Goal: Task Accomplishment & Management: Complete application form

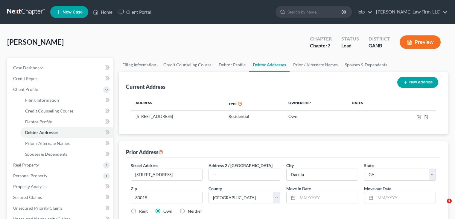
select select "10"
select select "66"
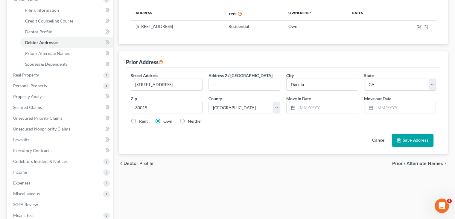
click at [270, 158] on div "chevron_left Debtor Profile Prior / Alternate Names chevron_right" at bounding box center [283, 163] width 329 height 19
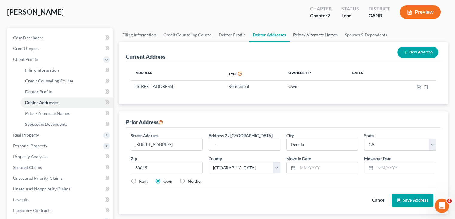
click at [316, 34] on link "Prior / Alternate Names" at bounding box center [316, 35] width 52 height 14
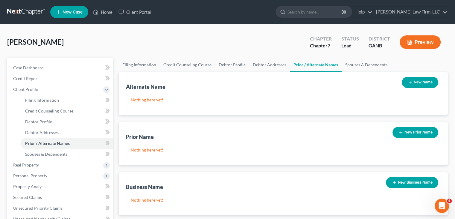
click at [424, 82] on button "New Name" at bounding box center [420, 82] width 37 height 11
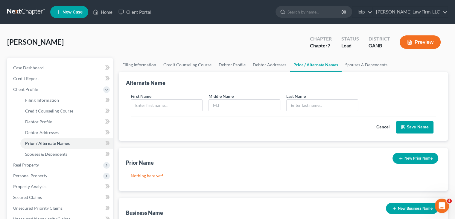
click at [395, 123] on button "Cancel" at bounding box center [383, 127] width 26 height 12
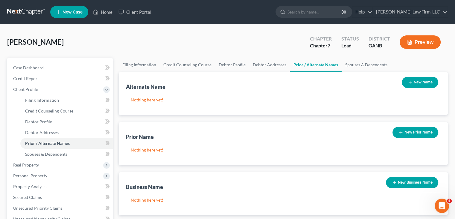
click at [411, 132] on button "New Prior Name" at bounding box center [416, 132] width 46 height 11
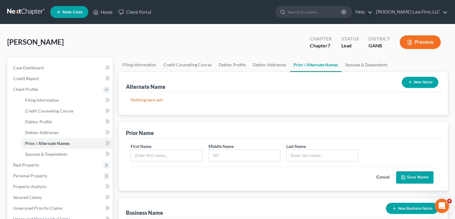
click at [160, 156] on input "text" at bounding box center [166, 154] width 71 height 11
type input "Jimena"
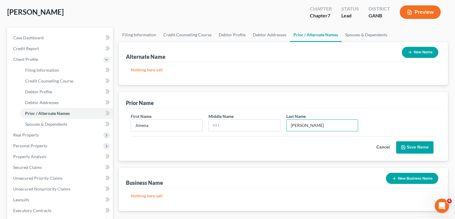
scroll to position [30, 0]
type input "[PERSON_NAME]"
click at [413, 146] on button "Save Name" at bounding box center [414, 147] width 37 height 13
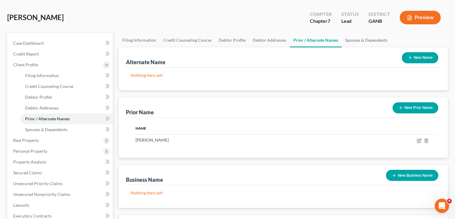
scroll to position [0, 0]
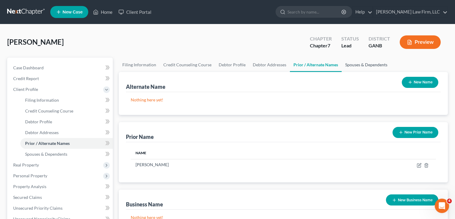
click at [370, 64] on link "Spouses & Dependents" at bounding box center [366, 64] width 49 height 14
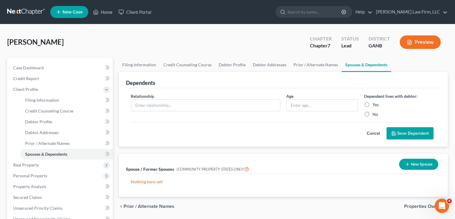
click at [166, 104] on input "text" at bounding box center [205, 104] width 149 height 11
drag, startPoint x: 156, startPoint y: 96, endPoint x: 156, endPoint y: 101, distance: 4.5
click at [156, 96] on div "Relationship *" at bounding box center [206, 105] width 156 height 24
click at [157, 103] on input "text" at bounding box center [205, 104] width 149 height 11
type input "Son"
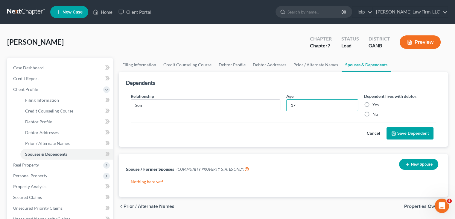
type input "17"
click at [373, 105] on label "Yes" at bounding box center [376, 105] width 6 height 6
click at [375, 105] on input "Yes" at bounding box center [377, 104] width 4 height 4
radio input "true"
click at [402, 133] on button "Save Dependent" at bounding box center [410, 133] width 47 height 13
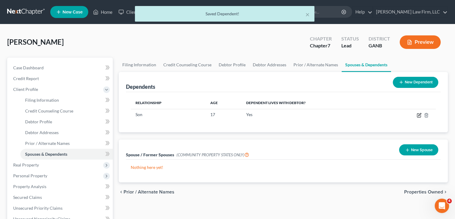
click at [418, 117] on icon "button" at bounding box center [419, 115] width 5 height 5
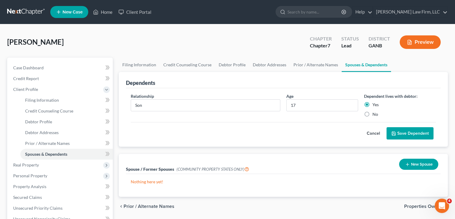
click at [377, 133] on button "Cancel" at bounding box center [374, 133] width 26 height 12
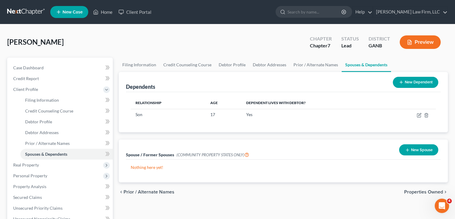
click at [418, 84] on button "New Dependent" at bounding box center [416, 82] width 46 height 11
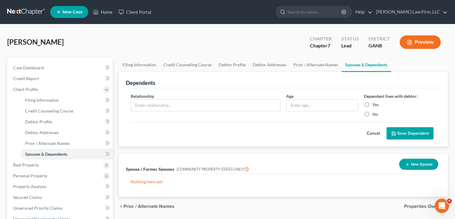
click at [166, 106] on input "text" at bounding box center [205, 104] width 149 height 11
type input "Son"
type input "9"
click at [373, 102] on label "Yes" at bounding box center [376, 105] width 6 height 6
click at [375, 102] on input "Yes" at bounding box center [377, 104] width 4 height 4
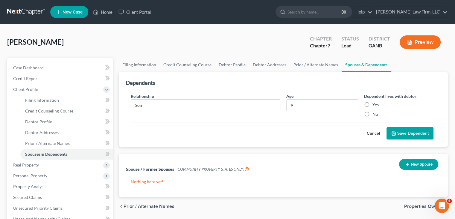
radio input "true"
click at [406, 134] on button "Save Dependent" at bounding box center [410, 133] width 47 height 13
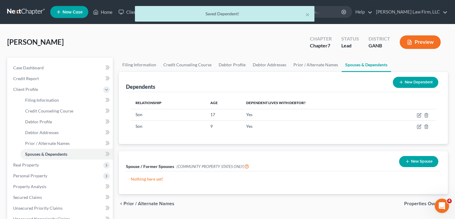
click at [403, 80] on icon at bounding box center [401, 82] width 5 height 5
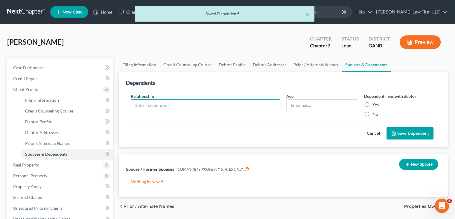
click at [187, 105] on input "text" at bounding box center [205, 104] width 149 height 11
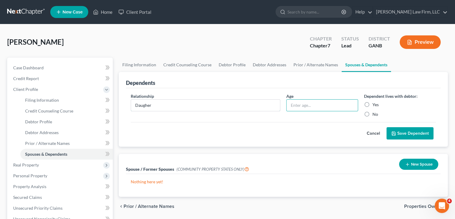
click at [159, 105] on input "Daugher" at bounding box center [205, 104] width 149 height 11
type input "Daughter"
click at [319, 109] on input "text" at bounding box center [322, 104] width 71 height 11
type input "10"
click at [373, 106] on label "Yes" at bounding box center [376, 105] width 6 height 6
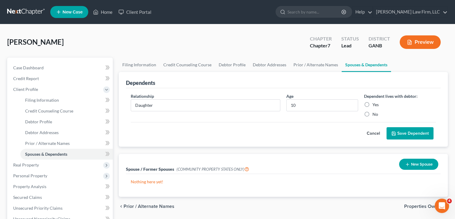
click at [375, 105] on input "Yes" at bounding box center [377, 104] width 4 height 4
radio input "true"
click at [407, 131] on button "Save Dependent" at bounding box center [410, 133] width 47 height 13
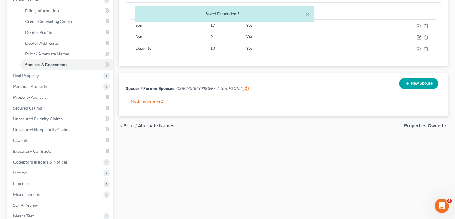
scroll to position [90, 0]
click at [417, 80] on button "New Spouse" at bounding box center [418, 82] width 39 height 11
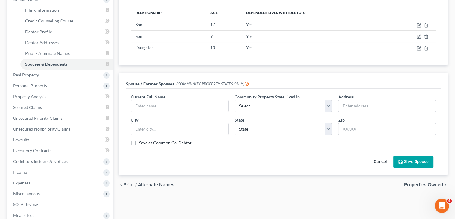
click at [271, 190] on div "chevron_left Prior / Alternate Names Properties Owned chevron_right" at bounding box center [283, 184] width 329 height 19
drag, startPoint x: 413, startPoint y: 159, endPoint x: 276, endPoint y: 97, distance: 150.1
click at [413, 159] on button "Save Spouse" at bounding box center [414, 161] width 40 height 13
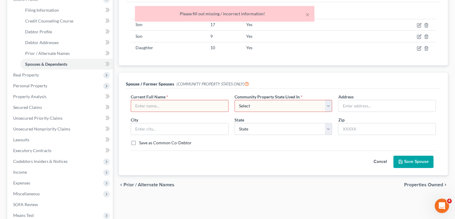
click at [381, 162] on button "Cancel" at bounding box center [380, 162] width 26 height 12
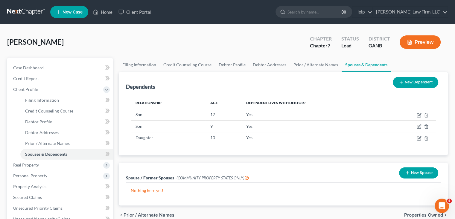
scroll to position [30, 0]
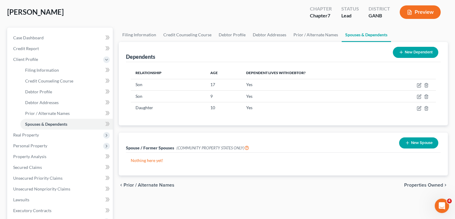
click at [33, 133] on span "Real Property" at bounding box center [26, 134] width 26 height 5
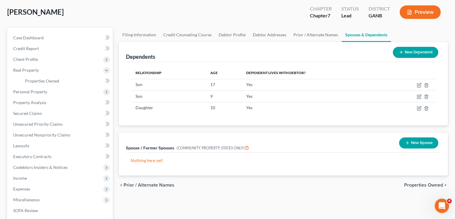
click at [28, 94] on span "Personal Property" at bounding box center [60, 91] width 105 height 11
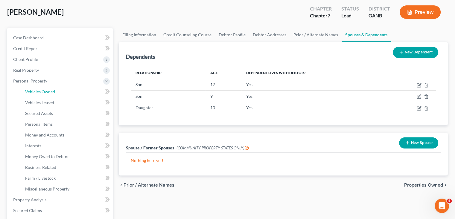
click at [31, 93] on span "Vehicles Owned" at bounding box center [40, 91] width 30 height 5
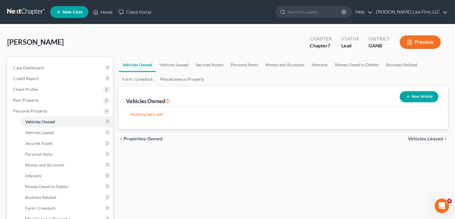
click at [32, 88] on span "Client Profile" at bounding box center [25, 89] width 25 height 5
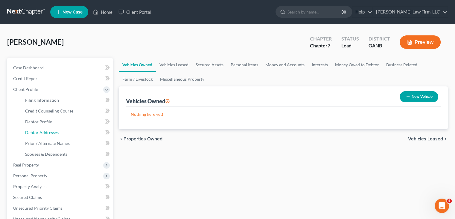
drag, startPoint x: 53, startPoint y: 131, endPoint x: 72, endPoint y: 154, distance: 29.9
click at [53, 131] on span "Debtor Addresses" at bounding box center [42, 132] width 34 height 5
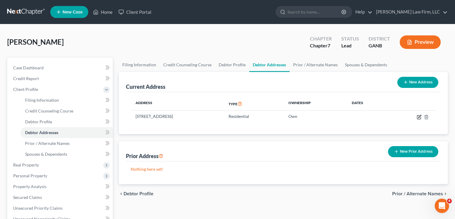
click at [419, 116] on icon "button" at bounding box center [419, 116] width 5 height 5
select select "10"
select select "66"
select select "0"
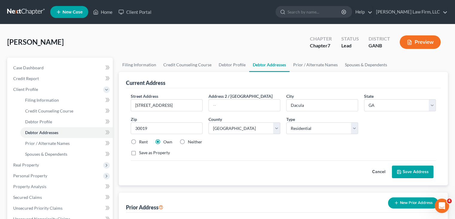
click at [139, 139] on label "Rent" at bounding box center [143, 142] width 9 height 6
click at [142, 139] on input "Rent" at bounding box center [144, 141] width 4 height 4
radio input "true"
click at [423, 168] on button "Save Address" at bounding box center [413, 171] width 42 height 13
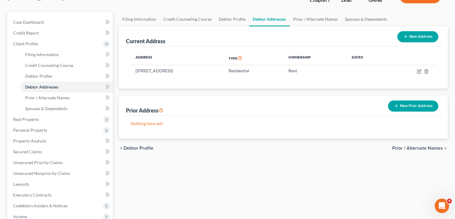
scroll to position [60, 0]
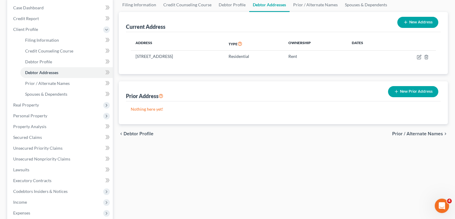
click at [108, 104] on icon at bounding box center [106, 105] width 5 height 5
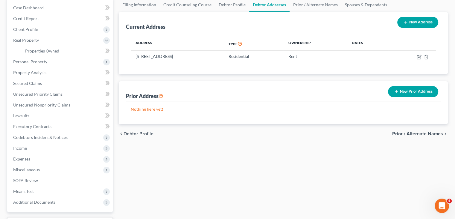
click at [37, 61] on span "Personal Property" at bounding box center [30, 61] width 34 height 5
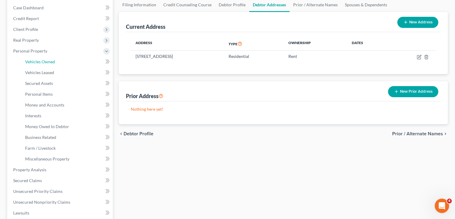
click at [57, 60] on link "Vehicles Owned" at bounding box center [66, 61] width 93 height 11
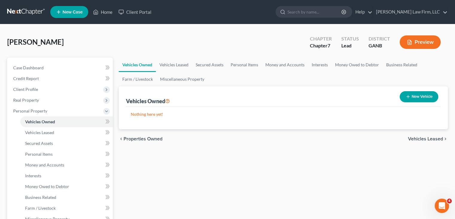
click at [408, 96] on icon "button" at bounding box center [408, 96] width 5 height 5
select select "0"
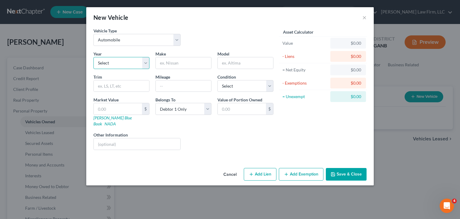
click at [141, 65] on select "Select 2026 2025 2024 2023 2022 2021 2020 2019 2018 2017 2016 2015 2014 2013 20…" at bounding box center [121, 63] width 56 height 12
select select "9"
click at [93, 57] on select "Select 2026 2025 2024 2023 2022 2021 2020 2019 2018 2017 2016 2015 2014 2013 20…" at bounding box center [121, 63] width 56 height 12
click at [194, 62] on input "text" at bounding box center [183, 62] width 55 height 11
type input "Honda"
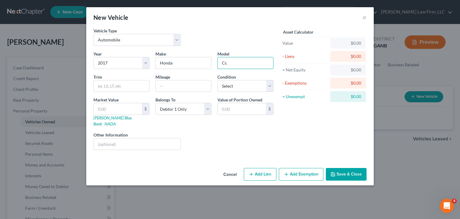
type input "C"
type input "Accord"
click at [254, 88] on select "Select Excellent Very Good Good Fair Poor" at bounding box center [245, 86] width 56 height 12
select select "3"
click at [217, 80] on select "Select Excellent Very Good Good Fair Poor" at bounding box center [245, 86] width 56 height 12
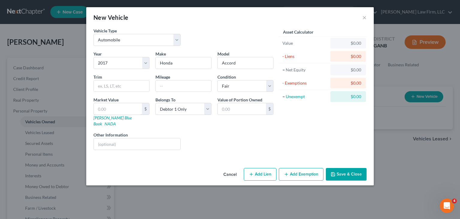
click at [110, 107] on input "text" at bounding box center [118, 108] width 48 height 11
click at [108, 106] on input "text" at bounding box center [118, 108] width 48 height 11
type input "6"
type input "6.00"
type input "60"
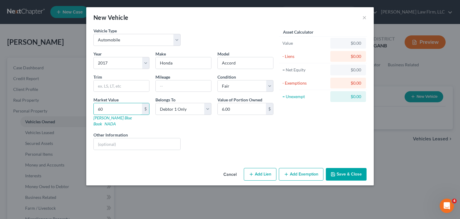
type input "60.00"
type input "600"
type input "600.00"
type input "6000"
type input "6,000.00"
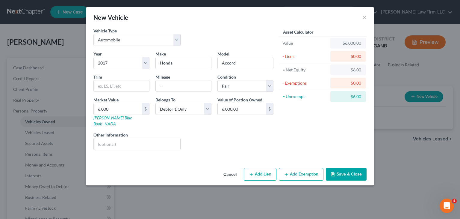
click at [297, 171] on button "Add Exemption" at bounding box center [301, 174] width 45 height 13
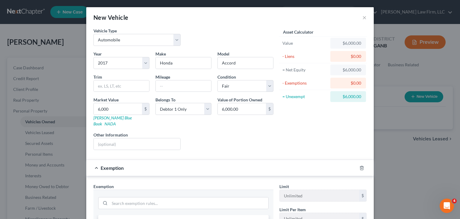
scroll to position [60, 0]
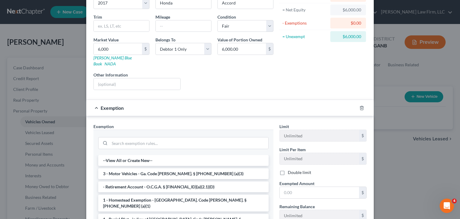
click at [178, 168] on li "3 - Motor Vehicles - Ga. Code [PERSON_NAME]. § [PHONE_NUMBER] (a)(3)" at bounding box center [183, 173] width 170 height 11
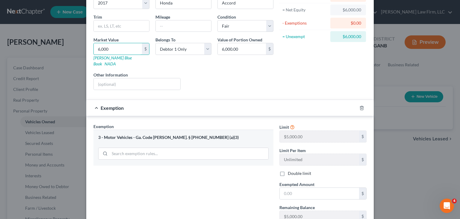
type input "5"
type input "5.00"
type input "50"
type input "50.00"
type input "500"
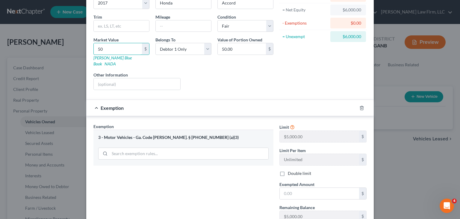
type input "500.00"
type input "5000"
type input "5,000.00"
type input "5,000"
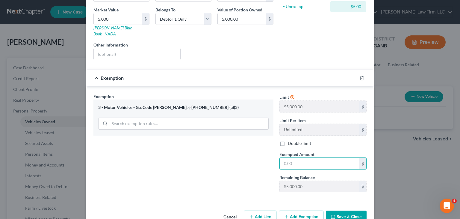
click at [310, 158] on input "text" at bounding box center [319, 163] width 79 height 11
type input "5,000"
click at [336, 210] on button "Save & Close" at bounding box center [346, 216] width 41 height 13
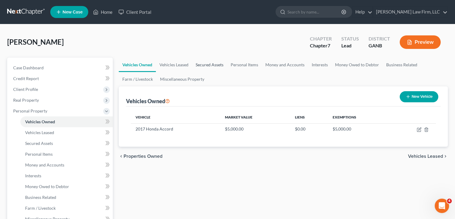
click at [214, 65] on link "Secured Assets" at bounding box center [209, 64] width 35 height 14
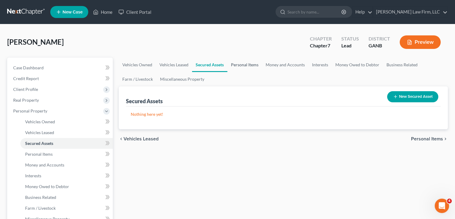
click at [253, 65] on link "Personal Items" at bounding box center [245, 64] width 35 height 14
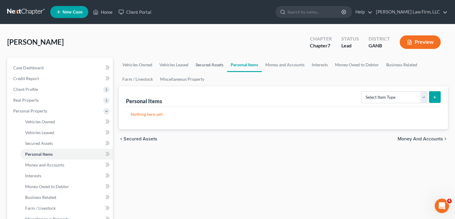
click at [205, 65] on link "Secured Assets" at bounding box center [209, 64] width 35 height 14
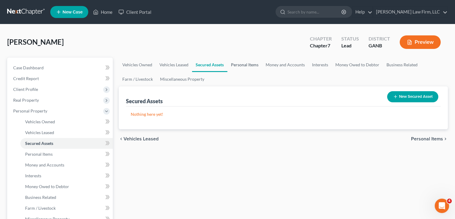
click at [249, 63] on link "Personal Items" at bounding box center [245, 64] width 35 height 14
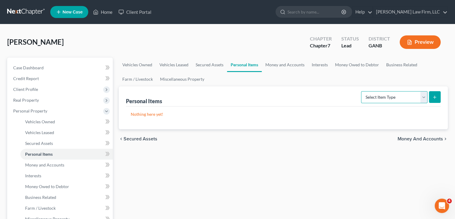
click at [427, 97] on select "Select Item Type Clothing Collectibles Of Value Electronics Firearms Household …" at bounding box center [394, 97] width 66 height 12
select select "jewelry"
click at [362, 91] on select "Select Item Type Clothing Collectibles Of Value Electronics Firearms Household …" at bounding box center [394, 97] width 66 height 12
click at [434, 100] on button "submit" at bounding box center [435, 97] width 12 height 12
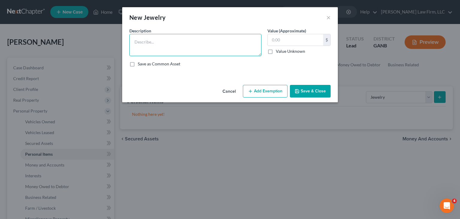
click at [150, 46] on textarea at bounding box center [195, 45] width 132 height 22
type textarea "Citizens Watch Wedding Band"
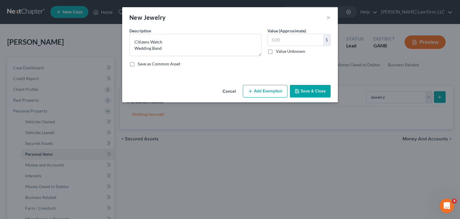
click at [275, 46] on div "$ Value Unknown" at bounding box center [298, 44] width 63 height 20
click at [280, 40] on input "text" at bounding box center [295, 39] width 55 height 11
type input "600"
drag, startPoint x: 253, startPoint y: 92, endPoint x: 250, endPoint y: 103, distance: 11.3
click at [252, 92] on icon "button" at bounding box center [250, 91] width 5 height 5
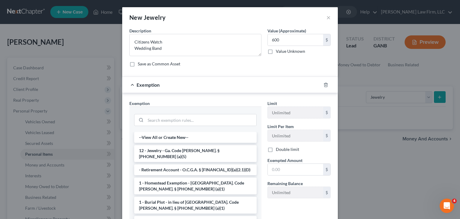
click at [162, 153] on li "12 - Jewelry - Ga. Code [PERSON_NAME]. § [PHONE_NUMBER] (a)(5)" at bounding box center [195, 153] width 122 height 17
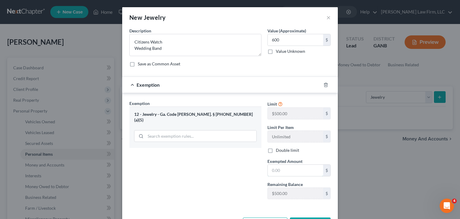
click at [282, 169] on input "text" at bounding box center [295, 169] width 55 height 11
type textarea "Citizens Watch Wedding Band"
type input "500"
click at [285, 167] on input "text" at bounding box center [295, 169] width 55 height 11
type input "500"
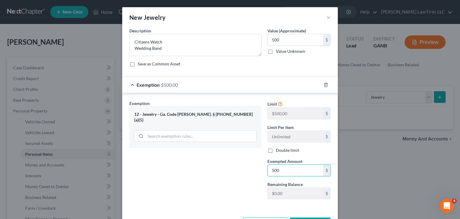
scroll to position [10, 0]
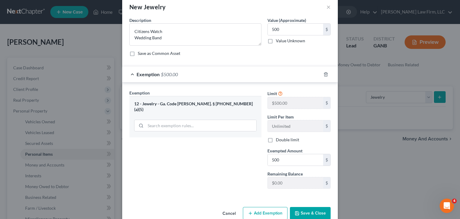
click at [305, 211] on button "Save & Close" at bounding box center [310, 213] width 41 height 13
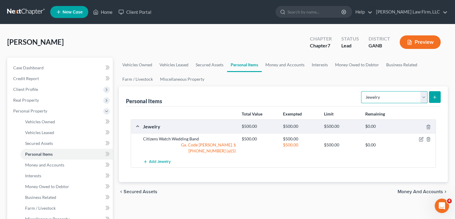
click at [422, 94] on select "Select Item Type Clothing Collectibles Of Value Electronics Firearms Household …" at bounding box center [394, 97] width 66 height 12
drag, startPoint x: 296, startPoint y: 85, endPoint x: 340, endPoint y: 85, distance: 44.3
click at [296, 85] on ul "Vehicles Owned Vehicles Leased Secured Assets Personal Items Money and Accounts…" at bounding box center [283, 71] width 329 height 29
click at [434, 98] on icon "submit" at bounding box center [435, 97] width 5 height 5
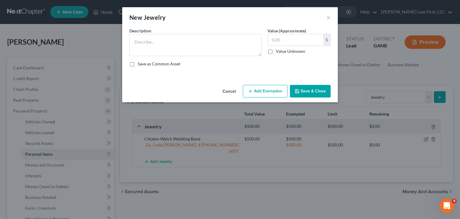
click at [233, 92] on button "Cancel" at bounding box center [229, 91] width 23 height 12
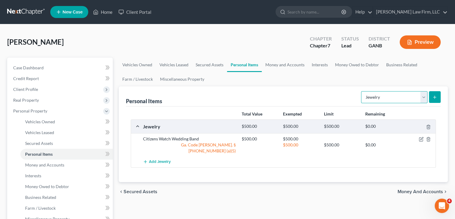
drag, startPoint x: 423, startPoint y: 97, endPoint x: 419, endPoint y: 100, distance: 4.3
click at [423, 97] on select "Select Item Type Clothing Collectibles Of Value Electronics Firearms Household …" at bounding box center [394, 97] width 66 height 12
select select "household_goods"
click at [362, 91] on select "Select Item Type Clothing Collectibles Of Value Electronics Firearms Household …" at bounding box center [394, 97] width 66 height 12
click at [440, 95] on button "submit" at bounding box center [435, 97] width 12 height 12
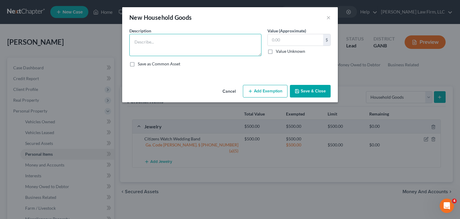
click at [161, 39] on textarea at bounding box center [195, 45] width 132 height 22
click at [149, 41] on textarea at bounding box center [195, 45] width 132 height 22
type textarea "Couch set, Kitchen table, dresser, king bed, laptop, x-box"
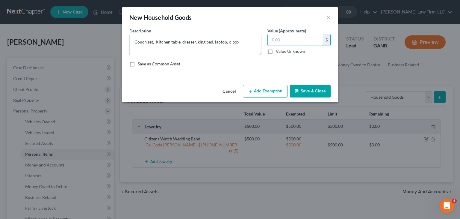
click at [293, 44] on input "text" at bounding box center [295, 39] width 55 height 11
type input "3,000"
click at [274, 86] on button "Add Exemption" at bounding box center [265, 91] width 45 height 13
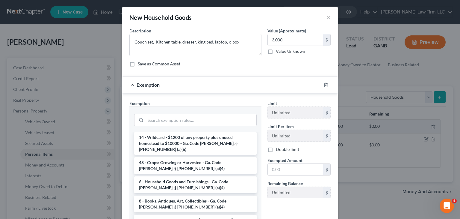
scroll to position [60, 0]
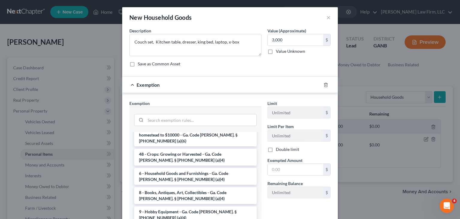
click at [221, 168] on li "6 - Household Goods and Furnishings - Ga. Code [PERSON_NAME]. § [PHONE_NUMBER] …" at bounding box center [195, 176] width 122 height 17
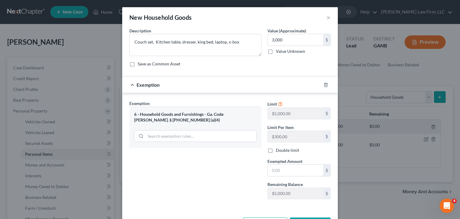
click at [290, 167] on input "text" at bounding box center [295, 169] width 55 height 11
type input "3,000"
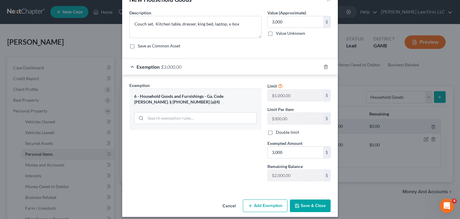
scroll to position [22, 0]
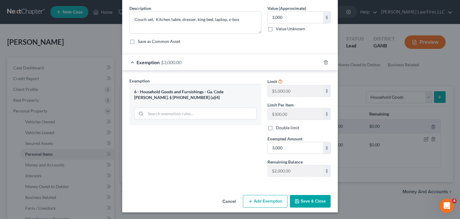
click at [308, 202] on button "Save & Close" at bounding box center [310, 201] width 41 height 13
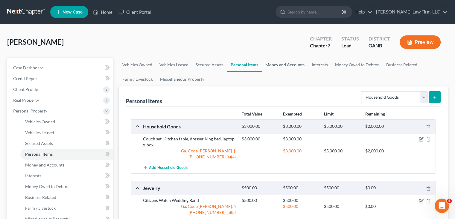
drag, startPoint x: 291, startPoint y: 66, endPoint x: 284, endPoint y: 70, distance: 8.3
click at [291, 66] on link "Money and Accounts" at bounding box center [285, 64] width 46 height 14
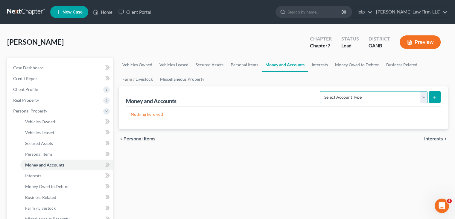
click at [393, 96] on select "Select Account Type Brokerage Cash on Hand Certificates of Deposit Checking Acc…" at bounding box center [374, 97] width 108 height 12
select select "security_deposits"
click at [321, 91] on select "Select Account Type Brokerage Cash on Hand Certificates of Deposit Checking Acc…" at bounding box center [374, 97] width 108 height 12
click at [436, 99] on icon "submit" at bounding box center [435, 97] width 5 height 5
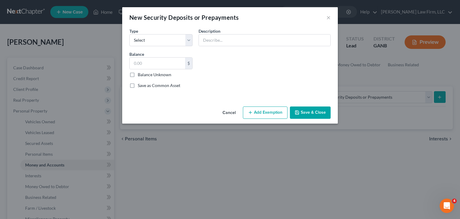
click at [193, 37] on div "Type Select Electric Gas Heating Oil Security Deposit On Rental Unit Prepaid Re…" at bounding box center [160, 37] width 69 height 18
click at [190, 38] on select "Select Electric Gas Heating Oil Security Deposit On Rental Unit Prepaid Rent Te…" at bounding box center [160, 40] width 63 height 12
select select "3"
click at [129, 34] on select "Select Electric Gas Heating Oil Security Deposit On Rental Unit Prepaid Rent Te…" at bounding box center [160, 40] width 63 height 12
click at [262, 36] on input "text" at bounding box center [264, 39] width 131 height 11
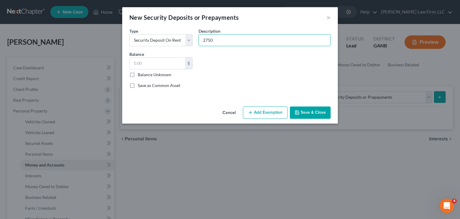
click at [159, 63] on input "text" at bounding box center [157, 62] width 55 height 11
drag, startPoint x: 221, startPoint y: 41, endPoint x: 185, endPoint y: 39, distance: 36.0
click at [185, 39] on div "Common Asset Select Type Select Electric Gas Heating Oil Security Deposit On Re…" at bounding box center [229, 61] width 207 height 66
type input "Rent Deposit"
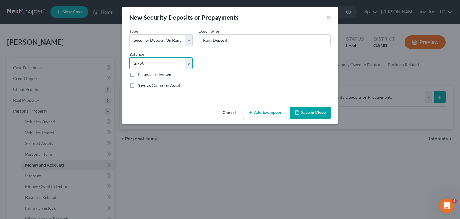
type input "2,750"
click at [260, 114] on button "Add Exemption" at bounding box center [265, 112] width 45 height 13
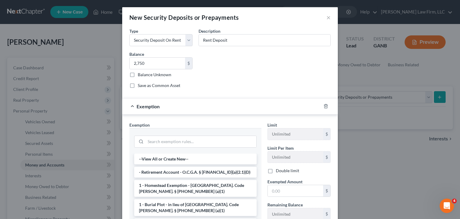
click at [264, 69] on div "Common Asset Select Type Select Electric Gas Heating Oil Security Deposit On Re…" at bounding box center [229, 61] width 207 height 66
click at [262, 87] on div "Save as Common Asset" at bounding box center [229, 85] width 201 height 6
click at [299, 120] on div "Exemption Set must be selected for CA. Exemption * --View All or Create New-- -…" at bounding box center [230, 186] width 216 height 145
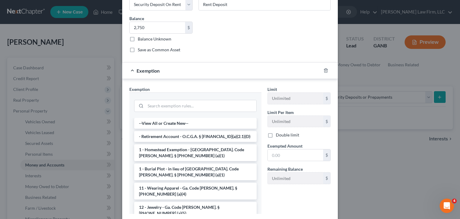
scroll to position [60, 0]
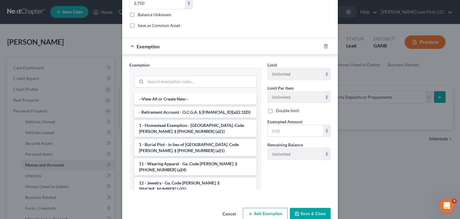
click at [290, 191] on div "Limit Unlimited $ Limit Per Item Unlimited $ Double limit Exempted Amount * $ R…" at bounding box center [298, 128] width 69 height 132
click at [224, 213] on button "Cancel" at bounding box center [229, 214] width 23 height 12
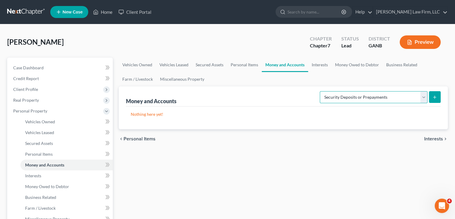
click at [399, 96] on select "Select Account Type Brokerage Cash on Hand Certificates of Deposit Checking Acc…" at bounding box center [374, 97] width 108 height 12
click at [321, 91] on select "Select Account Type Brokerage Cash on Hand Certificates of Deposit Checking Acc…" at bounding box center [374, 97] width 108 height 12
click at [440, 99] on button "submit" at bounding box center [435, 97] width 12 height 12
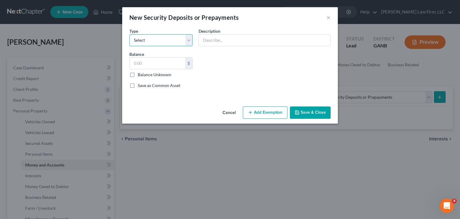
click at [190, 39] on select "Select Electric Gas Heating Oil Security Deposit On Rental Unit Prepaid Rent Te…" at bounding box center [160, 40] width 63 height 12
select select "3"
click at [129, 34] on select "Select Electric Gas Heating Oil Security Deposit On Rental Unit Prepaid Rent Te…" at bounding box center [160, 40] width 63 height 12
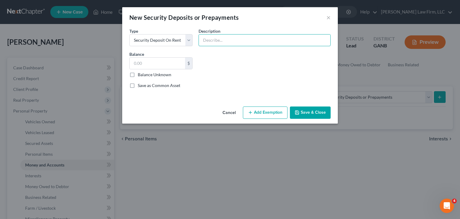
click at [218, 42] on input "text" at bounding box center [264, 39] width 131 height 11
type input "Security Dep"
click at [232, 113] on button "Cancel" at bounding box center [229, 113] width 23 height 12
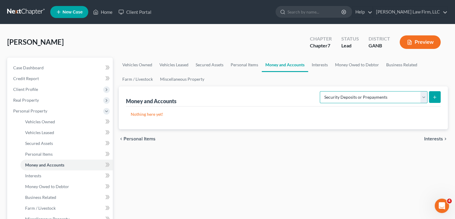
click at [358, 96] on select "Select Account Type Brokerage Cash on Hand Certificates of Deposit Checking Acc…" at bounding box center [374, 97] width 108 height 12
select select "checking"
click at [321, 91] on select "Select Account Type Brokerage Cash on Hand Certificates of Deposit Checking Acc…" at bounding box center [374, 97] width 108 height 12
click at [434, 97] on line "submit" at bounding box center [435, 97] width 3 height 0
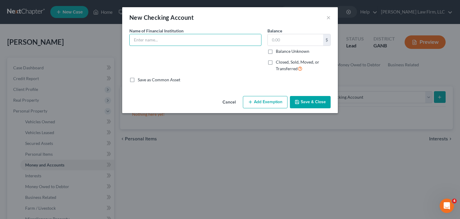
click at [175, 39] on input "text" at bounding box center [195, 39] width 131 height 11
click at [149, 40] on input "Fifth Thord Bank" at bounding box center [195, 39] width 131 height 11
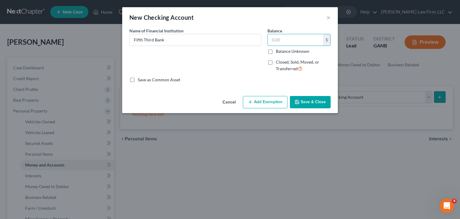
click at [285, 36] on input "text" at bounding box center [295, 39] width 55 height 11
click at [182, 41] on input "Fifth Third Bank" at bounding box center [195, 39] width 131 height 11
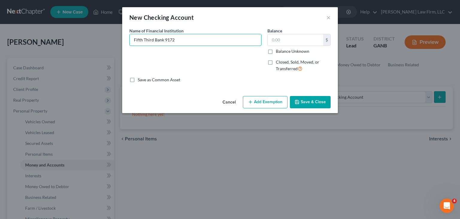
type input "Fifth Third Bank 9172"
click at [315, 43] on input "text" at bounding box center [295, 39] width 55 height 11
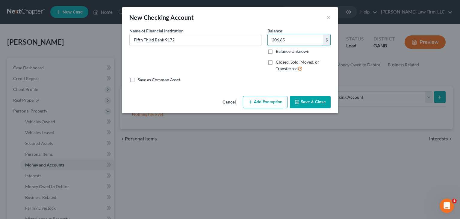
type input "206.65"
click at [268, 99] on button "Add Exemption" at bounding box center [265, 102] width 45 height 13
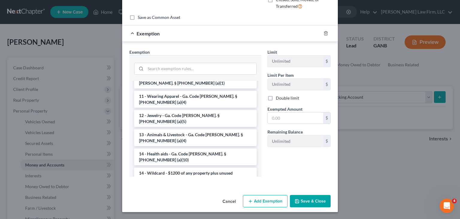
scroll to position [90, 0]
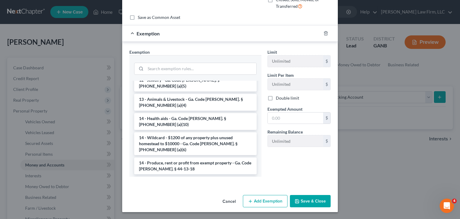
click at [175, 132] on li "14 - Wildcard - $1200 of any property plus unused homestead to $10000 - Ga. Cod…" at bounding box center [195, 143] width 122 height 23
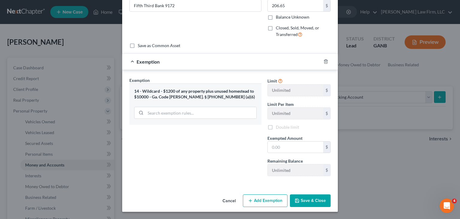
scroll to position [34, 0]
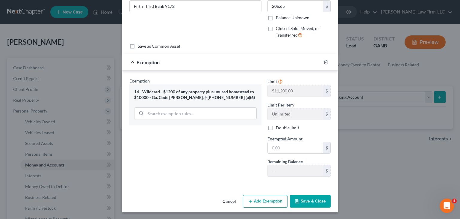
click at [291, 149] on input "text" at bounding box center [295, 147] width 55 height 11
type input "206.65"
click at [309, 202] on button "Save & Close" at bounding box center [310, 201] width 41 height 13
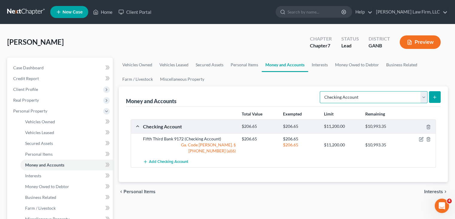
click at [424, 95] on select "Select Account Type Brokerage Cash on Hand Certificates of Deposit Checking Acc…" at bounding box center [374, 97] width 108 height 12
drag, startPoint x: 283, startPoint y: 96, endPoint x: 399, endPoint y: 98, distance: 115.9
click at [283, 96] on div "Money and Accounts Select Account Type Brokerage Cash on Hand Certificates of D…" at bounding box center [283, 96] width 315 height 20
click at [434, 96] on icon "submit" at bounding box center [435, 97] width 5 height 5
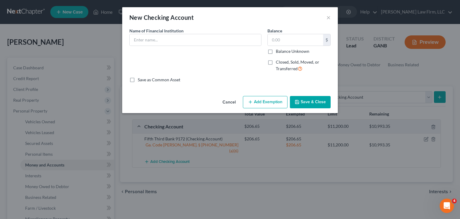
click at [225, 101] on button "Cancel" at bounding box center [229, 102] width 23 height 12
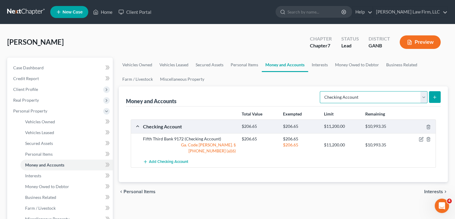
click at [424, 95] on select "Select Account Type Brokerage Cash on Hand Certificates of Deposit Checking Acc…" at bounding box center [374, 97] width 108 height 12
select select "security_deposits"
click at [321, 91] on select "Select Account Type Brokerage Cash on Hand Certificates of Deposit Checking Acc…" at bounding box center [374, 97] width 108 height 12
click at [440, 94] on button "submit" at bounding box center [435, 97] width 12 height 12
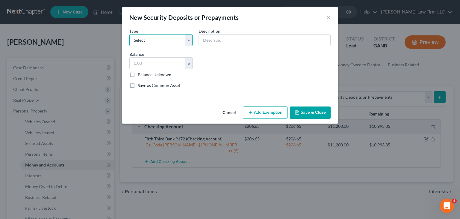
drag, startPoint x: 191, startPoint y: 39, endPoint x: 187, endPoint y: 42, distance: 5.5
click at [191, 39] on select "Select Electric Gas Heating Oil Security Deposit On Rental Unit Prepaid Rent Te…" at bounding box center [160, 40] width 63 height 12
select select "3"
click at [129, 34] on select "Select Electric Gas Heating Oil Security Deposit On Rental Unit Prepaid Rent Te…" at bounding box center [160, 40] width 63 height 12
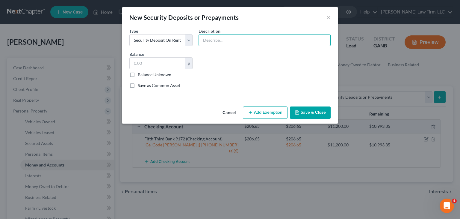
click at [247, 35] on input "text" at bounding box center [264, 39] width 131 height 11
drag, startPoint x: 229, startPoint y: 39, endPoint x: 225, endPoint y: 40, distance: 4.2
type input "Rental security Deposit"
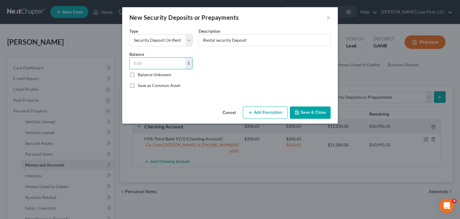
click at [169, 62] on input "text" at bounding box center [157, 62] width 55 height 11
type input "2,750"
click at [264, 113] on button "Add Exemption" at bounding box center [265, 112] width 45 height 13
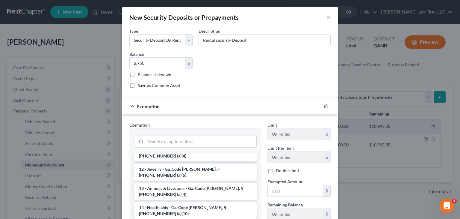
scroll to position [90, 0]
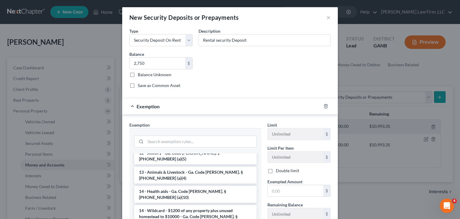
click at [182, 205] on li "14 - Wildcard - $1200 of any property plus unused homestead to $10000 - Ga. Cod…" at bounding box center [195, 216] width 122 height 23
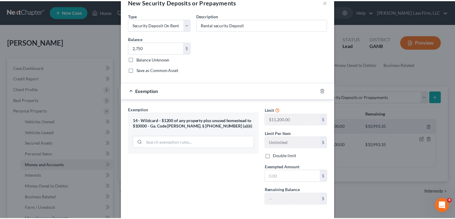
scroll to position [30, 0]
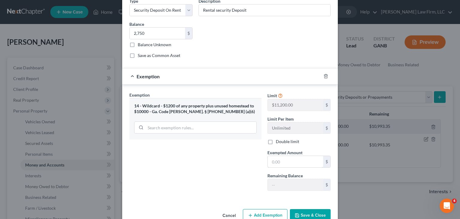
click at [281, 158] on input "text" at bounding box center [295, 161] width 55 height 11
type input "2,750"
click at [317, 213] on button "Save & Close" at bounding box center [310, 215] width 41 height 13
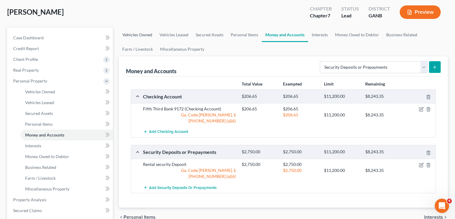
drag, startPoint x: 137, startPoint y: 34, endPoint x: 408, endPoint y: 97, distance: 278.4
click at [137, 34] on link "Vehicles Owned" at bounding box center [137, 35] width 37 height 14
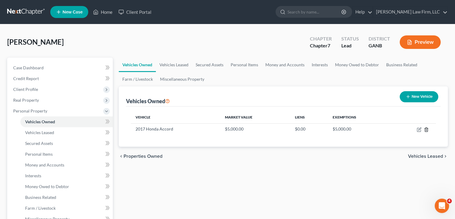
click at [428, 131] on icon "button" at bounding box center [426, 129] width 5 height 5
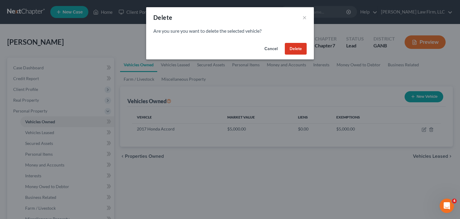
click at [263, 48] on button "Cancel" at bounding box center [271, 49] width 23 height 12
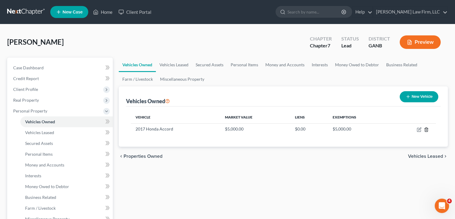
click at [428, 130] on icon "button" at bounding box center [426, 129] width 5 height 5
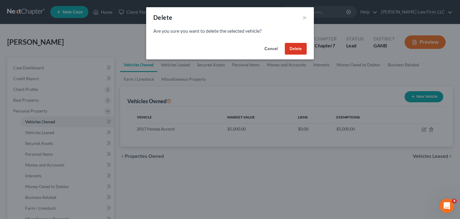
click at [272, 49] on button "Cancel" at bounding box center [271, 49] width 23 height 12
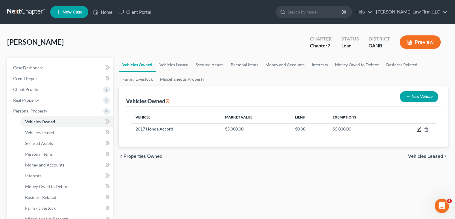
click at [420, 130] on icon "button" at bounding box center [419, 129] width 5 height 5
select select "0"
select select "9"
select select "3"
select select "0"
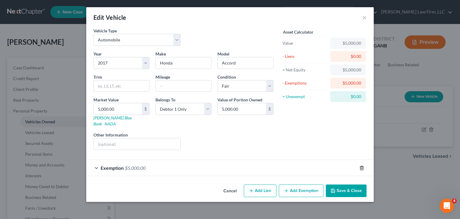
drag, startPoint x: 362, startPoint y: 159, endPoint x: 369, endPoint y: 150, distance: 11.1
click at [362, 166] on icon "button" at bounding box center [361, 168] width 3 height 4
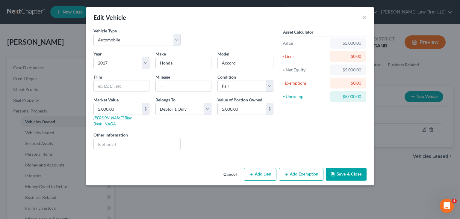
click at [257, 172] on button "Add Lien" at bounding box center [260, 174] width 33 height 13
select select "0"
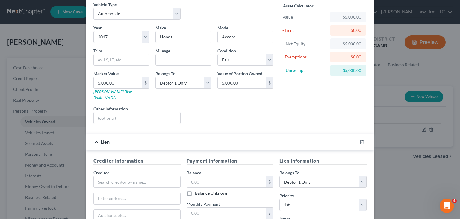
scroll to position [60, 0]
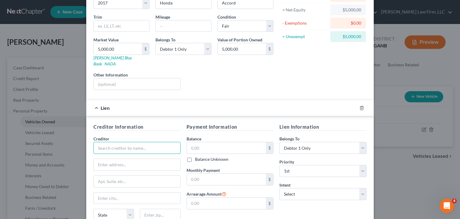
click at [140, 143] on input "text" at bounding box center [136, 148] width 87 height 12
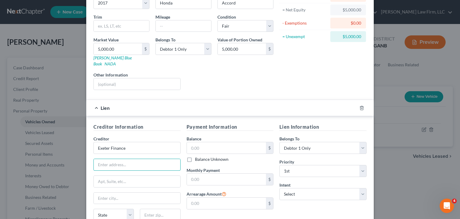
type input "Exeter Finance"
click at [138, 161] on input "text" at bounding box center [137, 164] width 87 height 11
drag, startPoint x: 113, startPoint y: 162, endPoint x: 114, endPoint y: 160, distance: 3.1
click at [113, 162] on input "text" at bounding box center [137, 164] width 87 height 11
type input "PO Box 166097"
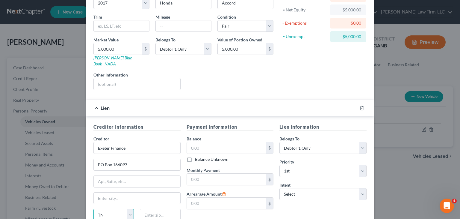
select select "45"
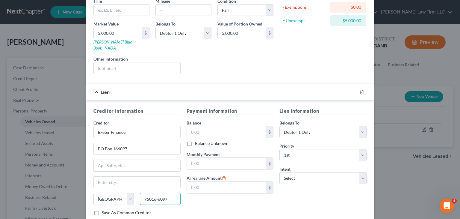
scroll to position [90, 0]
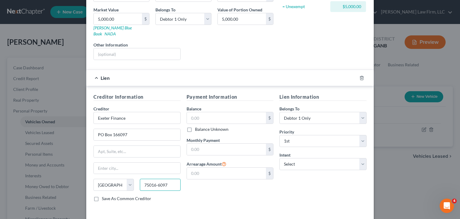
type input "75016-6097"
click at [220, 114] on input "text" at bounding box center [226, 117] width 79 height 11
type input "12,031"
click at [227, 146] on input "text" at bounding box center [226, 148] width 79 height 11
type input "309"
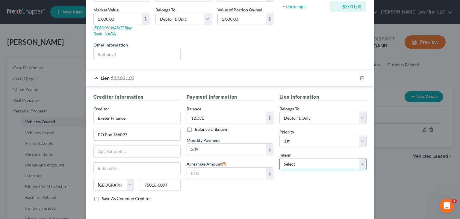
click at [307, 158] on select "Select Surrender Redeem Reaffirm Avoid Other" at bounding box center [322, 164] width 87 height 12
select select "2"
click at [279, 158] on select "Select Surrender Redeem Reaffirm Avoid Other" at bounding box center [322, 164] width 87 height 12
click at [235, 173] on div "Payment Information Balance 12,031.00 $ Balance Unknown Balance Undetermined 12…" at bounding box center [230, 149] width 93 height 113
click at [235, 167] on input "text" at bounding box center [226, 172] width 79 height 11
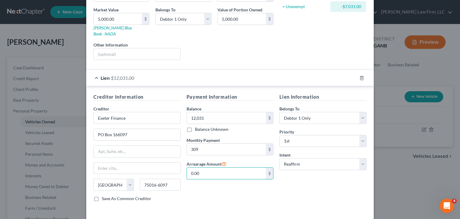
type input "0.00"
click at [279, 185] on div "Lien Information Belongs To * Select Debtor 1 Only Debtor 2 Only Debtor 1 And D…" at bounding box center [322, 149] width 93 height 113
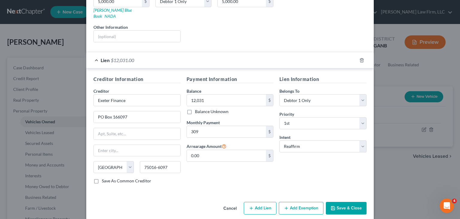
scroll to position [108, 0]
click at [343, 202] on button "Save & Close" at bounding box center [346, 207] width 41 height 13
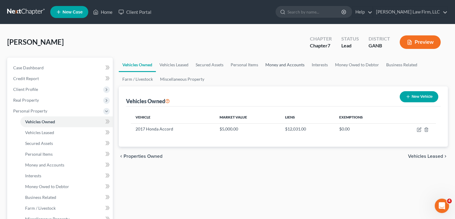
drag, startPoint x: 288, startPoint y: 65, endPoint x: 311, endPoint y: 69, distance: 23.3
click at [288, 65] on link "Money and Accounts" at bounding box center [285, 64] width 46 height 14
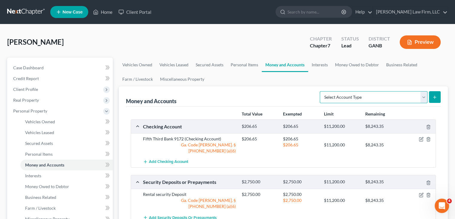
click at [405, 95] on select "Select Account Type Brokerage Cash on Hand Certificates of Deposit Checking Acc…" at bounding box center [374, 97] width 108 height 12
click at [322, 63] on link "Interests" at bounding box center [319, 64] width 23 height 14
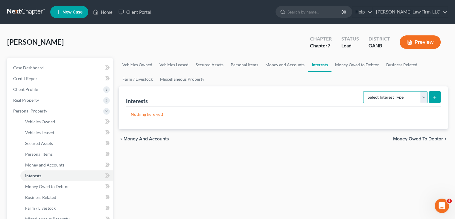
click at [387, 98] on select "Select Interest Type 401K Annuity Bond Education IRA Government Bond Government…" at bounding box center [396, 97] width 64 height 12
select select "pension_plan"
click at [364, 91] on select "Select Interest Type 401K Annuity Bond Education IRA Government Bond Government…" at bounding box center [396, 97] width 64 height 12
click at [408, 97] on select "Select Interest Type 401K Annuity Bond Education IRA Government Bond Government…" at bounding box center [396, 97] width 64 height 12
click at [364, 113] on p "Nothing here yet!" at bounding box center [283, 114] width 305 height 6
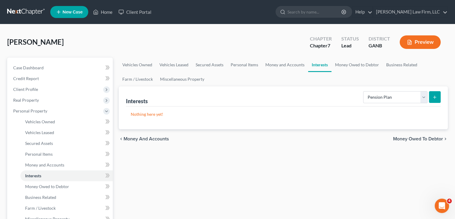
click at [440, 99] on button "submit" at bounding box center [435, 97] width 12 height 12
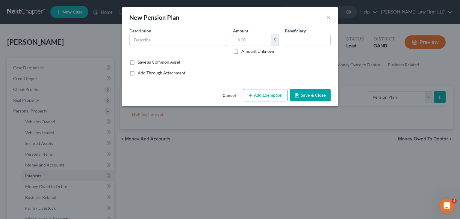
click at [172, 41] on input "text" at bounding box center [178, 39] width 97 height 11
type input "Techers Retirement System"
click at [251, 42] on input "text" at bounding box center [252, 39] width 38 height 11
type input "6,627"
click at [264, 93] on button "Add Exemption" at bounding box center [265, 95] width 45 height 13
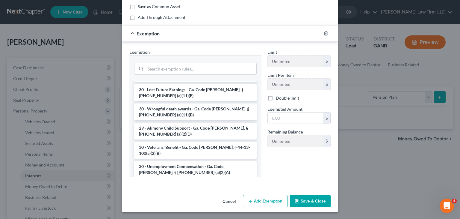
scroll to position [689, 0]
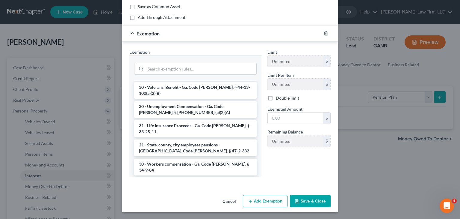
click at [183, 178] on li "21 - Teachers' pensions - Ga. Code [PERSON_NAME]. § 47-3-28" at bounding box center [195, 186] width 122 height 17
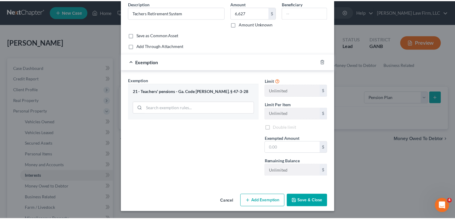
scroll to position [25, 0]
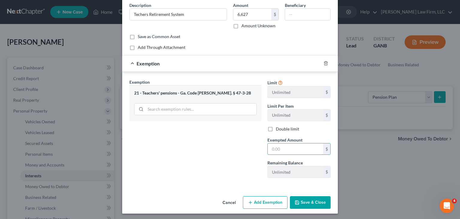
click at [291, 146] on input "text" at bounding box center [295, 148] width 55 height 11
click at [225, 151] on div "Exemption Set must be selected for CA. Exemption * 21 - Teachers' pensions - Ga…" at bounding box center [195, 131] width 138 height 104
click at [280, 145] on input "text" at bounding box center [295, 148] width 55 height 11
type input "6,627"
click at [308, 204] on button "Save & Close" at bounding box center [310, 202] width 41 height 13
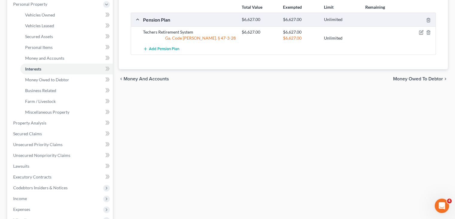
scroll to position [120, 0]
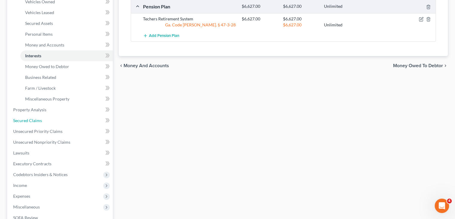
drag, startPoint x: 36, startPoint y: 121, endPoint x: 115, endPoint y: 137, distance: 80.7
click at [36, 121] on span "Secured Claims" at bounding box center [27, 120] width 29 height 5
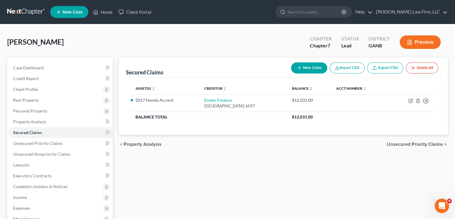
scroll to position [90, 0]
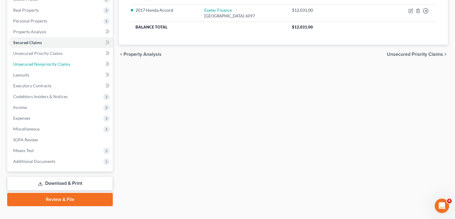
click at [49, 66] on link "Unsecured Nonpriority Claims" at bounding box center [60, 64] width 105 height 11
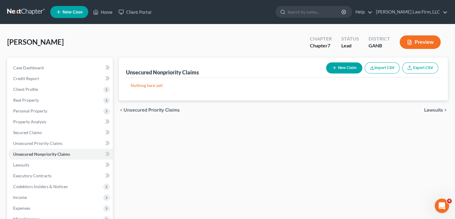
click at [345, 67] on button "New Claim" at bounding box center [344, 67] width 36 height 11
select select "0"
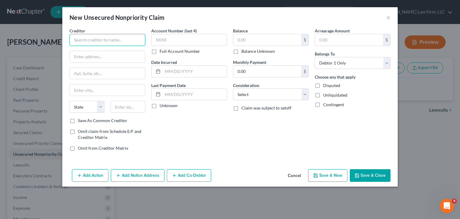
drag, startPoint x: 95, startPoint y: 44, endPoint x: 91, endPoint y: 40, distance: 5.9
click at [95, 44] on input "text" at bounding box center [107, 40] width 76 height 12
click at [91, 40] on input "text" at bounding box center [107, 40] width 76 height 12
drag, startPoint x: 101, startPoint y: 42, endPoint x: 100, endPoint y: 38, distance: 3.4
click at [101, 42] on input "text" at bounding box center [107, 40] width 76 height 12
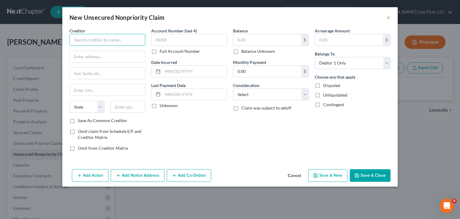
paste input "AVANT / WEBBANK"
type input "AVANT / WEBBANK"
drag, startPoint x: 102, startPoint y: 55, endPoint x: 430, endPoint y: 102, distance: 331.6
click at [102, 55] on input "text" at bounding box center [107, 56] width 75 height 11
click at [84, 55] on input "text" at bounding box center [107, 56] width 75 height 11
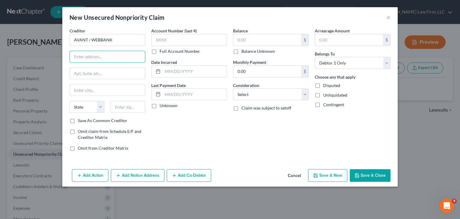
paste input "[STREET_ADDRESS]"
type input "[STREET_ADDRESS]"
click at [96, 71] on input "text" at bounding box center [107, 73] width 75 height 11
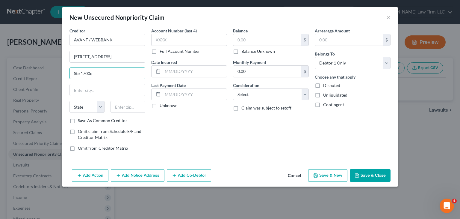
click at [107, 75] on input "Ste 1700q" at bounding box center [107, 73] width 75 height 11
type input "Ste 1700"
click at [141, 107] on input "60601-1101" at bounding box center [127, 107] width 35 height 12
type input "60601"
type input "[GEOGRAPHIC_DATA]"
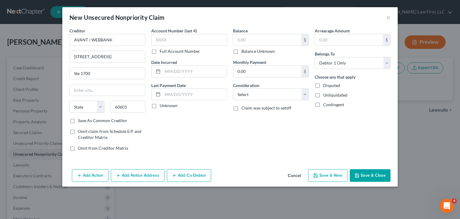
select select "14"
click at [140, 104] on input "60601" at bounding box center [127, 107] width 35 height 12
type input "60601-1101"
click at [190, 40] on input "text" at bounding box center [189, 40] width 76 height 12
type input "7529"
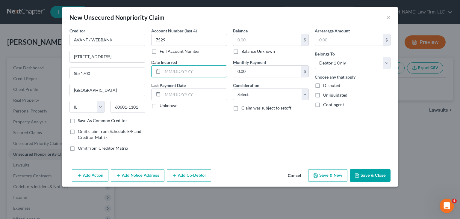
click at [194, 75] on input "text" at bounding box center [195, 71] width 64 height 11
type input "[DATE]"
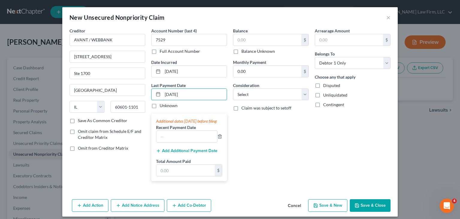
type input "[DATE]"
click at [172, 142] on input "text" at bounding box center [186, 136] width 61 height 11
drag, startPoint x: 151, startPoint y: 93, endPoint x: 102, endPoint y: 93, distance: 48.8
click at [102, 93] on div "Creditor * AVANT / WEBBANK [STREET_ADDRESS][GEOGRAPHIC_DATA] [US_STATE][GEOGRAP…" at bounding box center [229, 107] width 327 height 158
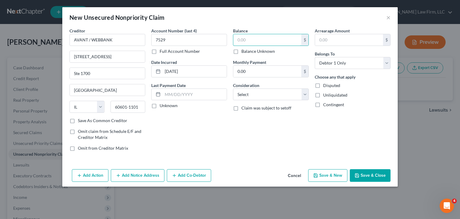
click at [273, 36] on input "text" at bounding box center [267, 39] width 68 height 11
type input "394"
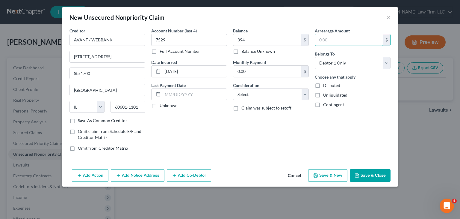
drag, startPoint x: 334, startPoint y: 40, endPoint x: 332, endPoint y: 36, distance: 4.1
click at [334, 40] on input "text" at bounding box center [349, 39] width 68 height 11
type input "8"
type input "93"
click at [262, 71] on input "0.00" at bounding box center [267, 71] width 68 height 11
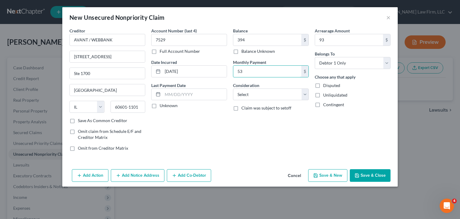
type input "53"
click at [174, 95] on input "text" at bounding box center [195, 94] width 64 height 11
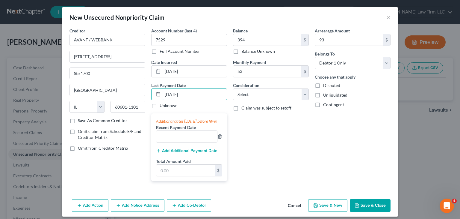
type input "[DATE]"
click at [189, 142] on input "text" at bounding box center [186, 136] width 61 height 11
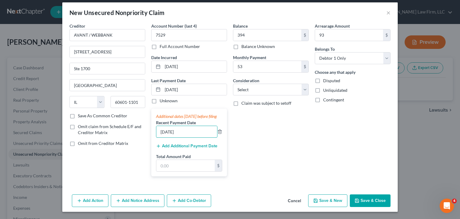
type input "[DATE]"
click at [170, 162] on input "text" at bounding box center [185, 165] width 58 height 11
type input "53"
click at [158, 146] on icon "button" at bounding box center [158, 145] width 5 height 5
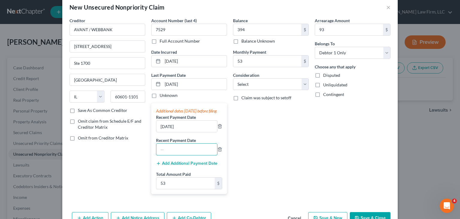
click at [177, 153] on input "text" at bounding box center [186, 148] width 61 height 11
type input "[DATE]"
type input "106"
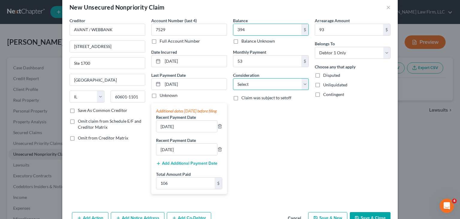
drag, startPoint x: 252, startPoint y: 81, endPoint x: 251, endPoint y: 85, distance: 3.8
click at [252, 81] on select "Select Cable / Satellite Services Collection Agency Credit Card Debt Debt Couns…" at bounding box center [271, 84] width 76 height 12
select select "2"
click at [233, 78] on select "Select Cable / Satellite Services Collection Agency Credit Card Debt Debt Couns…" at bounding box center [271, 84] width 76 height 12
click at [300, 136] on div "Balance 394.00 $ Balance Unknown Balance Undetermined 394 $ Balance Unknown Mon…" at bounding box center [271, 107] width 82 height 181
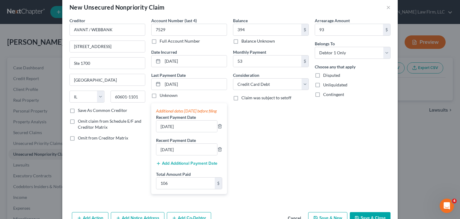
click at [276, 156] on div "Balance 394.00 $ Balance Unknown Balance Undetermined 394 $ Balance Unknown Mon…" at bounding box center [271, 107] width 82 height 181
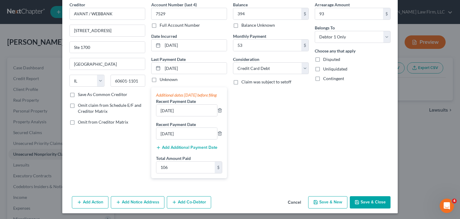
scroll to position [33, 0]
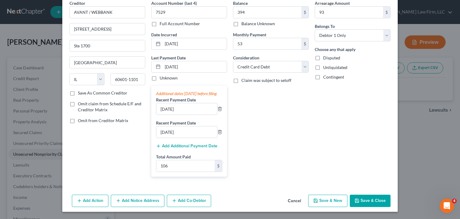
click at [333, 202] on button "Save & New" at bounding box center [327, 200] width 39 height 13
select select "0"
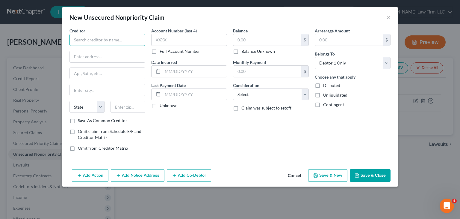
click at [107, 41] on input "text" at bounding box center [107, 40] width 76 height 12
paste input "PORTFOLIO RECOVERY ASSOCIATES"
type input "PORTFOLIO RECOVERY ASSOCIATES"
drag, startPoint x: 93, startPoint y: 54, endPoint x: 106, endPoint y: 59, distance: 13.9
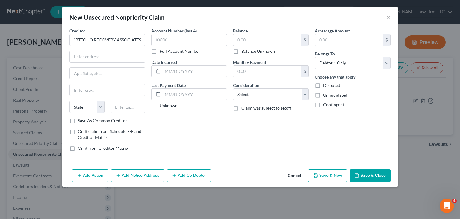
click at [93, 54] on input "text" at bounding box center [107, 56] width 75 height 11
click at [101, 58] on input "text" at bounding box center [107, 56] width 75 height 11
paste input "[GEOGRAPHIC_DATA]"
type input "[GEOGRAPHIC_DATA]"
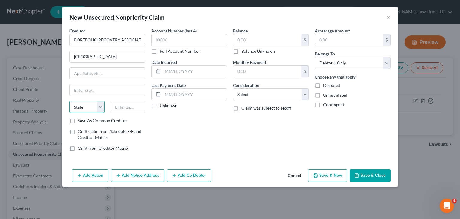
click at [88, 104] on select "State [US_STATE] AK AR AZ CA CO CT DE DC [GEOGRAPHIC_DATA] [GEOGRAPHIC_DATA] GU…" at bounding box center [86, 107] width 35 height 12
click at [121, 107] on input "text" at bounding box center [127, 107] width 35 height 12
type input "23502"
type input "[GEOGRAPHIC_DATA]"
select select "48"
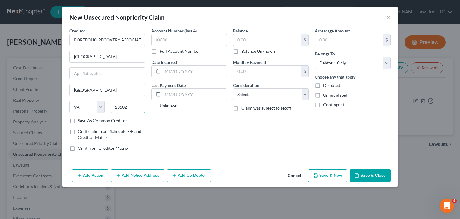
click at [133, 105] on input "23502" at bounding box center [127, 107] width 35 height 12
type input "23502-4962"
click at [185, 41] on input "text" at bounding box center [189, 40] width 76 height 12
type input "9372"
click at [207, 71] on input "text" at bounding box center [195, 71] width 64 height 11
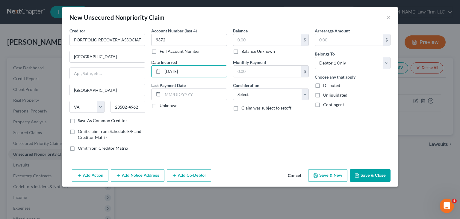
type input "[DATE]"
click at [169, 94] on input "text" at bounding box center [195, 94] width 64 height 11
type input "[DATE]"
click at [343, 42] on input "text" at bounding box center [349, 39] width 68 height 11
type input "1,196"
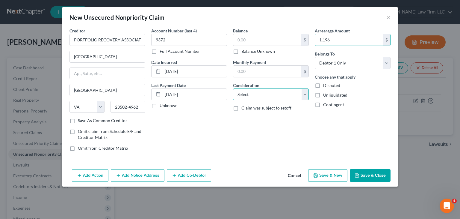
click at [258, 94] on select "Select Cable / Satellite Services Collection Agency Credit Card Debt Debt Couns…" at bounding box center [271, 94] width 76 height 12
select select "1"
click at [233, 88] on select "Select Cable / Satellite Services Collection Agency Credit Card Debt Debt Couns…" at bounding box center [271, 94] width 76 height 12
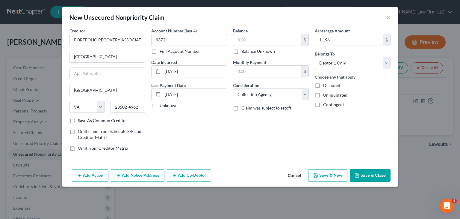
click at [240, 121] on div "Balance $ Balance Unknown Balance Undetermined $ Balance Unknown Monthly Paymen…" at bounding box center [271, 92] width 82 height 128
click at [328, 172] on button "Save & New" at bounding box center [327, 175] width 39 height 13
select select "0"
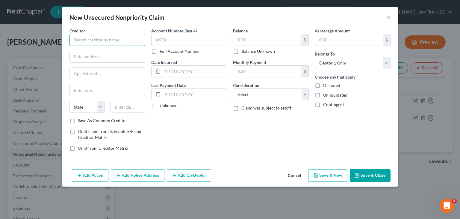
click at [101, 34] on input "text" at bounding box center [107, 40] width 76 height 12
click at [102, 36] on input "text" at bounding box center [107, 40] width 76 height 12
paste input "CREDIT ONE BANK"
type input "CREDIT ONE BANK"
drag, startPoint x: 101, startPoint y: 58, endPoint x: 435, endPoint y: 217, distance: 369.9
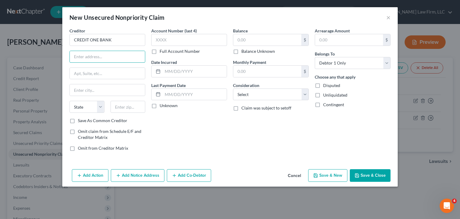
click at [101, 58] on input "text" at bounding box center [107, 56] width 75 height 11
drag, startPoint x: 83, startPoint y: 50, endPoint x: 85, endPoint y: 56, distance: 6.2
click at [83, 51] on div at bounding box center [107, 57] width 76 height 12
click at [85, 56] on input "text" at bounding box center [107, 56] width 75 height 11
paste input "PO Box 98873"
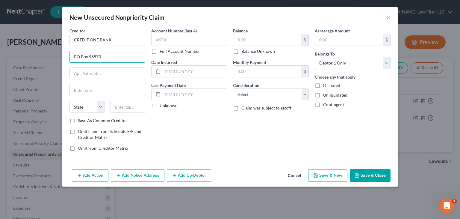
type input "PO Box 98873"
type input "89193"
type input "[GEOGRAPHIC_DATA]"
select select "31"
type input "89193-8873"
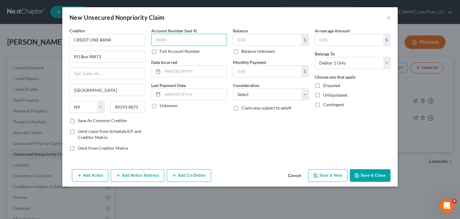
click at [184, 41] on input "text" at bounding box center [189, 40] width 76 height 12
type input "8801"
click at [183, 72] on input "text" at bounding box center [195, 71] width 64 height 11
type input "[DATE]"
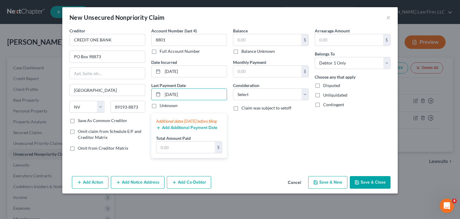
type input "[DATE]"
click at [172, 151] on input "text" at bounding box center [185, 146] width 58 height 11
click at [196, 130] on button "Add Additional Payment Date" at bounding box center [186, 127] width 61 height 5
click at [160, 130] on icon "button" at bounding box center [158, 127] width 5 height 5
click at [175, 130] on button "Add Additional Payment Date" at bounding box center [186, 127] width 61 height 5
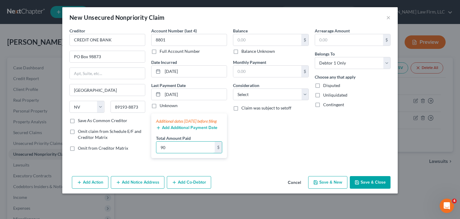
type input "90"
click at [159, 130] on icon "button" at bounding box center [158, 127] width 5 height 5
click at [198, 96] on input "[DATE]" at bounding box center [195, 94] width 64 height 11
click at [160, 130] on icon "button" at bounding box center [158, 127] width 5 height 5
click at [173, 130] on button "Add Additional Payment Date" at bounding box center [186, 127] width 61 height 5
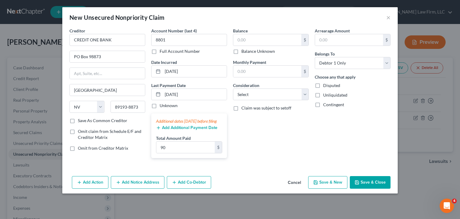
click at [241, 143] on div "Balance $ Balance Unknown Balance Undetermined $ Balance Unknown Monthly Paymen…" at bounding box center [271, 95] width 82 height 135
click at [258, 42] on input "text" at bounding box center [267, 39] width 68 height 11
type input "232"
click at [204, 94] on input "[DATE]" at bounding box center [195, 94] width 64 height 11
click at [160, 105] on label "Unknown" at bounding box center [169, 105] width 18 height 6
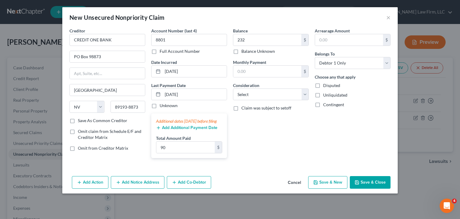
click at [162, 105] on input "Unknown" at bounding box center [164, 104] width 4 height 4
click at [160, 104] on label "Unknown" at bounding box center [169, 105] width 18 height 6
click at [162, 104] on input "Unknown" at bounding box center [164, 104] width 4 height 4
checkbox input "false"
drag, startPoint x: 187, startPoint y: 131, endPoint x: 191, endPoint y: 135, distance: 5.5
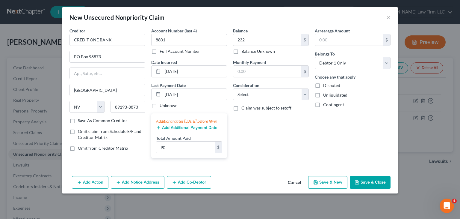
click at [187, 130] on button "Add Additional Payment Date" at bounding box center [186, 127] width 61 height 5
click at [201, 130] on button "Add Additional Payment Date" at bounding box center [186, 127] width 61 height 5
click at [321, 187] on button "Save & New" at bounding box center [327, 182] width 39 height 13
select select "0"
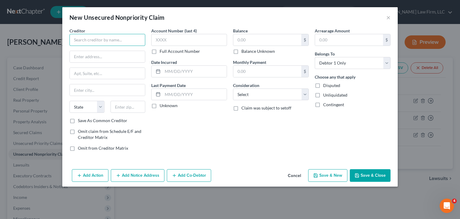
click at [96, 36] on input "text" at bounding box center [107, 40] width 76 height 12
paste input "SANTANDER BANK N.A."
type input "SANTANDER BANK N.A."
drag, startPoint x: 81, startPoint y: 58, endPoint x: 98, endPoint y: 58, distance: 17.4
click at [81, 58] on input "text" at bounding box center [107, 56] width 75 height 11
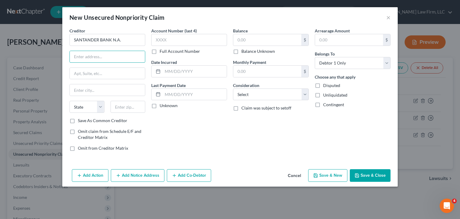
click at [101, 55] on input "text" at bounding box center [107, 56] width 75 height 11
paste input "[STREET_ADDRESS]"
type input "[STREET_ADDRESS]"
click at [127, 104] on input "text" at bounding box center [127, 107] width 35 height 12
type input "02903"
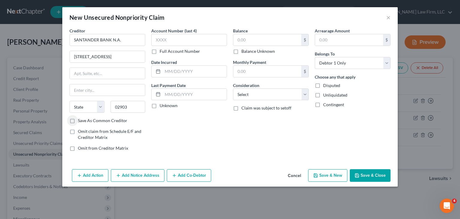
type input "[GEOGRAPHIC_DATA]"
select select "41"
click at [127, 104] on input "02903" at bounding box center [127, 107] width 35 height 12
type input "02903-2437"
click at [182, 41] on input "text" at bounding box center [189, 40] width 76 height 12
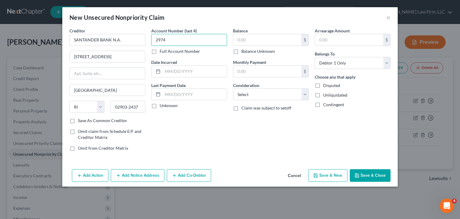
type input "2974"
click at [198, 70] on input "text" at bounding box center [195, 71] width 64 height 11
click at [195, 72] on input "12/2" at bounding box center [195, 71] width 64 height 11
click at [182, 73] on input "12/2" at bounding box center [195, 71] width 64 height 11
click at [201, 72] on input "12/2" at bounding box center [195, 71] width 64 height 11
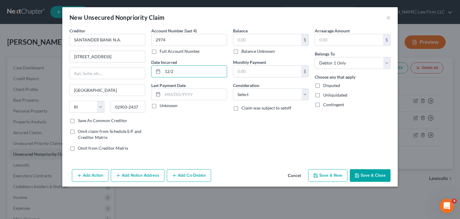
click at [201, 72] on input "12/2" at bounding box center [195, 71] width 64 height 11
drag, startPoint x: 214, startPoint y: 125, endPoint x: 160, endPoint y: 77, distance: 72.1
click at [213, 125] on div "Account Number (last 4) 2974 Full Account Number Date Incurred 12/2 Last Paymen…" at bounding box center [189, 92] width 82 height 128
click at [174, 72] on input "12/2" at bounding box center [195, 71] width 64 height 11
type input "[DATE]"
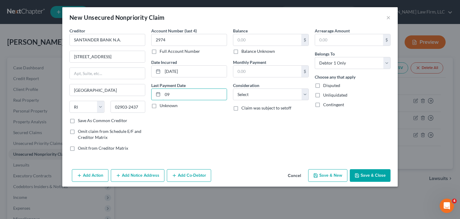
type input "0"
type input "[DATE]"
click at [284, 41] on input "text" at bounding box center [267, 39] width 68 height 11
type input "4,912"
click at [279, 109] on span "Claim was subject to setoff" at bounding box center [266, 107] width 50 height 5
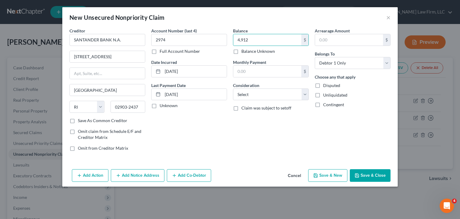
click at [248, 109] on input "Claim was subject to setoff" at bounding box center [246, 107] width 4 height 4
checkbox input "true"
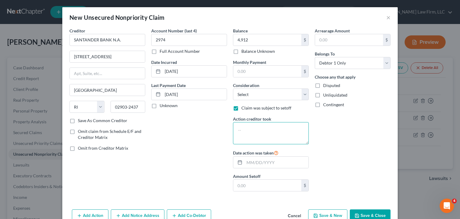
click at [258, 128] on textarea at bounding box center [271, 133] width 76 height 22
type textarea "Charged off"
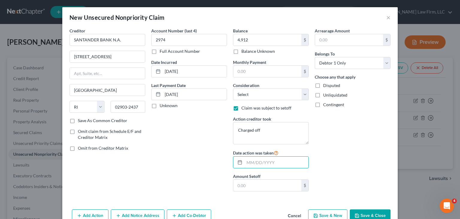
click at [258, 161] on input "text" at bounding box center [276, 161] width 64 height 11
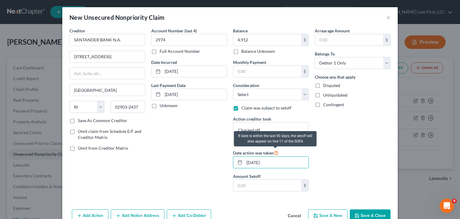
type input "[DATE]"
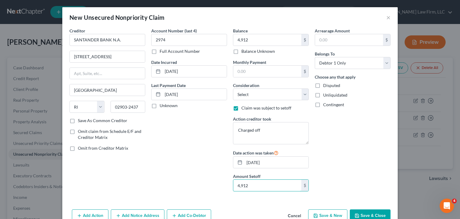
type input "4,912"
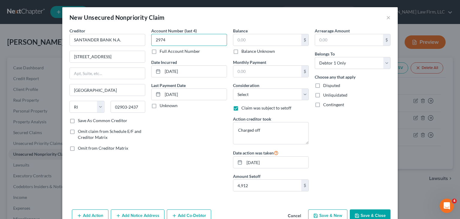
type input "2974"
click at [244, 35] on input "text" at bounding box center [267, 39] width 68 height 11
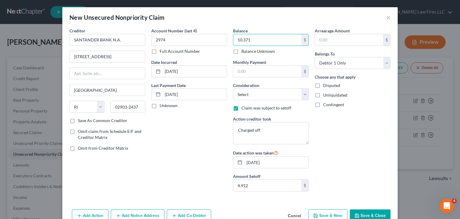
type input "10,371"
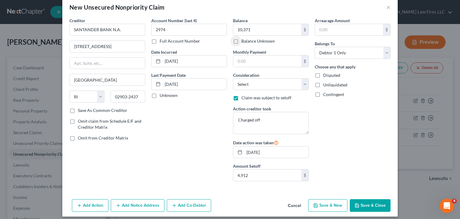
scroll to position [14, 0]
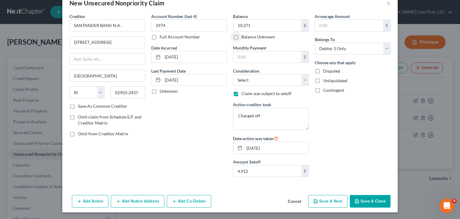
click at [324, 202] on button "Save & New" at bounding box center [327, 201] width 39 height 13
select select "0"
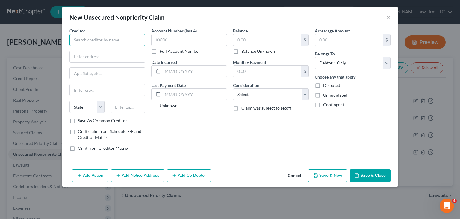
click at [93, 41] on input "text" at bounding box center [107, 40] width 76 height 12
paste input "CAPITAL ONE BANK USA NA"
type input "CAPITAL ONE BANK USA NA"
drag, startPoint x: 81, startPoint y: 57, endPoint x: 233, endPoint y: 70, distance: 152.1
click at [81, 57] on input "text" at bounding box center [107, 56] width 75 height 11
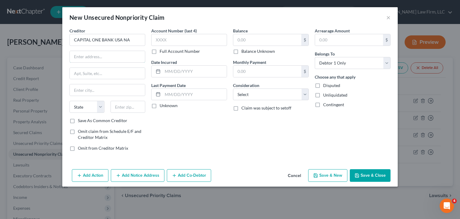
click at [90, 56] on input "text" at bounding box center [107, 56] width 75 height 11
paste input "PO BOX 31293"
type input "PO BOX 31293"
click at [89, 76] on input "text" at bounding box center [107, 73] width 75 height 11
type input "84131"
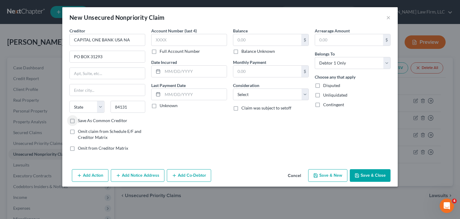
type input "[GEOGRAPHIC_DATA]"
select select "46"
click at [137, 108] on input "84131" at bounding box center [127, 107] width 35 height 12
type input "84131-1293"
click at [181, 42] on input "text" at bounding box center [189, 40] width 76 height 12
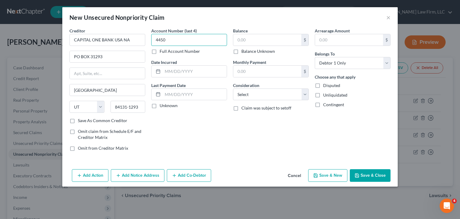
type input "4450"
click at [178, 73] on input "text" at bounding box center [195, 71] width 64 height 11
type input "[DATE]"
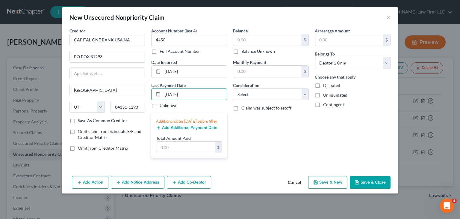
type input "[DATE]"
drag, startPoint x: 253, startPoint y: 71, endPoint x: 250, endPoint y: 65, distance: 6.2
click at [253, 71] on input "text" at bounding box center [267, 71] width 68 height 11
type input "34"
click at [263, 40] on input "text" at bounding box center [267, 39] width 68 height 11
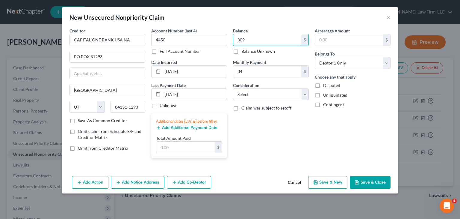
type input "309"
drag, startPoint x: 194, startPoint y: 94, endPoint x: 155, endPoint y: 93, distance: 39.5
click at [155, 93] on div "[DATE]" at bounding box center [189, 94] width 76 height 12
type input "[DATE]"
click at [171, 149] on input "text" at bounding box center [185, 146] width 58 height 11
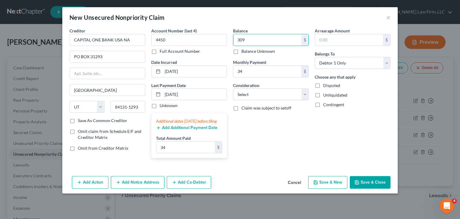
click at [171, 130] on button "Add Additional Payment Date" at bounding box center [186, 127] width 61 height 5
click at [160, 130] on icon "button" at bounding box center [158, 127] width 5 height 5
click at [197, 130] on button "Add Additional Payment Date" at bounding box center [186, 127] width 61 height 5
click at [198, 130] on button "Add Additional Payment Date" at bounding box center [186, 127] width 61 height 5
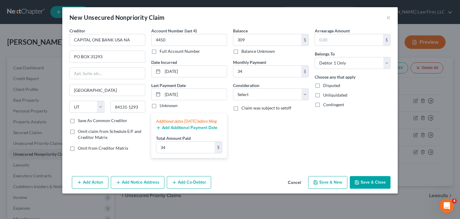
click at [198, 130] on button "Add Additional Payment Date" at bounding box center [186, 127] width 61 height 5
click at [174, 130] on button "Add Additional Payment Date" at bounding box center [186, 127] width 61 height 5
click at [209, 130] on button "Add Additional Payment Date" at bounding box center [186, 127] width 61 height 5
type input "68"
click at [357, 154] on div "Arrearage Amount $ Belongs To * Select Debtor 1 Only Debtor 2 Only Debtor 1 And…" at bounding box center [353, 95] width 82 height 135
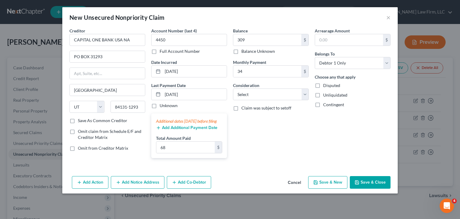
click at [329, 188] on button "Save & New" at bounding box center [327, 182] width 39 height 13
select select "0"
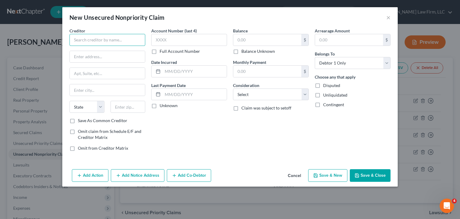
drag, startPoint x: 92, startPoint y: 34, endPoint x: 103, endPoint y: 49, distance: 17.9
click at [92, 34] on input "text" at bounding box center [107, 40] width 76 height 12
paste input "CB INDIGO"
type input "CB INDIGO"
click at [79, 54] on input "text" at bounding box center [107, 56] width 75 height 11
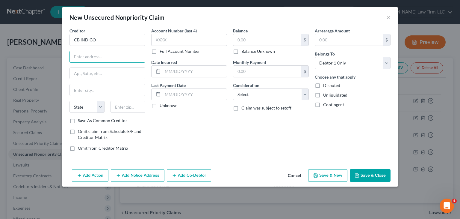
paste input "PO BOX 4499,"
click at [90, 73] on input "text" at bounding box center [107, 73] width 75 height 11
click at [108, 60] on input "PO BOX 4499," at bounding box center [107, 56] width 75 height 11
type input "PO BOX 4499"
drag, startPoint x: 105, startPoint y: 67, endPoint x: 103, endPoint y: 77, distance: 9.4
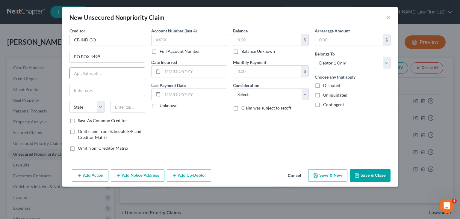
click at [105, 68] on input "text" at bounding box center [107, 73] width 75 height 11
click at [134, 105] on input "text" at bounding box center [127, 107] width 35 height 12
paste input "97076"
type input "97076"
type input "Beaverton"
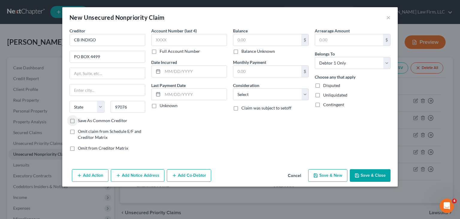
select select "38"
click at [131, 106] on input "97076" at bounding box center [127, 107] width 35 height 12
type input "97076-4499"
click at [174, 35] on input "text" at bounding box center [189, 40] width 76 height 12
type input "1365"
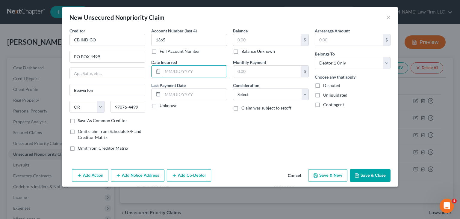
click at [175, 70] on input "text" at bounding box center [195, 71] width 64 height 11
type input "[DATE]"
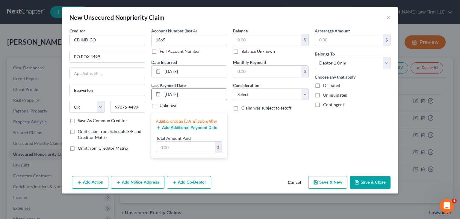
type input "[DATE]"
click at [266, 75] on input "text" at bounding box center [267, 71] width 68 height 11
type input "55"
click at [163, 152] on input "text" at bounding box center [185, 146] width 58 height 11
click at [170, 94] on input "[DATE]" at bounding box center [195, 94] width 64 height 11
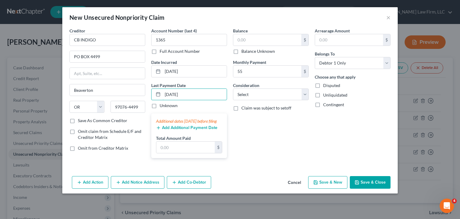
type input "[DATE]"
click at [170, 152] on input "text" at bounding box center [185, 146] width 58 height 11
click at [173, 130] on button "Add Additional Payment Date" at bounding box center [186, 127] width 61 height 5
click at [178, 153] on input "text" at bounding box center [185, 146] width 58 height 11
click at [157, 128] on line "button" at bounding box center [158, 128] width 3 height 0
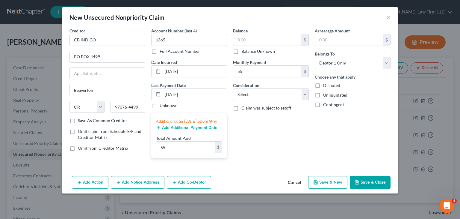
click at [187, 130] on button "Add Additional Payment Date" at bounding box center [186, 127] width 61 height 5
type input "110"
drag, startPoint x: 308, startPoint y: 153, endPoint x: 284, endPoint y: 140, distance: 27.3
click at [308, 153] on div "Balance $ Balance Unknown Balance Undetermined $ Balance Unknown Monthly Paymen…" at bounding box center [271, 95] width 82 height 135
click at [269, 42] on input "text" at bounding box center [267, 39] width 68 height 11
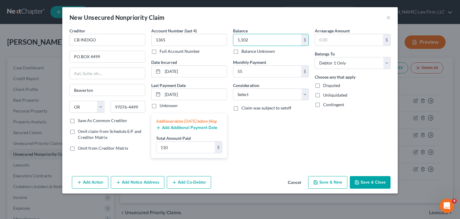
type input "1,102"
click at [302, 94] on select "Select Cable / Satellite Services Collection Agency Credit Card Debt Debt Couns…" at bounding box center [271, 94] width 76 height 12
select select "2"
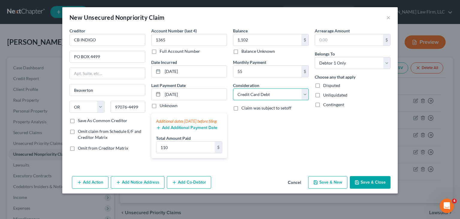
click at [233, 88] on select "Select Cable / Satellite Services Collection Agency Credit Card Debt Debt Couns…" at bounding box center [271, 94] width 76 height 12
drag, startPoint x: 371, startPoint y: 188, endPoint x: 229, endPoint y: 89, distance: 173.8
click at [371, 188] on button "Save & Close" at bounding box center [370, 182] width 41 height 13
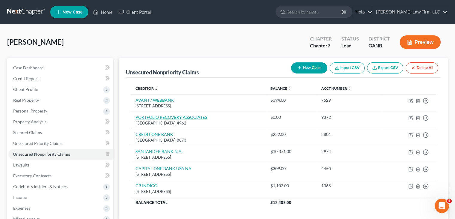
click at [202, 117] on link "PORTFOLIO RECOVERY ASSOCIATES" at bounding box center [172, 116] width 72 height 5
select select "48"
select select "1"
select select "0"
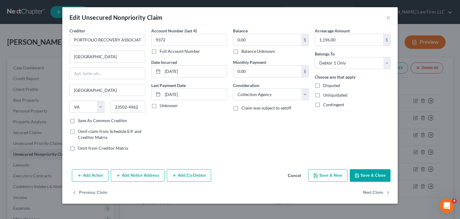
click at [376, 175] on button "Save & Close" at bounding box center [370, 175] width 41 height 13
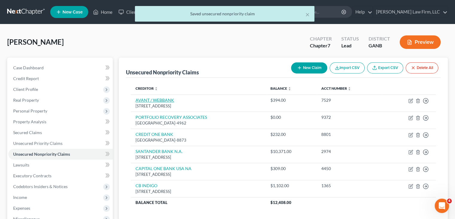
click at [171, 102] on link "AVANT / WEBBANK" at bounding box center [155, 99] width 39 height 5
select select "14"
select select "2"
select select "0"
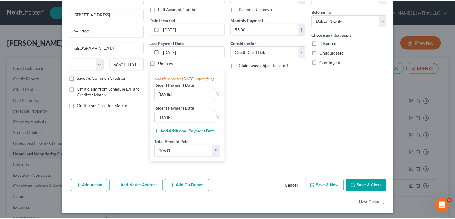
scroll to position [50, 0]
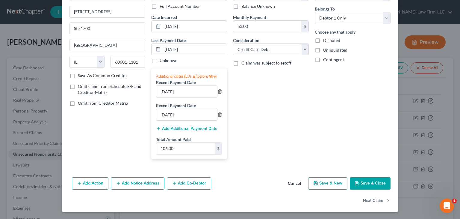
click at [379, 185] on button "Save & Close" at bounding box center [370, 183] width 41 height 13
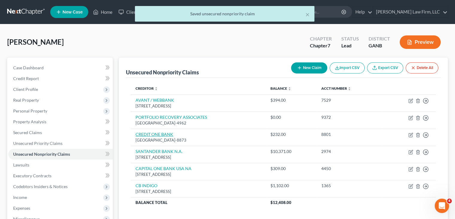
click at [162, 134] on link "CREDIT ONE BANK" at bounding box center [155, 133] width 38 height 5
select select "31"
select select "0"
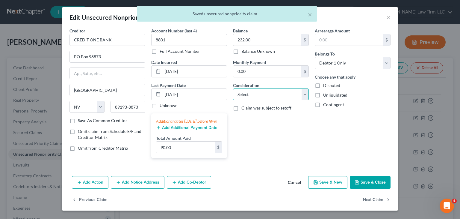
click at [261, 95] on select "Select Cable / Satellite Services Collection Agency Credit Card Debt Debt Couns…" at bounding box center [271, 94] width 76 height 12
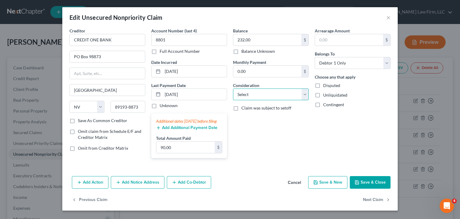
select select "2"
click at [233, 88] on select "Select Cable / Satellite Services Collection Agency Credit Card Debt Debt Couns…" at bounding box center [271, 94] width 76 height 12
drag, startPoint x: 363, startPoint y: 187, endPoint x: 286, endPoint y: 145, distance: 87.8
click at [363, 187] on button "Save & Close" at bounding box center [370, 182] width 41 height 13
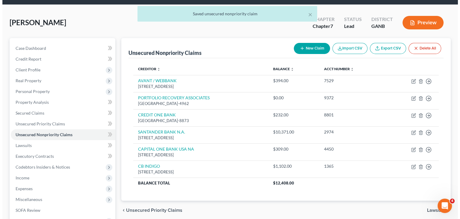
scroll to position [30, 0]
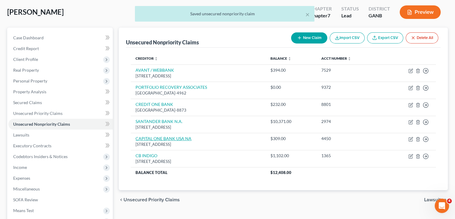
click at [188, 139] on link "CAPITAL ONE BANK USA NA" at bounding box center [164, 138] width 56 height 5
select select "46"
select select "0"
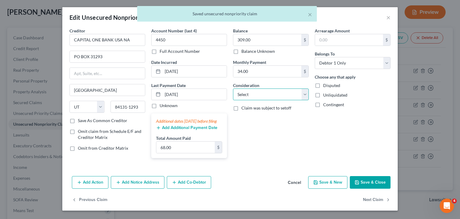
click at [278, 97] on select "Select Cable / Satellite Services Collection Agency Credit Card Debt Debt Couns…" at bounding box center [271, 94] width 76 height 12
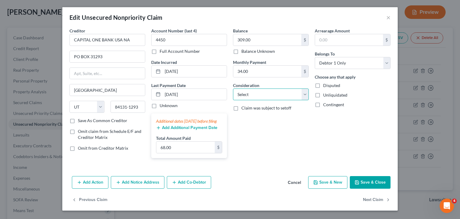
select select "2"
click at [233, 88] on select "Select Cable / Satellite Services Collection Agency Credit Card Debt Debt Couns…" at bounding box center [271, 94] width 76 height 12
click at [277, 94] on select "Select Cable / Satellite Services Collection Agency Credit Card Debt Debt Couns…" at bounding box center [271, 94] width 76 height 12
click at [233, 88] on select "Select Cable / Satellite Services Collection Agency Credit Card Debt Debt Couns…" at bounding box center [271, 94] width 76 height 12
click at [374, 187] on button "Save & Close" at bounding box center [370, 182] width 41 height 13
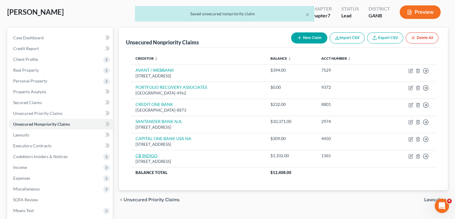
click at [153, 156] on link "CB INDIGO" at bounding box center [147, 155] width 22 height 5
select select "38"
select select "2"
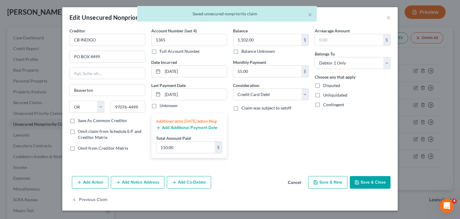
drag, startPoint x: 367, startPoint y: 185, endPoint x: 251, endPoint y: 147, distance: 122.2
click at [366, 185] on button "Save & Close" at bounding box center [370, 182] width 41 height 13
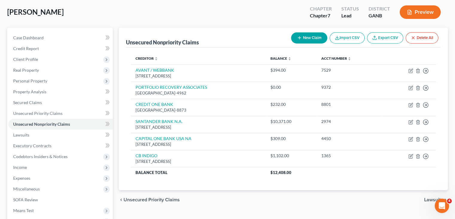
click at [319, 40] on button "New Claim" at bounding box center [309, 37] width 36 height 11
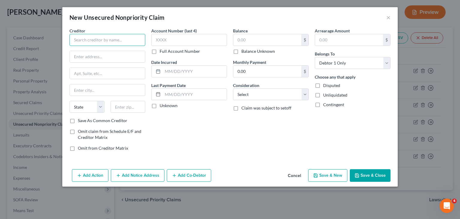
click at [99, 36] on input "text" at bounding box center [107, 40] width 76 height 12
paste input "DEPT OF ED"
click at [80, 57] on input "text" at bounding box center [107, 56] width 75 height 11
paste input "[STREET_ADDRESS]"
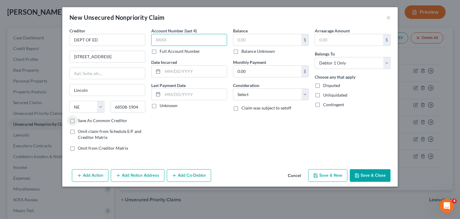
click at [177, 40] on input "text" at bounding box center [189, 40] width 76 height 12
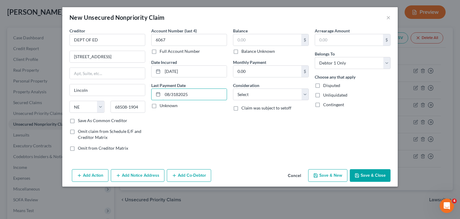
drag, startPoint x: 200, startPoint y: 93, endPoint x: 137, endPoint y: 90, distance: 63.2
click at [137, 90] on div "Creditor * DEPT OF ED [GEOGRAPHIC_DATA] [US_STATE] AK AR AZ CA CO [GEOGRAPHIC_D…" at bounding box center [229, 92] width 327 height 128
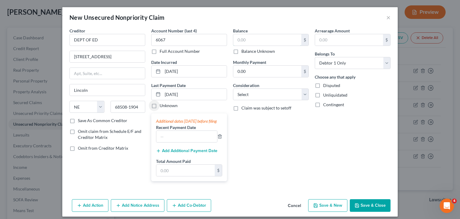
click at [276, 42] on input "text" at bounding box center [267, 39] width 68 height 11
click at [290, 92] on select "Select Cable / Satellite Services Collection Agency Credit Card Debt Debt Couns…" at bounding box center [271, 94] width 76 height 12
click at [233, 88] on select "Select Cable / Satellite Services Collection Agency Credit Card Debt Debt Couns…" at bounding box center [271, 94] width 76 height 12
click at [327, 211] on button "Save & New" at bounding box center [327, 205] width 39 height 13
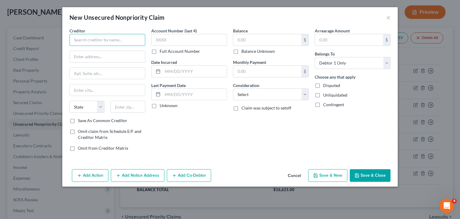
drag, startPoint x: 93, startPoint y: 40, endPoint x: 91, endPoint y: 43, distance: 3.4
click at [93, 40] on input "text" at bounding box center [107, 40] width 76 height 12
paste input "DEPT OF ED"
click at [100, 56] on input "text" at bounding box center [107, 56] width 75 height 11
click at [89, 58] on input "text" at bounding box center [107, 56] width 75 height 11
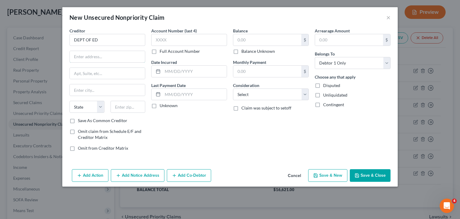
paste input "[STREET_ADDRESS]"
click at [119, 103] on input "text" at bounding box center [127, 107] width 35 height 12
click at [135, 107] on input "68508" at bounding box center [127, 107] width 35 height 12
click at [183, 40] on input "text" at bounding box center [189, 40] width 76 height 12
click at [178, 70] on input "text" at bounding box center [195, 71] width 64 height 11
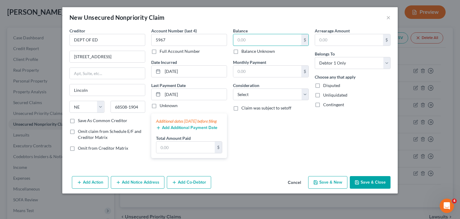
click at [268, 41] on input "text" at bounding box center [267, 39] width 68 height 11
click at [96, 117] on label "Save As Common Creditor" at bounding box center [102, 120] width 49 height 6
click at [84, 117] on input "Save As Common Creditor" at bounding box center [82, 119] width 4 height 4
click at [298, 97] on select "Select Cable / Satellite Services Collection Agency Credit Card Debt Debt Couns…" at bounding box center [271, 94] width 76 height 12
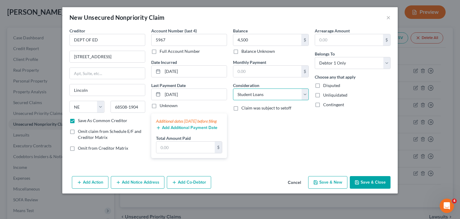
click at [233, 88] on select "Select Cable / Satellite Services Collection Agency Credit Card Debt Debt Couns…" at bounding box center [271, 94] width 76 height 12
click at [373, 188] on button "Save & Close" at bounding box center [370, 182] width 41 height 13
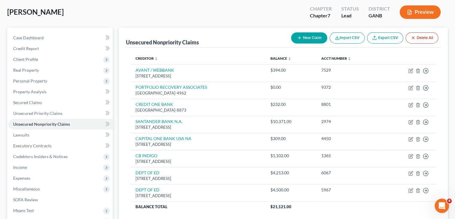
click at [309, 40] on button "New Claim" at bounding box center [309, 37] width 36 height 11
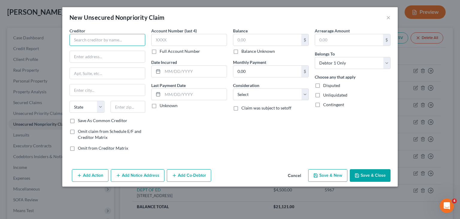
click at [120, 42] on input "text" at bounding box center [107, 40] width 76 height 12
click at [60, 37] on div "New Unsecured Nonpriority Claim × Creditor * DE State [US_STATE] AK AR AZ CA CO…" at bounding box center [230, 109] width 460 height 219
click at [70, 59] on input "text" at bounding box center [107, 56] width 75 height 11
paste input "[STREET_ADDRESS]"
click at [87, 45] on input "text" at bounding box center [107, 40] width 76 height 12
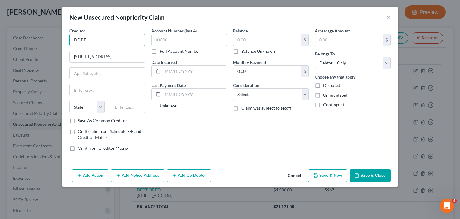
drag, startPoint x: 109, startPoint y: 37, endPoint x: 68, endPoint y: 36, distance: 41.3
click at [68, 36] on div "Creditor * DE[PT 121 S 13th St State [US_STATE] AK AR AZ CA CO CT DE DC [GEOGRA…" at bounding box center [107, 92] width 82 height 128
paste input "PT OF ED"
click at [121, 103] on input "text" at bounding box center [127, 107] width 35 height 12
click at [134, 108] on input "68508" at bounding box center [127, 107] width 35 height 12
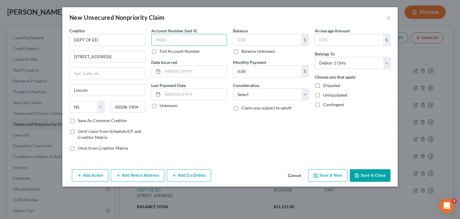
click at [166, 40] on input "text" at bounding box center [189, 40] width 76 height 12
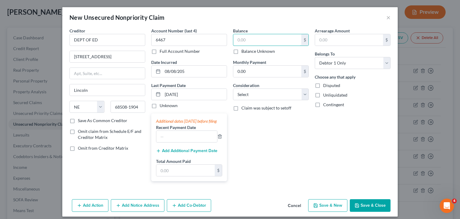
click at [251, 36] on input "text" at bounding box center [267, 39] width 68 height 11
drag, startPoint x: 251, startPoint y: 95, endPoint x: 250, endPoint y: 98, distance: 3.3
click at [251, 95] on select "Select Cable / Satellite Services Collection Agency Credit Card Debt Debt Couns…" at bounding box center [271, 94] width 76 height 12
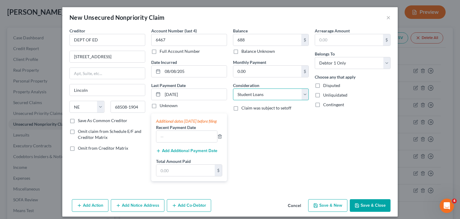
click at [233, 88] on select "Select Cable / Satellite Services Collection Agency Credit Card Debt Debt Couns…" at bounding box center [271, 94] width 76 height 12
click at [334, 210] on button "Save & New" at bounding box center [327, 205] width 39 height 13
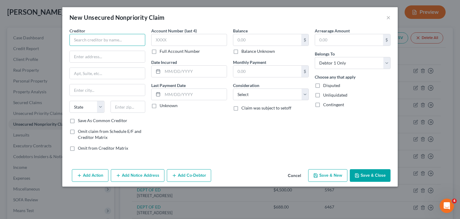
click at [82, 41] on input "text" at bounding box center [107, 40] width 76 height 12
paste input "DEPT OF ED"
click at [89, 59] on input "text" at bounding box center [107, 56] width 75 height 11
click at [116, 61] on input "text" at bounding box center [107, 56] width 75 height 11
paste input "[STREET_ADDRESS]"
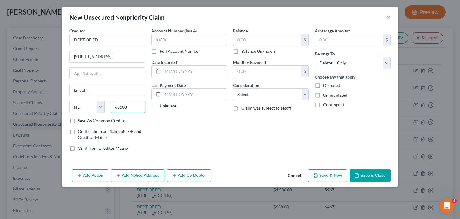
click at [134, 106] on input "68508" at bounding box center [127, 107] width 35 height 12
click at [187, 39] on input "text" at bounding box center [189, 40] width 76 height 12
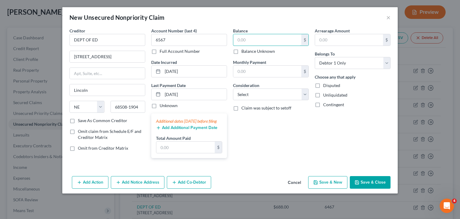
click at [266, 40] on input "text" at bounding box center [267, 39] width 68 height 11
click at [272, 97] on select "Select Cable / Satellite Services Collection Agency Credit Card Debt Debt Couns…" at bounding box center [271, 94] width 76 height 12
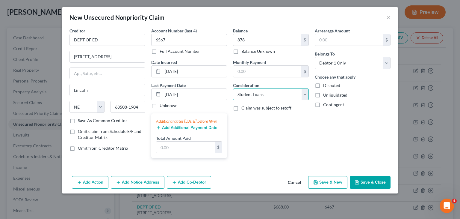
click at [233, 88] on select "Select Cable / Satellite Services Collection Agency Credit Card Debt Debt Couns…" at bounding box center [271, 94] width 76 height 12
click at [337, 185] on button "Save & New" at bounding box center [327, 182] width 39 height 13
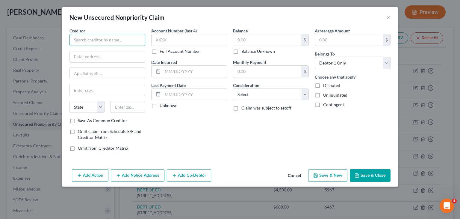
click at [94, 40] on input "text" at bounding box center [107, 40] width 76 height 12
paste input "DEPT OF ED"
click at [90, 56] on input "text" at bounding box center [107, 56] width 75 height 11
click at [110, 58] on input "text" at bounding box center [107, 56] width 75 height 11
paste input "[STREET_ADDRESS]"
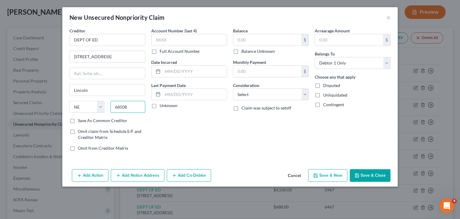
click at [133, 110] on input "68508" at bounding box center [127, 107] width 35 height 12
click at [189, 43] on input "text" at bounding box center [189, 40] width 76 height 12
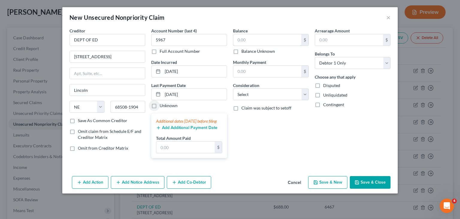
click at [267, 41] on input "text" at bounding box center [267, 39] width 68 height 11
drag, startPoint x: 245, startPoint y: 94, endPoint x: 245, endPoint y: 97, distance: 3.6
click at [245, 94] on select "Select Cable / Satellite Services Collection Agency Credit Card Debt Debt Couns…" at bounding box center [271, 94] width 76 height 12
click at [233, 88] on select "Select Cable / Satellite Services Collection Agency Credit Card Debt Debt Couns…" at bounding box center [271, 94] width 76 height 12
click at [313, 149] on div "Arrearage Amount $ Belongs To * Select Debtor 1 Only Debtor 2 Only Debtor 1 And…" at bounding box center [353, 95] width 82 height 135
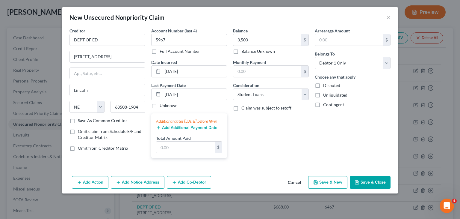
click at [329, 188] on button "Save & New" at bounding box center [327, 182] width 39 height 13
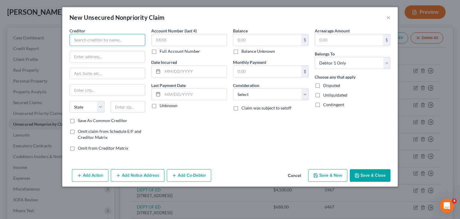
click at [102, 42] on input "text" at bounding box center [107, 40] width 76 height 12
paste input "DEPT OF ED"
click at [93, 57] on input "text" at bounding box center [107, 56] width 75 height 11
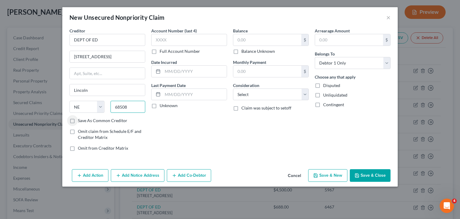
click at [136, 106] on input "68508" at bounding box center [127, 107] width 35 height 12
click at [169, 39] on input "text" at bounding box center [189, 40] width 76 height 12
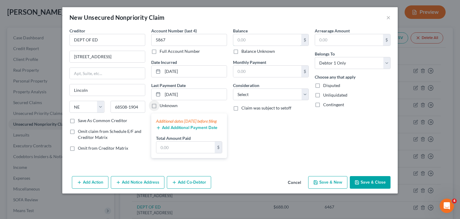
click at [271, 39] on input "text" at bounding box center [267, 39] width 68 height 11
drag, startPoint x: 266, startPoint y: 92, endPoint x: 265, endPoint y: 95, distance: 3.1
click at [266, 92] on select "Select Cable / Satellite Services Collection Agency Credit Card Debt Debt Couns…" at bounding box center [271, 94] width 76 height 12
click at [233, 88] on select "Select Cable / Satellite Services Collection Agency Credit Card Debt Debt Couns…" at bounding box center [271, 94] width 76 height 12
click at [328, 188] on button "Save & New" at bounding box center [327, 182] width 39 height 13
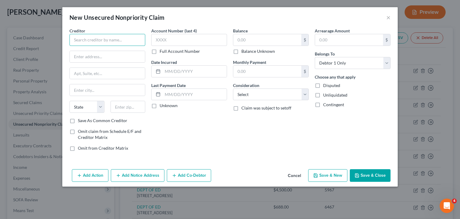
click at [111, 40] on input "text" at bounding box center [107, 40] width 76 height 12
paste input "LVNV FUNDING LLC"
click at [102, 57] on input "text" at bounding box center [107, 56] width 75 height 11
click at [74, 56] on input "text" at bounding box center [107, 56] width 75 height 11
drag, startPoint x: 115, startPoint y: 40, endPoint x: -75, endPoint y: 34, distance: 190.2
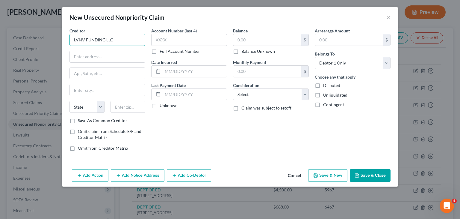
click at [0, 34] on html "Home New Case Client Portal [PERSON_NAME] Law Firm, LLC [EMAIL_ADDRESS][DOMAIN_…" at bounding box center [230, 152] width 460 height 364
paste input "CARE OF RESURGENT CAPITAL SERVICES L.P"
drag, startPoint x: 106, startPoint y: 56, endPoint x: 103, endPoint y: 58, distance: 3.2
click at [106, 56] on input "text" at bounding box center [107, 56] width 75 height 11
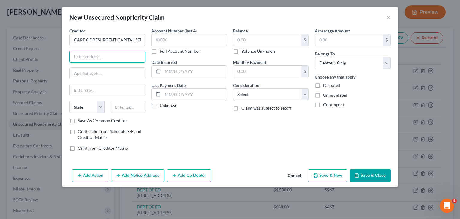
paste input "PO BOX 1269"
click at [88, 73] on input "text" at bounding box center [107, 73] width 75 height 11
drag, startPoint x: 216, startPoint y: 152, endPoint x: 149, endPoint y: 84, distance: 95.7
click at [216, 151] on div "Account Number (last 4) Full Account Number Date Incurred Last Payment Date Unk…" at bounding box center [189, 92] width 82 height 128
click at [120, 109] on input "text" at bounding box center [127, 107] width 35 height 12
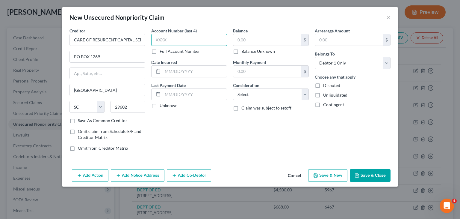
click at [186, 40] on input "text" at bounding box center [189, 40] width 76 height 12
click at [181, 73] on input "text" at bounding box center [195, 71] width 64 height 11
click at [256, 40] on input "text" at bounding box center [267, 39] width 68 height 11
click at [258, 71] on input "text" at bounding box center [267, 71] width 68 height 11
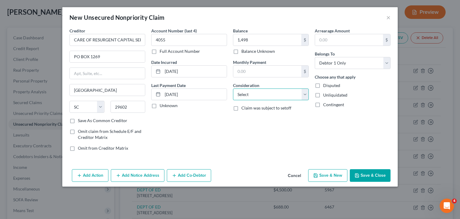
click at [252, 94] on select "Select Cable / Satellite Services Collection Agency Credit Card Debt Debt Couns…" at bounding box center [271, 94] width 76 height 12
drag, startPoint x: 276, startPoint y: 88, endPoint x: 277, endPoint y: 94, distance: 6.0
click at [277, 88] on select "Select Cable / Satellite Services Collection Agency Credit Card Debt Debt Couns…" at bounding box center [271, 94] width 76 height 12
click at [233, 88] on select "Select Cable / Satellite Services Collection Agency Credit Card Debt Debt Couns…" at bounding box center [271, 94] width 76 height 12
click at [315, 174] on icon "button" at bounding box center [315, 175] width 5 height 5
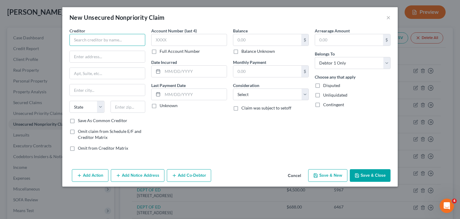
click at [104, 42] on input "text" at bounding box center [107, 40] width 76 height 12
paste input "[PERSON_NAME] BANK -"
click at [114, 57] on input "text" at bounding box center [107, 56] width 75 height 11
paste input "[STREET_ADDRESS][PERSON_NAME]"
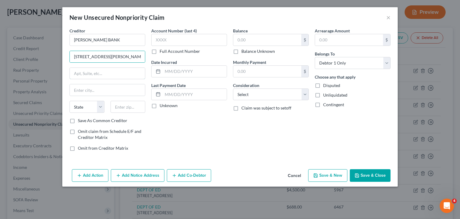
click at [107, 75] on input "text" at bounding box center [107, 73] width 75 height 11
click at [131, 108] on input "text" at bounding box center [127, 107] width 35 height 12
click at [131, 103] on input "11804" at bounding box center [127, 107] width 35 height 12
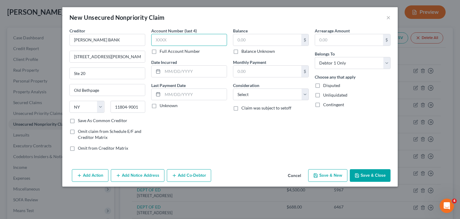
click at [177, 42] on input "text" at bounding box center [189, 40] width 76 height 12
click at [177, 78] on div "Account Number (last 4) 6718 Full Account Number Date Incurred Last Payment Dat…" at bounding box center [189, 92] width 82 height 128
click at [183, 69] on input "text" at bounding box center [195, 71] width 64 height 11
click at [194, 95] on input "text" at bounding box center [195, 94] width 64 height 11
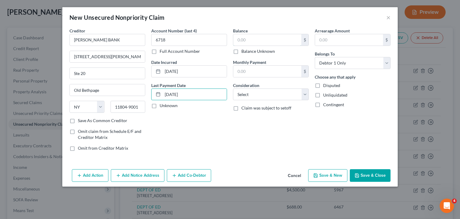
click at [262, 38] on input "text" at bounding box center [267, 39] width 68 height 11
click at [265, 93] on select "Select Cable / Satellite Services Collection Agency Credit Card Debt Debt Couns…" at bounding box center [271, 94] width 76 height 12
click at [233, 88] on select "Select Cable / Satellite Services Collection Agency Credit Card Debt Debt Couns…" at bounding box center [271, 94] width 76 height 12
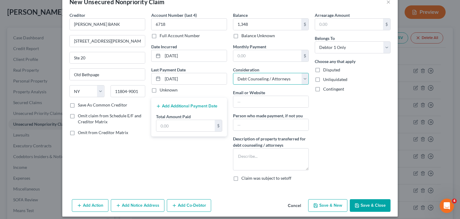
scroll to position [19, 0]
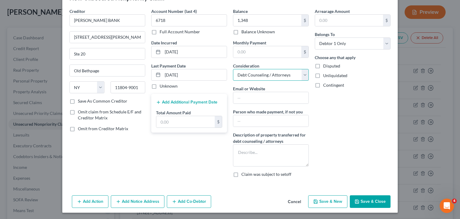
click at [282, 72] on select "Select Cable / Satellite Services Collection Agency Credit Card Debt Debt Couns…" at bounding box center [271, 75] width 76 height 12
click at [233, 81] on select "Select Cable / Satellite Services Collection Agency Credit Card Debt Debt Couns…" at bounding box center [271, 75] width 76 height 12
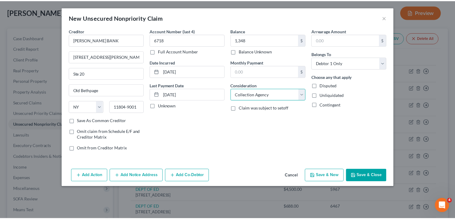
scroll to position [0, 0]
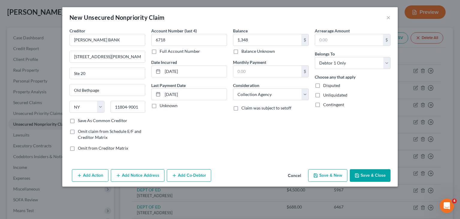
click at [328, 174] on button "Save & New" at bounding box center [327, 175] width 39 height 13
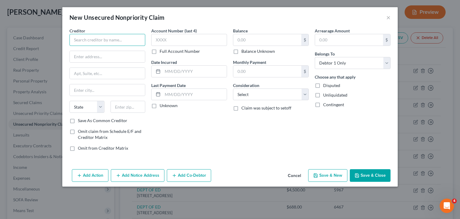
click at [83, 39] on input "text" at bounding box center [107, 40] width 76 height 12
paste input "BEST EGG"
drag, startPoint x: 84, startPoint y: 57, endPoint x: 117, endPoint y: 61, distance: 33.3
click at [84, 57] on input "text" at bounding box center [107, 56] width 75 height 11
click at [113, 58] on input "text" at bounding box center [107, 56] width 75 height 11
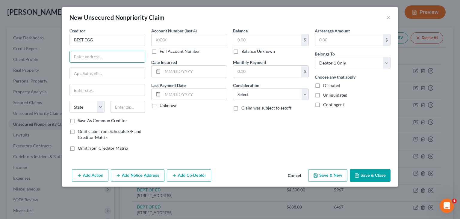
paste input "PO BOX 42912"
click at [125, 107] on input "text" at bounding box center [127, 107] width 35 height 12
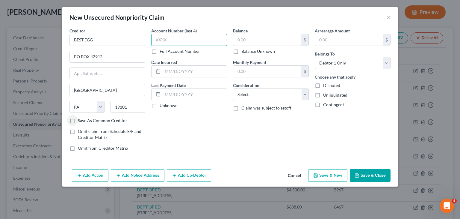
click at [181, 41] on input "text" at bounding box center [189, 40] width 76 height 12
click at [180, 69] on input "text" at bounding box center [195, 71] width 64 height 11
click at [255, 39] on input "text" at bounding box center [267, 39] width 68 height 11
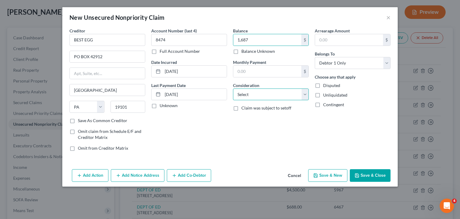
drag, startPoint x: 275, startPoint y: 95, endPoint x: 273, endPoint y: 98, distance: 4.3
click at [275, 95] on select "Select Cable / Satellite Services Collection Agency Credit Card Debt Debt Couns…" at bounding box center [271, 94] width 76 height 12
click at [233, 88] on select "Select Cable / Satellite Services Collection Agency Credit Card Debt Debt Couns…" at bounding box center [271, 94] width 76 height 12
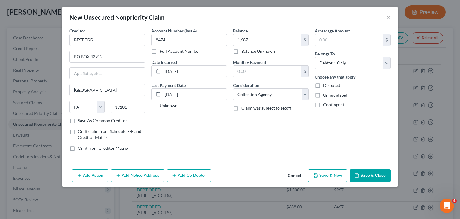
click at [322, 173] on button "Save & New" at bounding box center [327, 175] width 39 height 13
click at [369, 175] on button "Save & Close" at bounding box center [370, 175] width 41 height 13
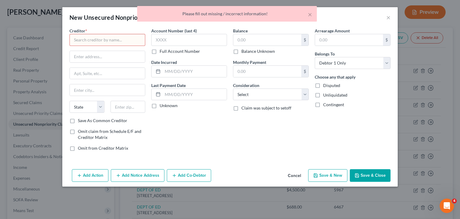
click at [294, 174] on button "Cancel" at bounding box center [294, 175] width 23 height 12
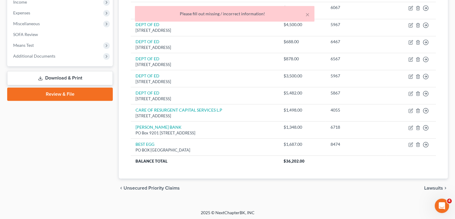
scroll to position [195, 0]
click at [410, 143] on icon "button" at bounding box center [411, 145] width 4 height 4
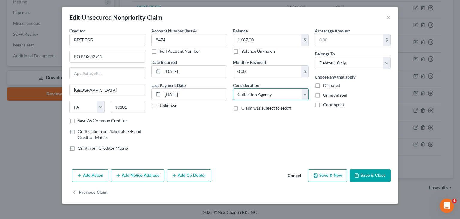
click at [276, 97] on select "Select Cable / Satellite Services Collection Agency Credit Card Debt Debt Couns…" at bounding box center [271, 94] width 76 height 12
click at [233, 88] on select "Select Cable / Satellite Services Collection Agency Credit Card Debt Debt Couns…" at bounding box center [271, 94] width 76 height 12
click at [377, 177] on button "Save & Close" at bounding box center [370, 175] width 41 height 13
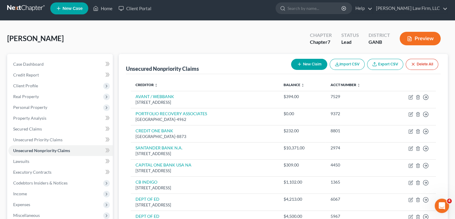
scroll to position [0, 0]
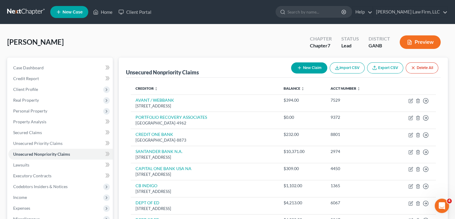
click at [308, 64] on button "New Claim" at bounding box center [309, 67] width 36 height 11
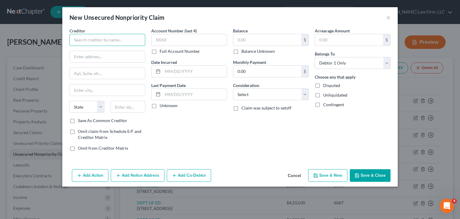
click at [78, 39] on input "text" at bounding box center [107, 40] width 76 height 12
click at [107, 40] on input "text" at bounding box center [107, 40] width 76 height 12
paste input "AMERICAN EXPRESS"
click at [97, 52] on input "text" at bounding box center [107, 56] width 75 height 11
click at [113, 60] on input "text" at bounding box center [107, 56] width 75 height 11
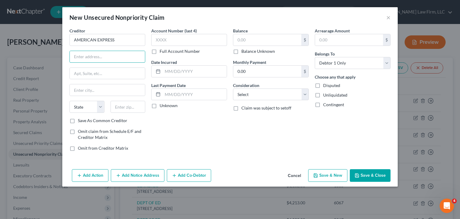
paste input "PO Box 981537"
click at [134, 106] on input "text" at bounding box center [127, 107] width 35 height 12
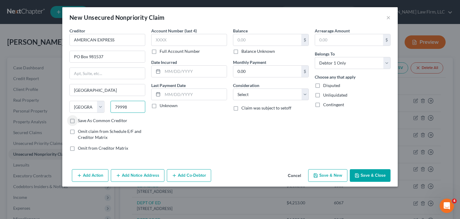
click at [135, 107] on input "79998" at bounding box center [127, 107] width 35 height 12
click at [164, 40] on input "text" at bounding box center [189, 40] width 76 height 12
click at [175, 72] on input "text" at bounding box center [195, 71] width 64 height 11
click at [256, 41] on input "text" at bounding box center [267, 39] width 68 height 11
click at [258, 95] on select "Select Cable / Satellite Services Collection Agency Credit Card Debt Debt Couns…" at bounding box center [271, 94] width 76 height 12
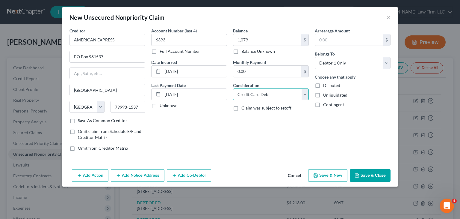
click at [233, 88] on select "Select Cable / Satellite Services Collection Agency Credit Card Debt Debt Couns…" at bounding box center [271, 94] width 76 height 12
click at [337, 175] on button "Save & New" at bounding box center [327, 175] width 39 height 13
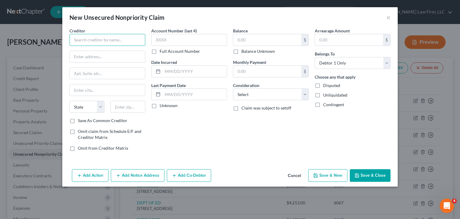
click at [124, 38] on input "text" at bounding box center [107, 40] width 76 height 12
click at [89, 36] on input "text" at bounding box center [107, 40] width 76 height 12
paste input "ESUSU FINANCIAL"
click at [85, 53] on input "text" at bounding box center [107, 56] width 75 height 11
click at [123, 57] on input "text" at bounding box center [107, 56] width 75 height 11
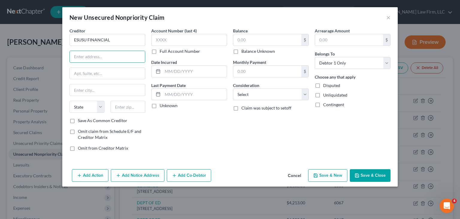
paste input "[STREET_ADDRESS]"
click at [99, 75] on input "text" at bounding box center [107, 73] width 75 height 11
click at [130, 105] on input "text" at bounding box center [127, 107] width 35 height 12
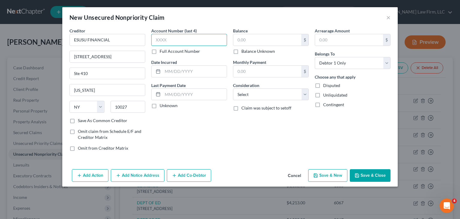
click at [184, 37] on input "text" at bounding box center [189, 40] width 76 height 12
click at [178, 66] on input "text" at bounding box center [195, 71] width 64 height 11
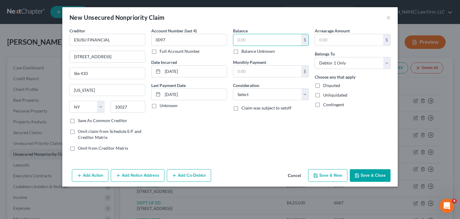
click at [280, 37] on input "text" at bounding box center [267, 39] width 68 height 11
click at [259, 94] on select "Select Cable / Satellite Services Collection Agency Credit Card Debt Debt Couns…" at bounding box center [271, 94] width 76 height 12
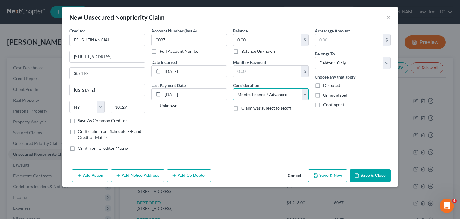
click at [233, 88] on select "Select Cable / Satellite Services Collection Agency Credit Card Debt Debt Couns…" at bounding box center [271, 94] width 76 height 12
click at [331, 179] on button "Save & New" at bounding box center [327, 175] width 39 height 13
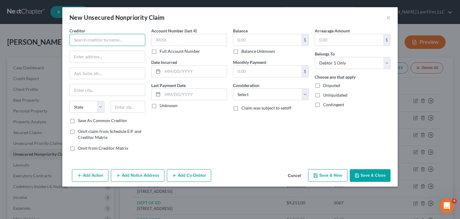
click at [91, 43] on input "text" at bounding box center [107, 40] width 76 height 12
click at [106, 57] on input "text" at bounding box center [107, 56] width 75 height 11
paste input "[STREET_ADDRESS],"
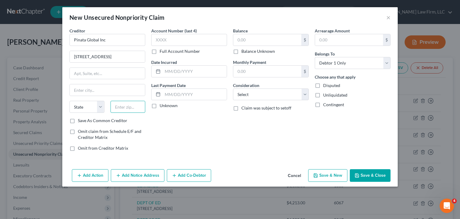
click at [128, 104] on input "text" at bounding box center [127, 107] width 35 height 12
click at [141, 103] on input "10013" at bounding box center [127, 107] width 35 height 12
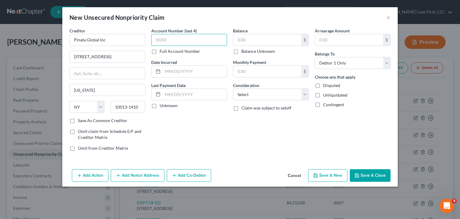
click at [186, 39] on input "text" at bounding box center [189, 40] width 76 height 12
click at [184, 68] on input "text" at bounding box center [195, 71] width 64 height 11
click at [242, 41] on input "text" at bounding box center [267, 39] width 68 height 11
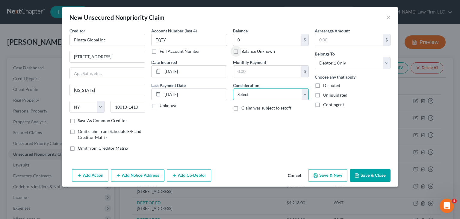
click at [253, 99] on select "Select Cable / Satellite Services Collection Agency Credit Card Debt Debt Couns…" at bounding box center [271, 94] width 76 height 12
click at [233, 88] on select "Select Cable / Satellite Services Collection Agency Credit Card Debt Debt Couns…" at bounding box center [271, 94] width 76 height 12
click at [332, 173] on button "Save & New" at bounding box center [327, 175] width 39 height 13
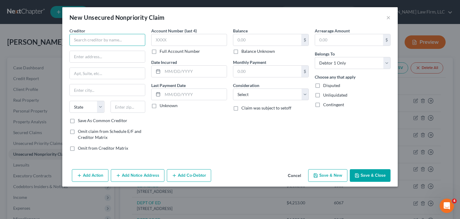
drag, startPoint x: 83, startPoint y: 41, endPoint x: 82, endPoint y: 35, distance: 5.8
click at [83, 39] on input "text" at bounding box center [107, 40] width 76 height 12
paste input "CHERRY LLC"
drag, startPoint x: 86, startPoint y: 54, endPoint x: 98, endPoint y: 76, distance: 24.4
click at [86, 54] on input "text" at bounding box center [107, 56] width 75 height 11
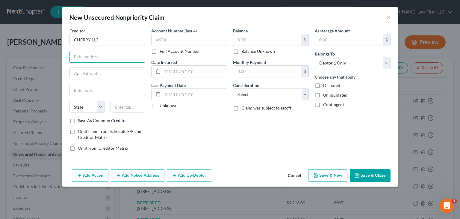
click at [118, 55] on input "text" at bounding box center [107, 56] width 75 height 11
paste input "[STREET_ADDRESS]"
click at [104, 73] on input "text" at bounding box center [107, 73] width 75 height 11
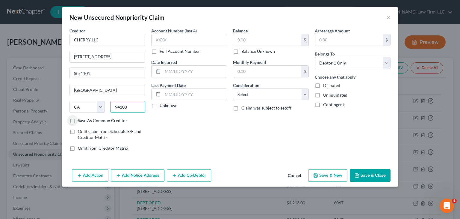
click at [140, 106] on input "94103" at bounding box center [127, 107] width 35 height 12
click at [187, 42] on input "text" at bounding box center [189, 40] width 76 height 12
click at [176, 67] on input "text" at bounding box center [195, 71] width 64 height 11
click at [271, 92] on select "Select Cable / Satellite Services Collection Agency Credit Card Debt Debt Couns…" at bounding box center [271, 94] width 76 height 12
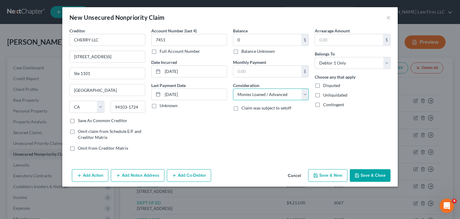
click at [233, 88] on select "Select Cable / Satellite Services Collection Agency Credit Card Debt Debt Couns…" at bounding box center [271, 94] width 76 height 12
click at [330, 175] on button "Save & New" at bounding box center [327, 175] width 39 height 13
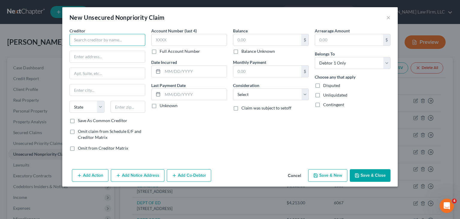
click at [86, 44] on input "text" at bounding box center [107, 40] width 76 height 12
paste input "SYNCB/CARE CREDIT"
click at [99, 53] on input "text" at bounding box center [107, 56] width 75 height 11
click at [116, 54] on input "text" at bounding box center [107, 56] width 75 height 11
paste input "PO Box 71757"
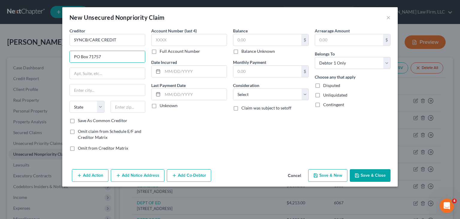
click at [94, 74] on input "text" at bounding box center [107, 73] width 75 height 11
drag, startPoint x: 84, startPoint y: 88, endPoint x: 97, endPoint y: 92, distance: 13.8
click at [84, 88] on input "text" at bounding box center [107, 89] width 75 height 11
click at [237, 153] on div "Balance $ Balance Unknown Balance Undetermined $ Balance Unknown Monthly Paymen…" at bounding box center [271, 92] width 82 height 128
click at [135, 110] on input "text" at bounding box center [127, 107] width 35 height 12
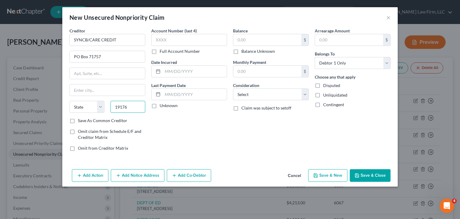
click at [135, 106] on input "19176" at bounding box center [127, 107] width 35 height 12
click at [84, 90] on input "text" at bounding box center [107, 89] width 75 height 11
drag, startPoint x: 135, startPoint y: 107, endPoint x: 113, endPoint y: 107, distance: 21.9
click at [113, 107] on input "19176" at bounding box center [127, 107] width 35 height 12
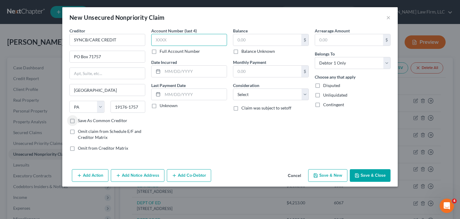
click at [211, 41] on input "text" at bounding box center [189, 40] width 76 height 12
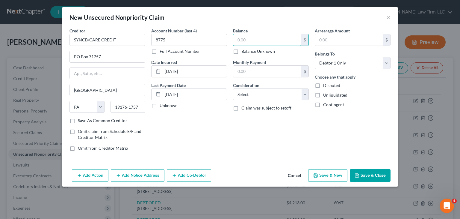
click at [266, 39] on input "text" at bounding box center [267, 39] width 68 height 11
click at [264, 95] on select "Select Cable / Satellite Services Collection Agency Credit Card Debt Debt Couns…" at bounding box center [271, 94] width 76 height 12
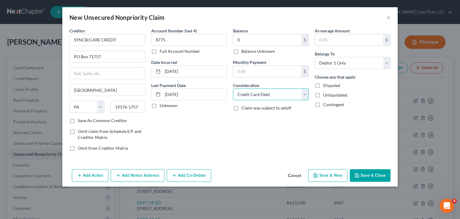
click at [233, 88] on select "Select Cable / Satellite Services Collection Agency Credit Card Debt Debt Couns…" at bounding box center [271, 94] width 76 height 12
click at [331, 175] on button "Save & New" at bounding box center [327, 175] width 39 height 13
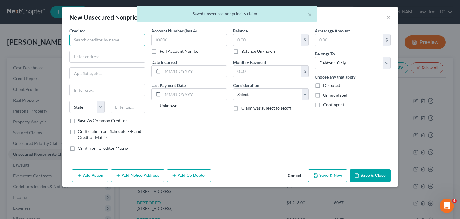
click at [99, 42] on input "text" at bounding box center [107, 40] width 76 height 12
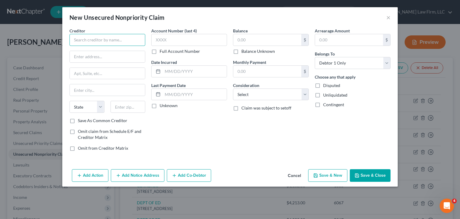
click at [102, 40] on input "text" at bounding box center [107, 40] width 76 height 12
paste input "UPLIFT, INC"
click at [96, 58] on input "text" at bounding box center [107, 56] width 75 height 11
click at [89, 53] on input "text" at bounding box center [107, 56] width 75 height 11
paste input "[STREET_ADDRESS][PERSON_NAME],"
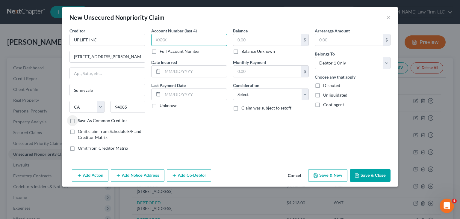
click at [168, 43] on input "text" at bounding box center [189, 40] width 76 height 12
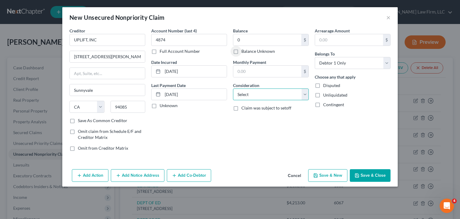
drag, startPoint x: 269, startPoint y: 93, endPoint x: 267, endPoint y: 95, distance: 3.4
click at [269, 93] on select "Select Cable / Satellite Services Collection Agency Credit Card Debt Debt Couns…" at bounding box center [271, 94] width 76 height 12
click at [233, 88] on select "Select Cable / Satellite Services Collection Agency Credit Card Debt Debt Couns…" at bounding box center [271, 94] width 76 height 12
click at [321, 175] on button "Save & New" at bounding box center [327, 175] width 39 height 13
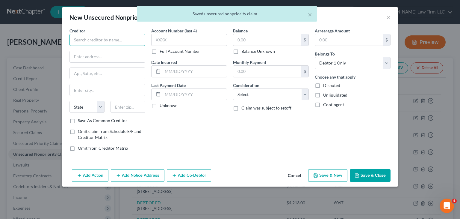
click at [86, 38] on input "text" at bounding box center [107, 40] width 76 height 12
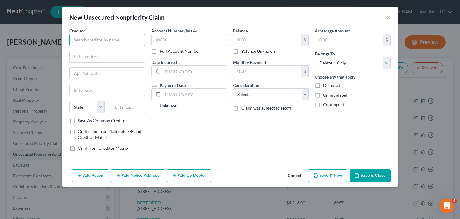
click at [79, 36] on input "text" at bounding box center [107, 40] width 76 height 12
paste input "CAPITAL ONE AUTO FINANCE"
click at [109, 60] on input "text" at bounding box center [107, 56] width 75 height 11
click at [103, 57] on input "text" at bounding box center [107, 56] width 75 height 11
paste input "PO Box 259407"
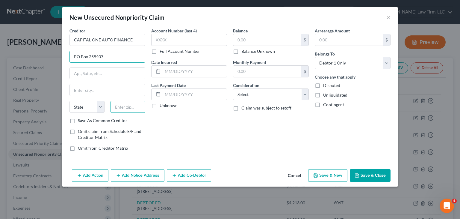
click at [132, 106] on input "text" at bounding box center [127, 107] width 35 height 12
click at [136, 106] on input "75025" at bounding box center [127, 107] width 35 height 12
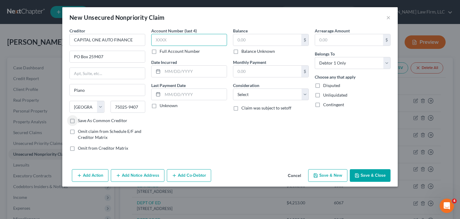
click at [175, 36] on input "text" at bounding box center [189, 40] width 76 height 12
click at [176, 70] on input "text" at bounding box center [195, 71] width 64 height 11
click at [266, 39] on input "text" at bounding box center [267, 39] width 68 height 11
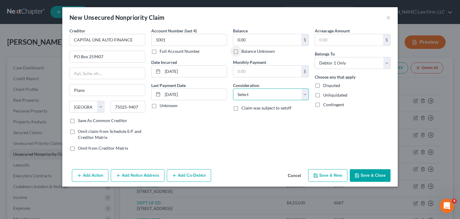
click at [261, 92] on select "Select Cable / Satellite Services Collection Agency Credit Card Debt Debt Couns…" at bounding box center [271, 94] width 76 height 12
click at [233, 88] on select "Select Cable / Satellite Services Collection Agency Credit Card Debt Debt Couns…" at bounding box center [271, 94] width 76 height 12
click at [277, 118] on input "text" at bounding box center [270, 116] width 75 height 11
click at [335, 177] on button "Save & New" at bounding box center [327, 175] width 39 height 13
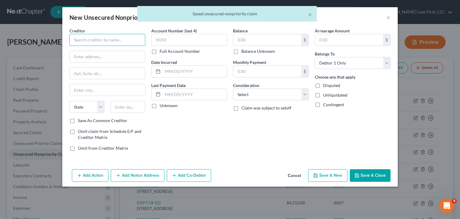
click at [119, 36] on input "text" at bounding box center [107, 40] width 76 height 12
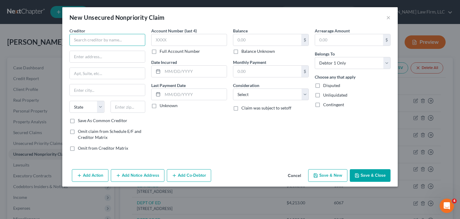
click at [87, 38] on input "text" at bounding box center [107, 40] width 76 height 12
paste input "SYNCB/WALMART"
click at [113, 57] on input "text" at bounding box center [107, 56] width 75 height 11
click at [97, 57] on input "text" at bounding box center [107, 56] width 75 height 11
paste input "PO Box 71746,"
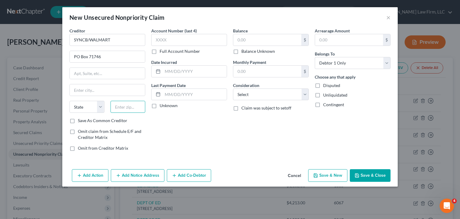
click at [116, 105] on input "text" at bounding box center [127, 107] width 35 height 12
click at [138, 107] on input "19176" at bounding box center [127, 107] width 35 height 12
click at [83, 75] on input "text" at bounding box center [107, 73] width 75 height 11
click at [84, 88] on input "text" at bounding box center [107, 89] width 75 height 11
click at [90, 106] on select "State [US_STATE] AK AR AZ CA CO CT DE DC [GEOGRAPHIC_DATA] [GEOGRAPHIC_DATA] GU…" at bounding box center [86, 107] width 35 height 12
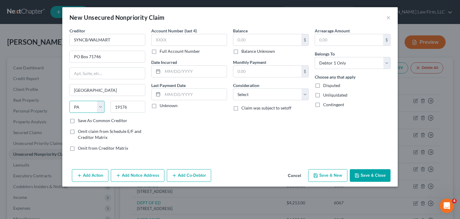
click at [69, 101] on select "State [US_STATE] AK AR AZ CA CO CT DE DC [GEOGRAPHIC_DATA] [GEOGRAPHIC_DATA] GU…" at bounding box center [86, 107] width 35 height 12
click at [134, 106] on input "19176" at bounding box center [127, 107] width 35 height 12
click at [172, 40] on input "text" at bounding box center [189, 40] width 76 height 12
click at [277, 42] on input "text" at bounding box center [267, 39] width 68 height 11
click at [275, 94] on select "Select Cable / Satellite Services Collection Agency Credit Card Debt Debt Couns…" at bounding box center [271, 94] width 76 height 12
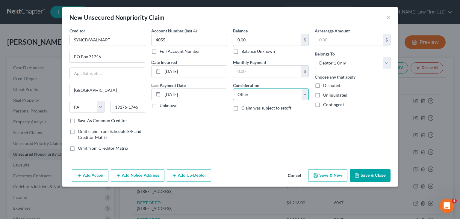
click at [233, 88] on select "Select Cable / Satellite Services Collection Agency Credit Card Debt Debt Couns…" at bounding box center [271, 94] width 76 height 12
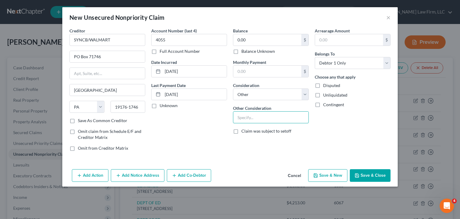
click at [250, 121] on input "text" at bounding box center [270, 116] width 75 height 11
click at [332, 174] on button "Save & New" at bounding box center [327, 175] width 39 height 13
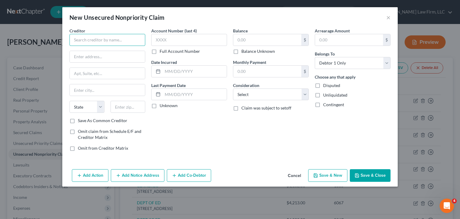
click at [108, 35] on input "text" at bounding box center [107, 40] width 76 height 12
paste input "CREDIT ACCEPTANCE CORPORAT"
click at [95, 57] on input "text" at bounding box center [107, 56] width 75 height 11
click at [117, 60] on input "text" at bounding box center [107, 56] width 75 height 11
paste input "PO BOX 5070"
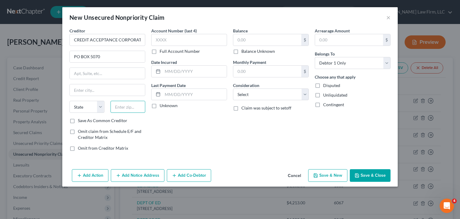
click at [127, 104] on input "text" at bounding box center [127, 107] width 35 height 12
click at [136, 106] on input "48086" at bounding box center [127, 107] width 35 height 12
click at [184, 37] on input "text" at bounding box center [189, 40] width 76 height 12
click at [180, 72] on input "text" at bounding box center [195, 71] width 64 height 11
click at [199, 70] on input "05/16/20156" at bounding box center [195, 71] width 64 height 11
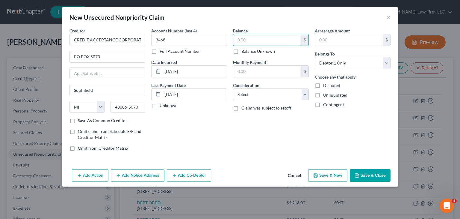
click at [258, 43] on input "text" at bounding box center [267, 39] width 68 height 11
click at [269, 98] on select "Select Cable / Satellite Services Collection Agency Credit Card Debt Debt Couns…" at bounding box center [271, 94] width 76 height 12
click at [233, 88] on select "Select Cable / Satellite Services Collection Agency Credit Card Debt Debt Couns…" at bounding box center [271, 94] width 76 height 12
drag, startPoint x: 255, startPoint y: 117, endPoint x: 254, endPoint y: 114, distance: 3.4
click at [255, 117] on input "text" at bounding box center [270, 116] width 75 height 11
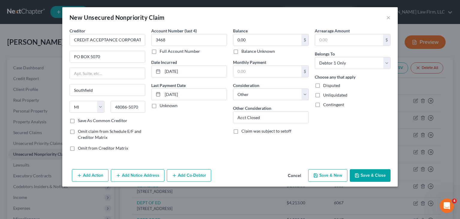
click at [324, 175] on button "Save & New" at bounding box center [327, 175] width 39 height 13
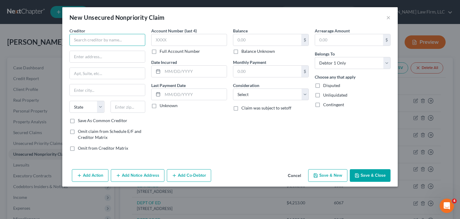
click at [91, 40] on input "text" at bounding box center [107, 40] width 76 height 12
paste input "SYNCB/TOYSRUS"
click at [95, 56] on input "text" at bounding box center [107, 56] width 75 height 11
click at [83, 54] on input "text" at bounding box center [107, 56] width 75 height 11
paste input "PO Box 71746"
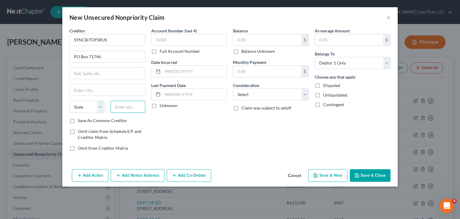
click at [127, 104] on input "text" at bounding box center [127, 107] width 35 height 12
click at [113, 91] on input "text" at bounding box center [107, 89] width 75 height 11
click at [143, 105] on input "19176" at bounding box center [127, 107] width 35 height 12
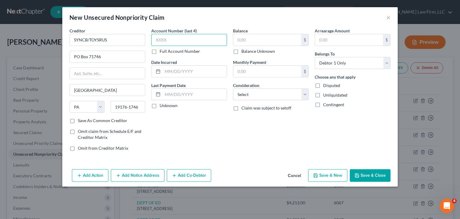
click at [197, 39] on input "text" at bounding box center [189, 40] width 76 height 12
drag, startPoint x: 187, startPoint y: 72, endPoint x: 188, endPoint y: 67, distance: 4.2
click at [188, 72] on input "text" at bounding box center [195, 71] width 64 height 11
click at [269, 43] on input "text" at bounding box center [267, 39] width 68 height 11
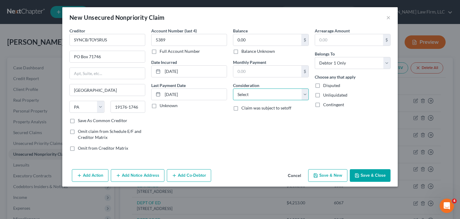
click at [270, 94] on select "Select Cable / Satellite Services Collection Agency Credit Card Debt Debt Couns…" at bounding box center [271, 94] width 76 height 12
click at [233, 88] on select "Select Cable / Satellite Services Collection Agency Credit Card Debt Debt Couns…" at bounding box center [271, 94] width 76 height 12
click at [259, 120] on input "text" at bounding box center [270, 116] width 75 height 11
click at [374, 172] on button "Save & Close" at bounding box center [370, 175] width 41 height 13
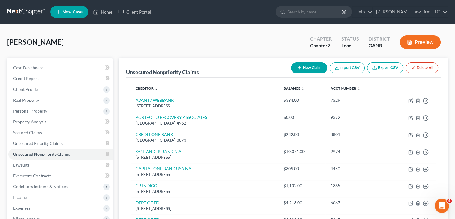
click at [173, 41] on div "[PERSON_NAME] Upgraded Chapter Chapter 7 Status Lead District GANB Preview" at bounding box center [227, 44] width 441 height 26
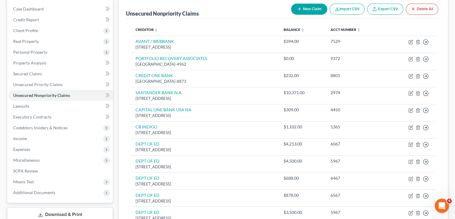
scroll to position [60, 0]
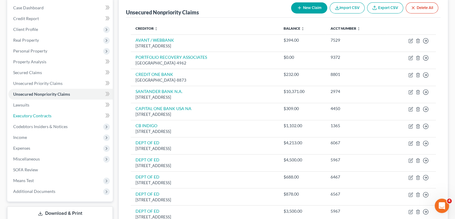
drag, startPoint x: 51, startPoint y: 116, endPoint x: 166, endPoint y: 105, distance: 115.9
click at [51, 116] on span "Executory Contracts" at bounding box center [32, 115] width 38 height 5
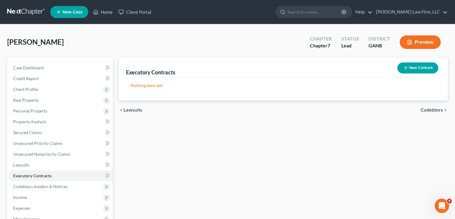
click at [418, 68] on button "New Contract" at bounding box center [418, 67] width 41 height 11
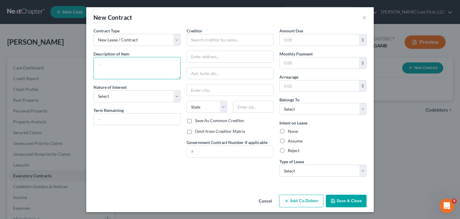
click at [120, 71] on textarea at bounding box center [136, 68] width 87 height 22
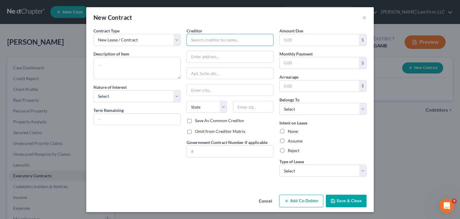
click at [214, 41] on input "text" at bounding box center [230, 40] width 87 height 12
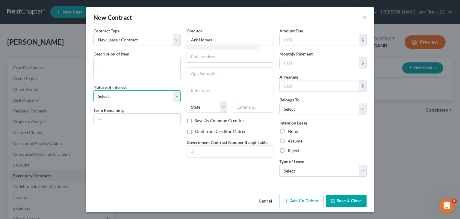
click at [164, 97] on select "Select Purchaser Agent Lessor Lessee" at bounding box center [136, 96] width 87 height 12
click at [93, 90] on select "Select Purchaser Agent Lessor Lessee" at bounding box center [136, 96] width 87 height 12
click at [137, 101] on select "Select Purchaser Agent Lessor Lessee" at bounding box center [136, 96] width 87 height 12
click at [93, 90] on select "Select Purchaser Agent Lessor Lessee" at bounding box center [136, 96] width 87 height 12
drag, startPoint x: 325, startPoint y: 112, endPoint x: 310, endPoint y: 112, distance: 15.0
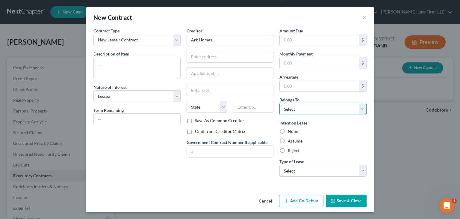
click at [325, 112] on select "Select Debtor 1 Only Debtor 2 Only Debtor 1 And Debtor 2 Only At Least One Of T…" at bounding box center [322, 109] width 87 height 12
click at [279, 103] on select "Select Debtor 1 Only Debtor 2 Only Debtor 1 And Debtor 2 Only At Least One Of T…" at bounding box center [322, 109] width 87 height 12
drag, startPoint x: 308, startPoint y: 131, endPoint x: 309, endPoint y: 116, distance: 15.4
click at [307, 131] on div "None" at bounding box center [322, 131] width 87 height 6
click at [310, 110] on select "Select Debtor 1 Only Debtor 2 Only Debtor 1 And Debtor 2 Only At Least One Of T…" at bounding box center [322, 109] width 87 height 12
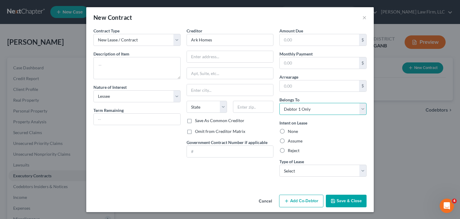
click at [279, 103] on select "Select Debtor 1 Only Debtor 2 Only Debtor 1 And Debtor 2 Only At Least One Of T…" at bounding box center [322, 109] width 87 height 12
click at [288, 141] on label "Assume" at bounding box center [295, 141] width 15 height 6
click at [290, 141] on input "Assume" at bounding box center [292, 140] width 4 height 4
click at [288, 129] on label "None" at bounding box center [293, 131] width 10 height 6
click at [290, 129] on input "None" at bounding box center [292, 130] width 4 height 4
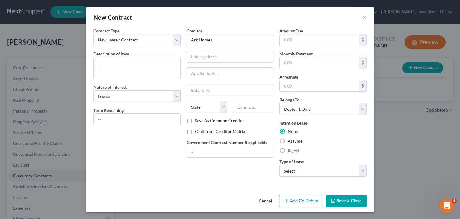
click at [288, 142] on label "Assume" at bounding box center [295, 141] width 15 height 6
click at [290, 142] on input "Assume" at bounding box center [292, 140] width 4 height 4
click at [318, 166] on select "Select Real Estate Car Other" at bounding box center [322, 170] width 87 height 12
click at [279, 164] on select "Select Real Estate Car Other" at bounding box center [322, 170] width 87 height 12
click at [349, 199] on button "Save & Close" at bounding box center [346, 200] width 41 height 13
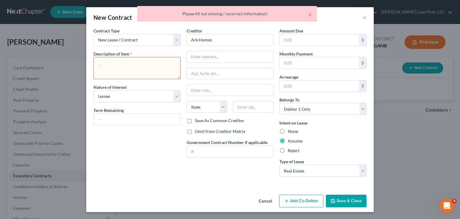
click at [127, 63] on textarea at bounding box center [136, 68] width 87 height 22
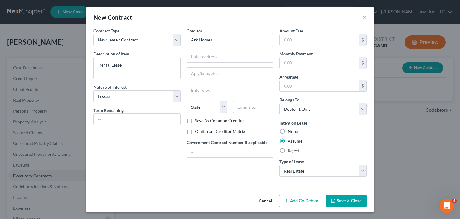
click at [351, 200] on button "Save & Close" at bounding box center [346, 200] width 41 height 13
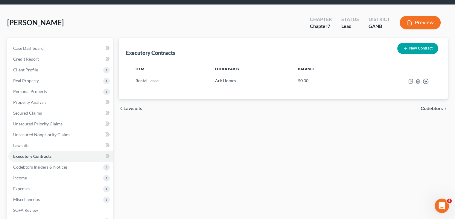
scroll to position [30, 0]
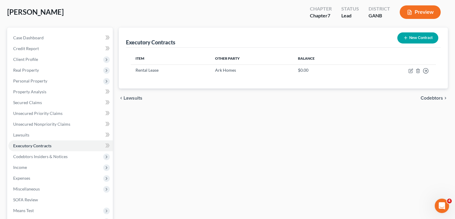
click at [25, 165] on span "Income" at bounding box center [20, 166] width 14 height 5
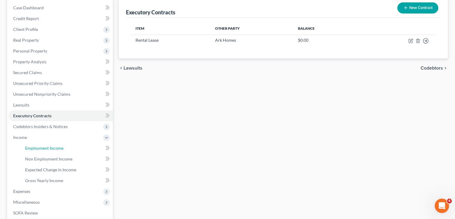
click at [61, 149] on span "Employment Income" at bounding box center [44, 147] width 38 height 5
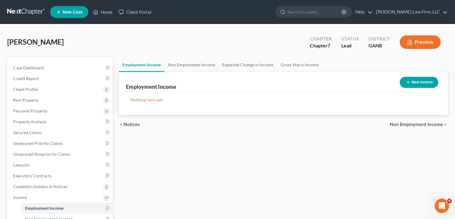
click at [429, 80] on button "New Income" at bounding box center [419, 82] width 39 height 11
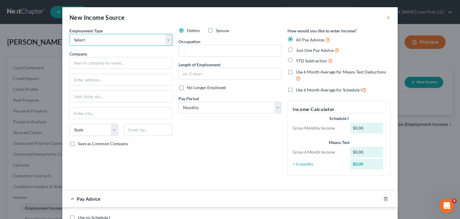
click at [110, 37] on select "Select Full or [DEMOGRAPHIC_DATA] Employment Self Employment" at bounding box center [120, 40] width 103 height 12
click at [69, 34] on select "Select Full or [DEMOGRAPHIC_DATA] Employment Self Employment" at bounding box center [120, 40] width 103 height 12
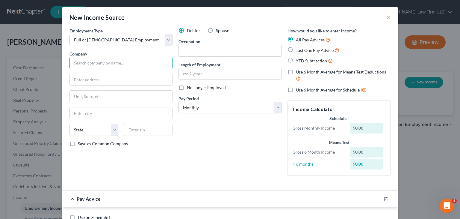
click at [110, 65] on input "text" at bounding box center [120, 63] width 103 height 12
click at [134, 58] on input "text" at bounding box center [120, 63] width 103 height 12
click at [216, 53] on input "text" at bounding box center [230, 50] width 102 height 11
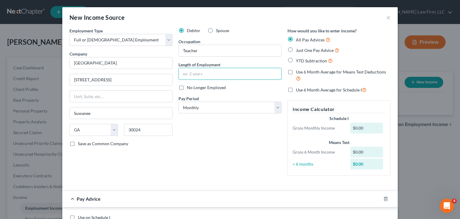
click at [228, 76] on input "text" at bounding box center [230, 73] width 102 height 11
click at [200, 70] on input "3" at bounding box center [230, 73] width 102 height 11
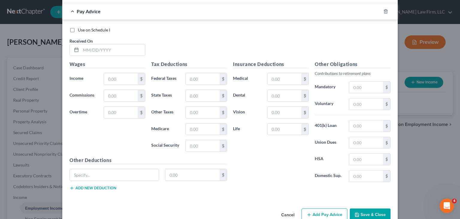
scroll to position [200, 0]
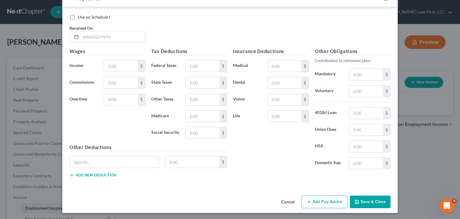
click at [374, 200] on button "Save & Close" at bounding box center [370, 201] width 41 height 13
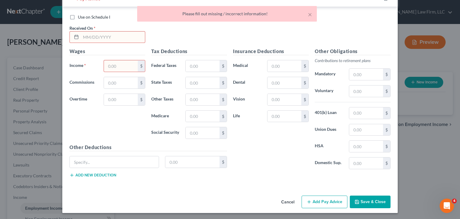
click at [109, 36] on input "text" at bounding box center [113, 36] width 64 height 11
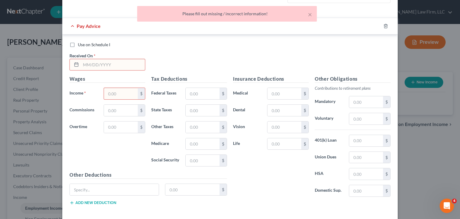
scroll to position [110, 0]
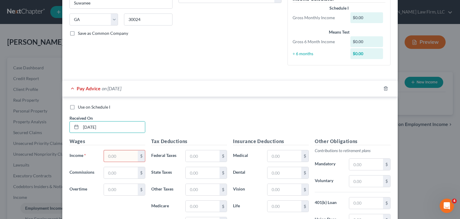
click at [125, 156] on input "text" at bounding box center [121, 155] width 34 height 11
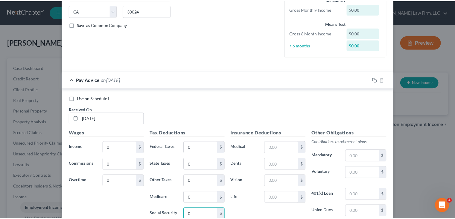
scroll to position [200, 0]
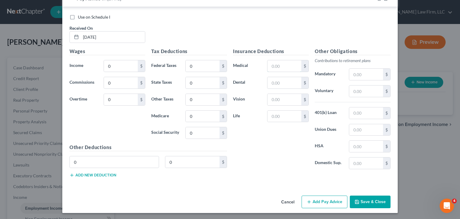
click at [274, 67] on input "text" at bounding box center [284, 65] width 34 height 11
click at [372, 198] on button "Save & Close" at bounding box center [370, 201] width 41 height 13
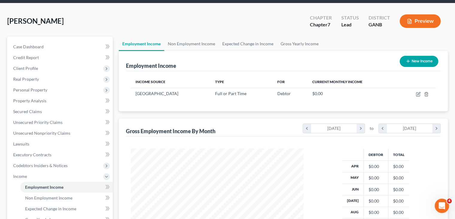
scroll to position [30, 0]
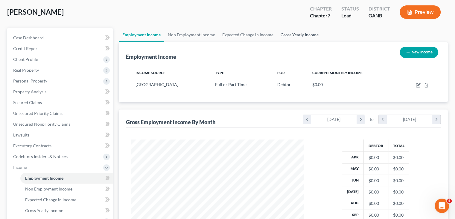
click at [305, 37] on link "Gross Yearly Income" at bounding box center [299, 35] width 45 height 14
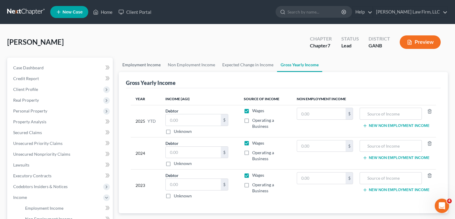
click at [133, 63] on link "Employment Income" at bounding box center [142, 64] width 46 height 14
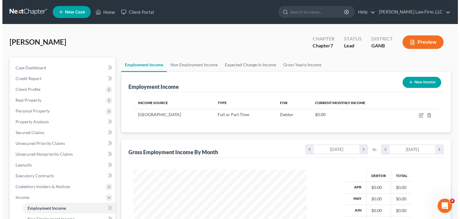
scroll to position [107, 185]
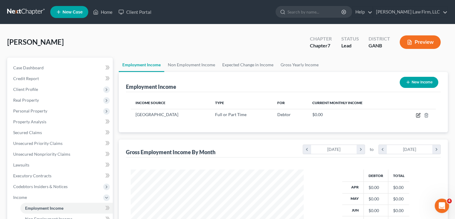
click at [421, 114] on icon "button" at bounding box center [418, 115] width 5 height 5
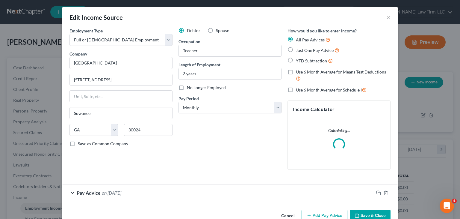
scroll to position [107, 187]
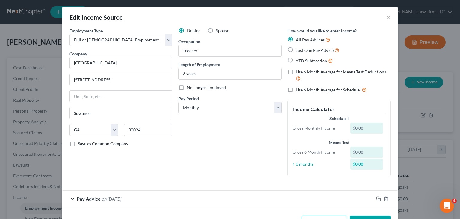
click at [311, 51] on span "Just One Pay Advice" at bounding box center [315, 50] width 38 height 5
click at [302, 51] on input "Just One Pay Advice" at bounding box center [300, 49] width 4 height 4
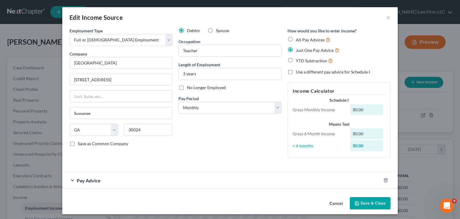
click at [86, 181] on span "Pay Advice" at bounding box center [89, 180] width 24 height 6
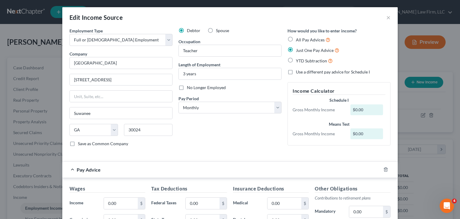
scroll to position [60, 0]
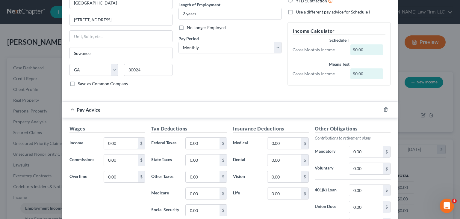
click at [121, 142] on input "0.00" at bounding box center [121, 142] width 34 height 11
click at [198, 160] on input "0.00" at bounding box center [203, 159] width 34 height 11
click at [133, 143] on input "0.00" at bounding box center [121, 142] width 34 height 11
click at [123, 161] on input "0.00" at bounding box center [121, 159] width 34 height 11
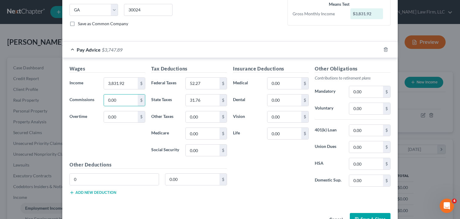
click at [76, 190] on button "Add new deduction" at bounding box center [92, 192] width 47 height 5
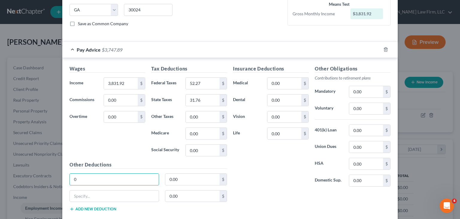
click at [83, 180] on input "0" at bounding box center [114, 178] width 89 height 11
click at [54, 175] on div "Edit Income Source × Employment Type * Select Full or [DEMOGRAPHIC_DATA] Employ…" at bounding box center [230, 109] width 460 height 219
click at [204, 132] on input "0.00" at bounding box center [203, 133] width 34 height 11
click at [277, 132] on input "0.00" at bounding box center [284, 133] width 34 height 11
click at [283, 83] on input "0.00" at bounding box center [284, 83] width 34 height 11
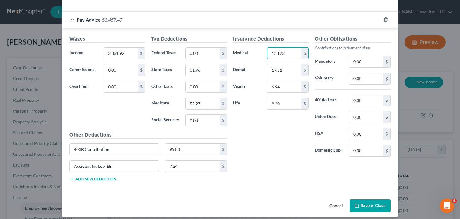
scroll to position [153, 0]
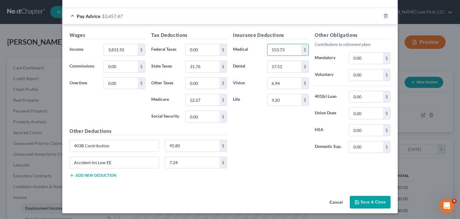
click at [87, 174] on button "Add new deduction" at bounding box center [92, 175] width 47 height 5
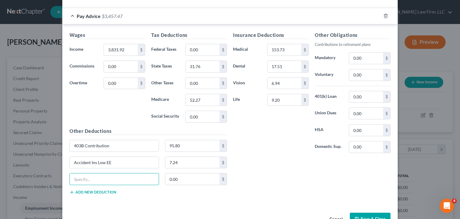
click at [104, 180] on input "text" at bounding box center [114, 178] width 89 height 11
click at [364, 95] on input "0.00" at bounding box center [366, 96] width 34 height 11
click at [90, 179] on input "text" at bounding box center [114, 178] width 89 height 11
click at [99, 190] on button "Add new deduction" at bounding box center [92, 192] width 47 height 5
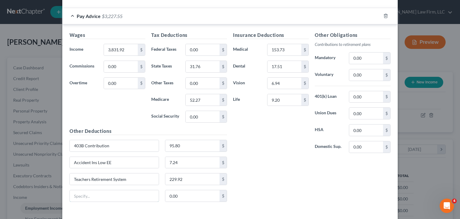
click at [88, 193] on input "text" at bounding box center [114, 195] width 89 height 11
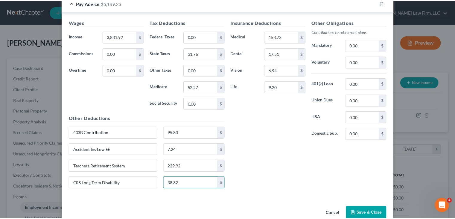
scroll to position [177, 0]
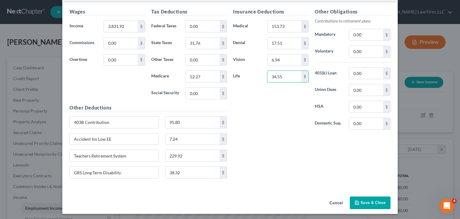
click at [373, 200] on button "Save & Close" at bounding box center [370, 202] width 41 height 13
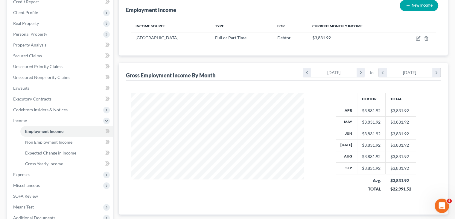
scroll to position [90, 0]
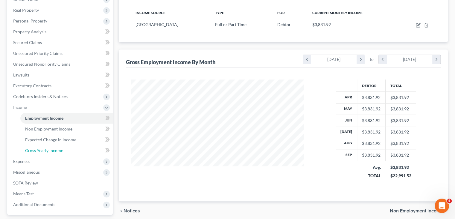
drag, startPoint x: 63, startPoint y: 150, endPoint x: 166, endPoint y: 153, distance: 102.2
click at [63, 150] on link "Gross Yearly Income" at bounding box center [66, 150] width 93 height 11
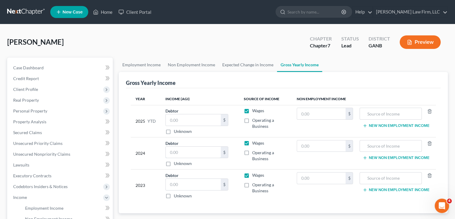
click at [174, 149] on input "text" at bounding box center [193, 151] width 55 height 11
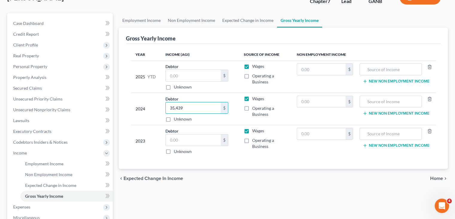
scroll to position [60, 0]
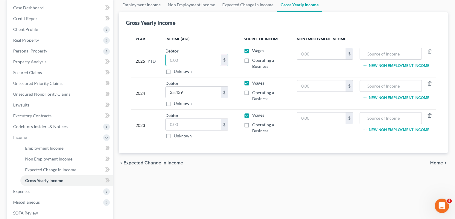
click at [178, 62] on input "text" at bounding box center [193, 59] width 55 height 11
drag, startPoint x: 134, startPoint y: 4, endPoint x: 228, endPoint y: 76, distance: 117.7
click at [134, 4] on link "Employment Income" at bounding box center [142, 5] width 46 height 14
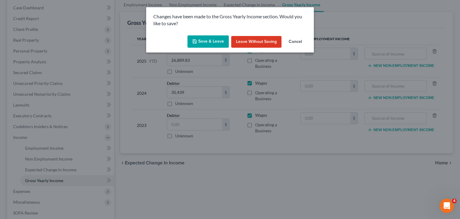
click at [210, 41] on button "Save & Leave" at bounding box center [207, 41] width 41 height 13
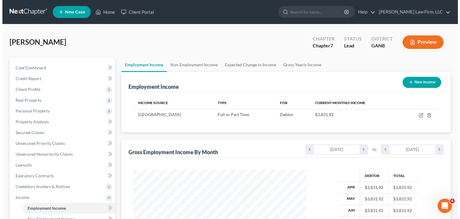
scroll to position [107, 185]
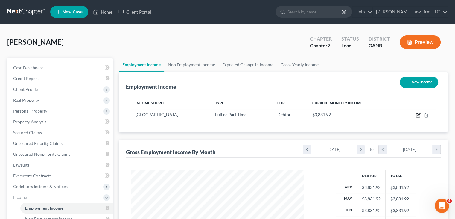
click at [417, 114] on icon "button" at bounding box center [418, 115] width 5 height 5
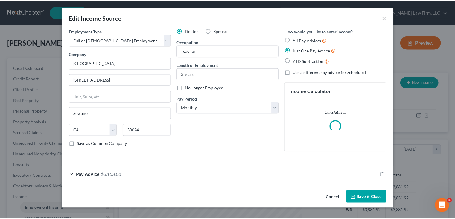
scroll to position [107, 187]
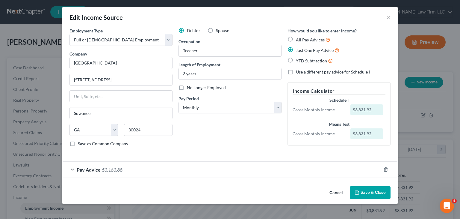
drag, startPoint x: 361, startPoint y: 193, endPoint x: 168, endPoint y: 181, distance: 194.1
click at [362, 193] on button "Save & Close" at bounding box center [370, 192] width 41 height 13
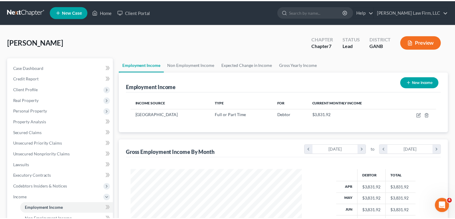
scroll to position [299331, 299253]
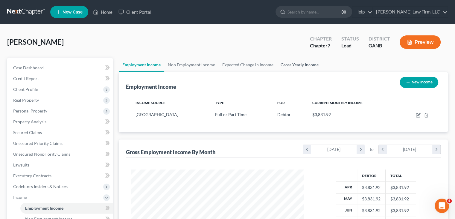
click at [309, 66] on link "Gross Yearly Income" at bounding box center [299, 64] width 45 height 14
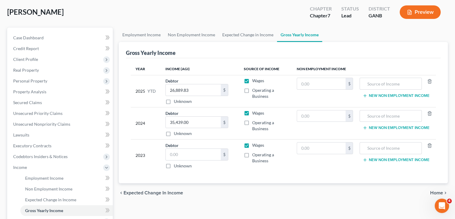
scroll to position [143, 0]
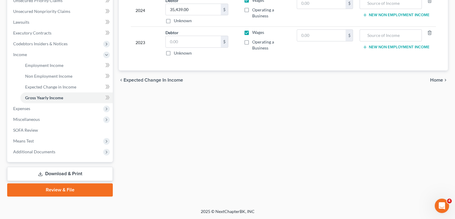
drag, startPoint x: 32, startPoint y: 109, endPoint x: 47, endPoint y: 115, distance: 16.8
click at [32, 109] on span "Expenses" at bounding box center [60, 108] width 105 height 11
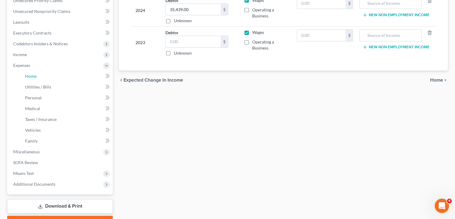
click at [38, 75] on link "Home" at bounding box center [66, 76] width 93 height 11
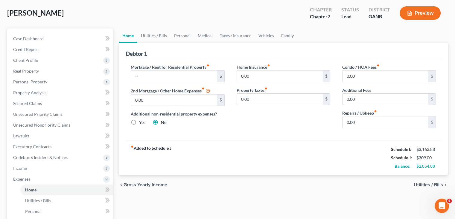
scroll to position [25, 0]
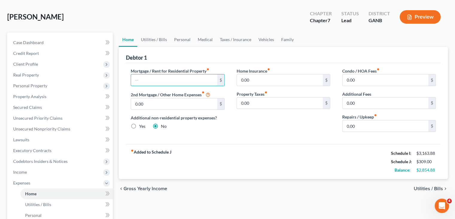
click at [167, 78] on input "text" at bounding box center [174, 79] width 86 height 11
click at [146, 37] on link "Utilities / Bills" at bounding box center [153, 39] width 33 height 14
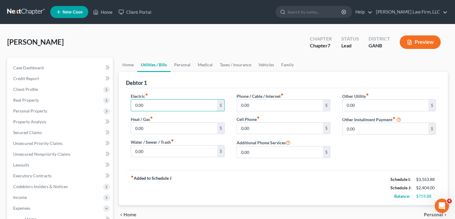
click at [153, 106] on input "0.00" at bounding box center [174, 104] width 86 height 11
click at [179, 66] on link "Personal" at bounding box center [183, 64] width 24 height 14
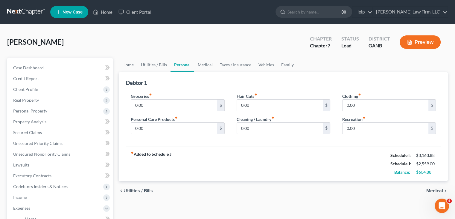
click at [151, 106] on input "0.00" at bounding box center [174, 104] width 86 height 11
click at [254, 129] on input "0.00" at bounding box center [280, 127] width 86 height 11
drag, startPoint x: 262, startPoint y: 61, endPoint x: 264, endPoint y: 99, distance: 37.8
click at [262, 61] on link "Vehicles" at bounding box center [266, 64] width 23 height 14
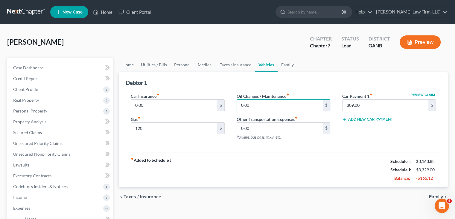
click at [163, 102] on input "0.00" at bounding box center [174, 104] width 86 height 11
click at [234, 66] on link "Taxes / Insurance" at bounding box center [235, 64] width 39 height 14
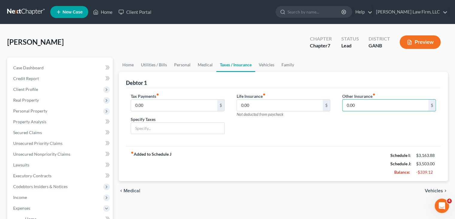
click at [370, 106] on input "0.00" at bounding box center [386, 104] width 86 height 11
click at [203, 66] on link "Medical" at bounding box center [205, 64] width 22 height 14
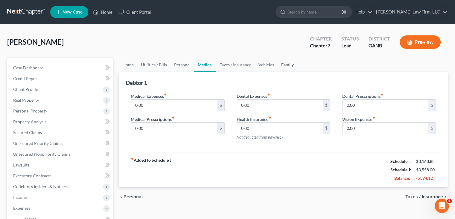
click at [286, 65] on link "Family" at bounding box center [288, 64] width 20 height 14
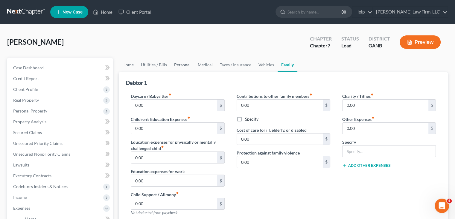
click at [185, 63] on link "Personal" at bounding box center [183, 64] width 24 height 14
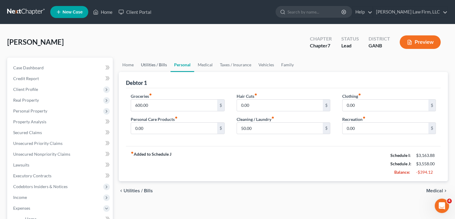
click at [159, 64] on link "Utilities / Bills" at bounding box center [153, 64] width 33 height 14
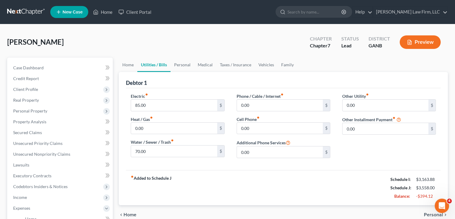
click at [364, 122] on div "0.00 $" at bounding box center [390, 128] width 94 height 12
click at [365, 128] on input "0.00" at bounding box center [386, 128] width 86 height 11
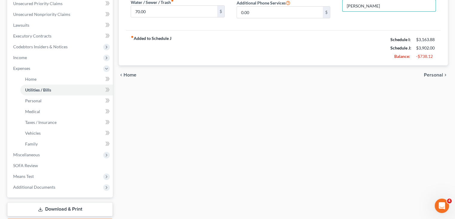
scroll to position [150, 0]
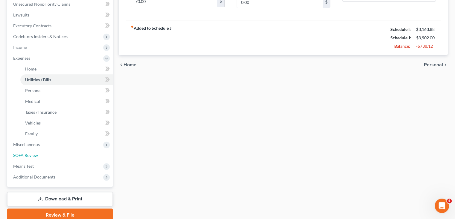
click at [75, 155] on link "SOFA Review" at bounding box center [60, 155] width 105 height 11
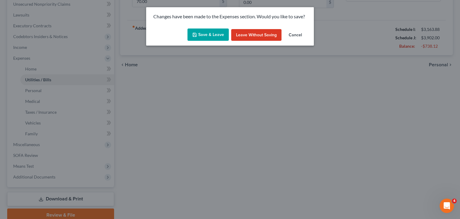
click at [205, 34] on button "Save & Leave" at bounding box center [207, 34] width 41 height 13
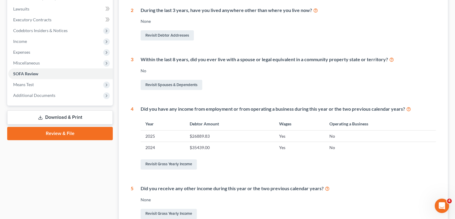
scroll to position [100, 0]
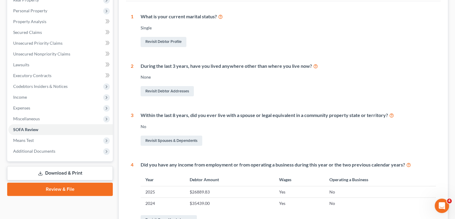
click at [25, 139] on span "Means Test" at bounding box center [23, 139] width 21 height 5
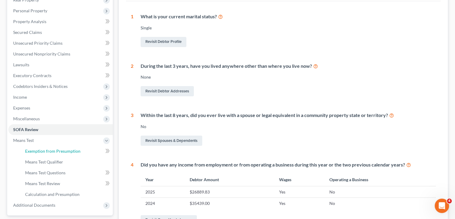
click at [60, 150] on span "Exemption from Presumption" at bounding box center [52, 150] width 55 height 5
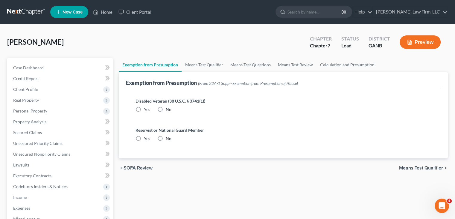
click at [166, 109] on label "No" at bounding box center [169, 109] width 6 height 6
click at [168, 109] on input "No" at bounding box center [170, 108] width 4 height 4
click at [166, 139] on label "No" at bounding box center [169, 138] width 6 height 6
click at [168, 139] on input "No" at bounding box center [170, 137] width 4 height 4
click at [208, 68] on link "Means Test Qualifier" at bounding box center [204, 64] width 45 height 14
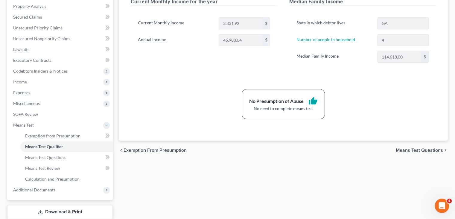
scroll to position [150, 0]
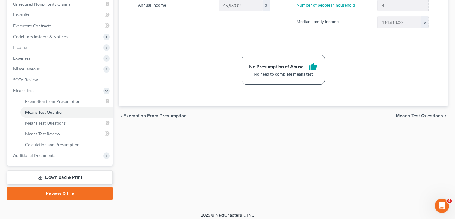
click at [43, 158] on span "Additional Documents" at bounding box center [60, 155] width 105 height 11
click at [30, 102] on span "Additional Documents" at bounding box center [34, 101] width 42 height 5
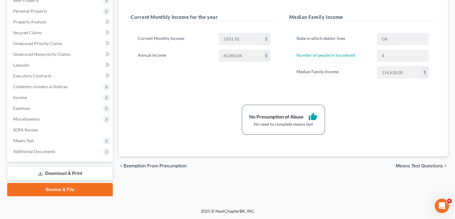
scroll to position [99, 0]
click at [34, 119] on span "Miscellaneous" at bounding box center [26, 118] width 27 height 5
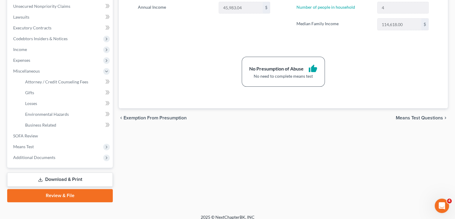
scroll to position [150, 0]
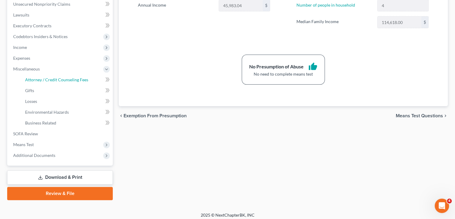
click at [44, 82] on span "Attorney / Credit Counseling Fees" at bounding box center [56, 79] width 63 height 5
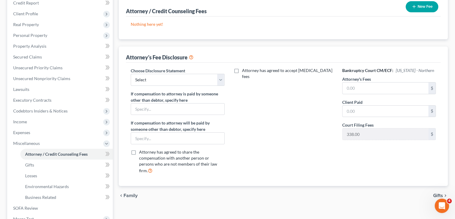
scroll to position [90, 0]
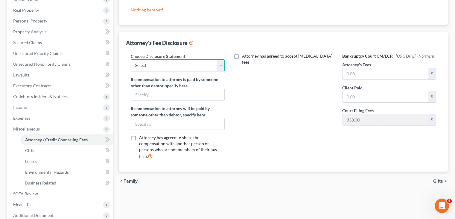
click at [224, 66] on select "Select [PERSON_NAME], Esq. [PERSON_NAME], Esq." at bounding box center [178, 65] width 94 height 12
click at [131, 59] on select "Select [PERSON_NAME], Esq. [PERSON_NAME], Esq." at bounding box center [178, 65] width 94 height 12
click at [166, 90] on input "text" at bounding box center [177, 94] width 93 height 11
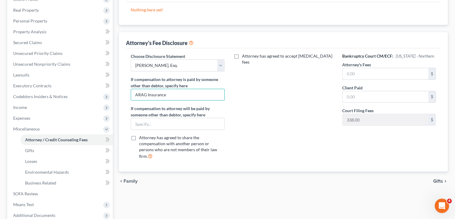
click at [384, 74] on input "text" at bounding box center [386, 73] width 86 height 11
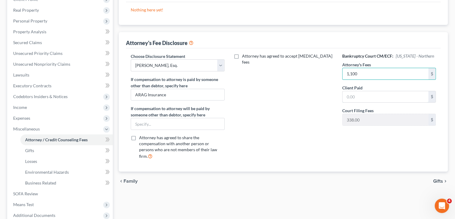
click at [385, 94] on input "text" at bounding box center [386, 96] width 86 height 11
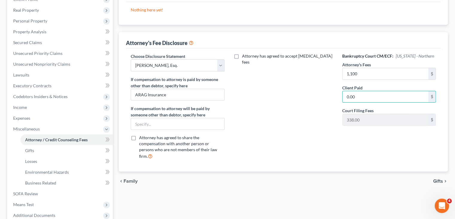
click at [314, 122] on div "Attorney has agreed to accept [MEDICAL_DATA] fees" at bounding box center [284, 108] width 106 height 111
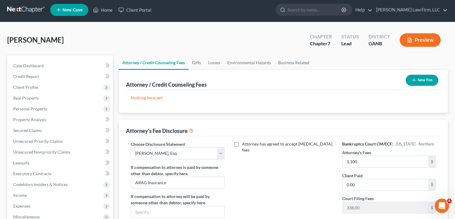
scroll to position [0, 0]
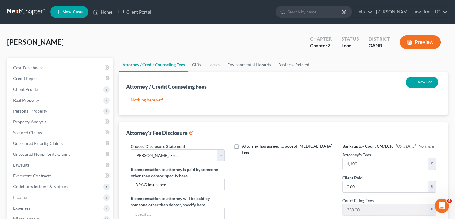
click at [428, 84] on button "New Fee" at bounding box center [422, 82] width 33 height 11
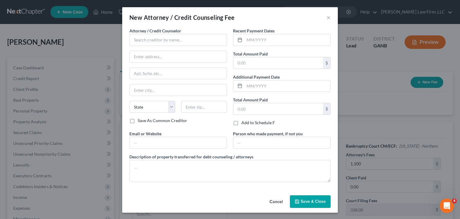
click at [272, 200] on button "Cancel" at bounding box center [276, 202] width 23 height 12
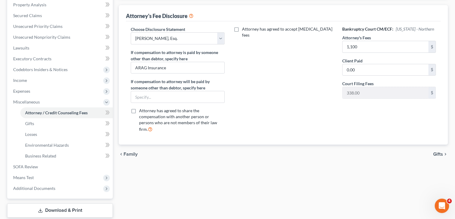
scroll to position [120, 0]
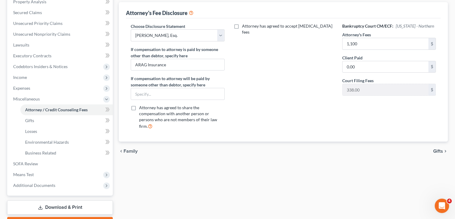
click at [29, 87] on span "Expenses" at bounding box center [21, 87] width 17 height 5
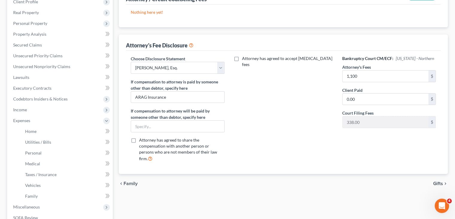
scroll to position [0, 0]
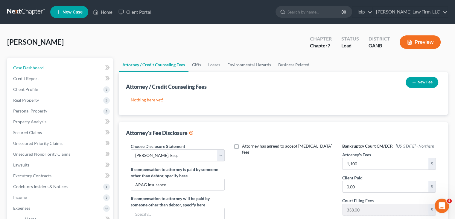
click at [28, 68] on span "Case Dashboard" at bounding box center [28, 67] width 31 height 5
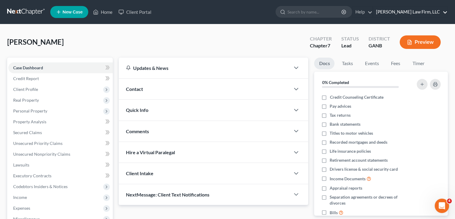
click at [440, 13] on link "[PERSON_NAME] Law Firm, LLC" at bounding box center [410, 12] width 75 height 11
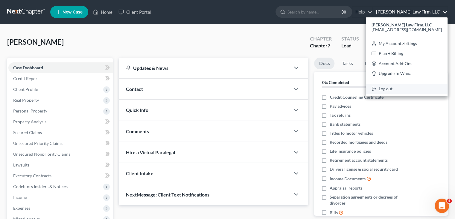
click at [414, 93] on link "Log out" at bounding box center [407, 89] width 82 height 10
